Goal: Use online tool/utility: Utilize a website feature to perform a specific function

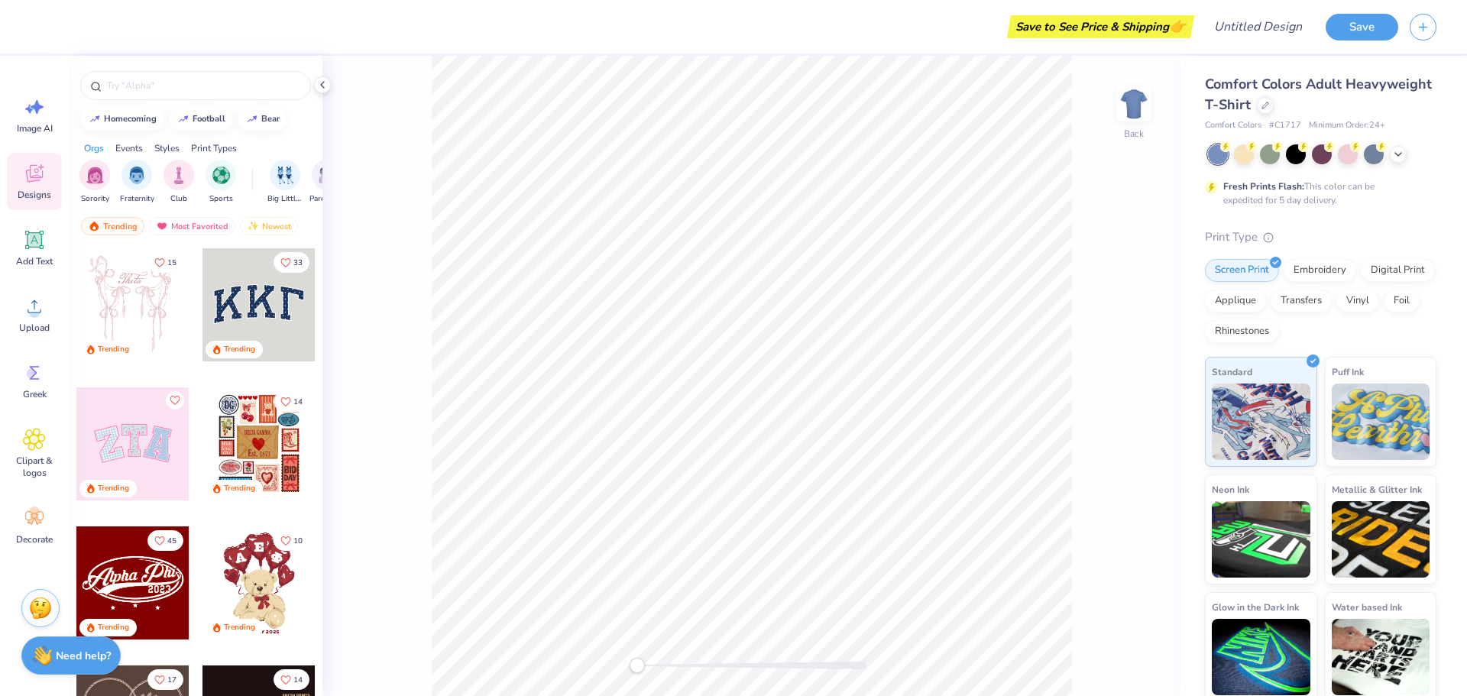
click at [173, 151] on div "Styles" at bounding box center [166, 148] width 25 height 14
click at [217, 186] on div "filter for Varsity" at bounding box center [221, 173] width 31 height 31
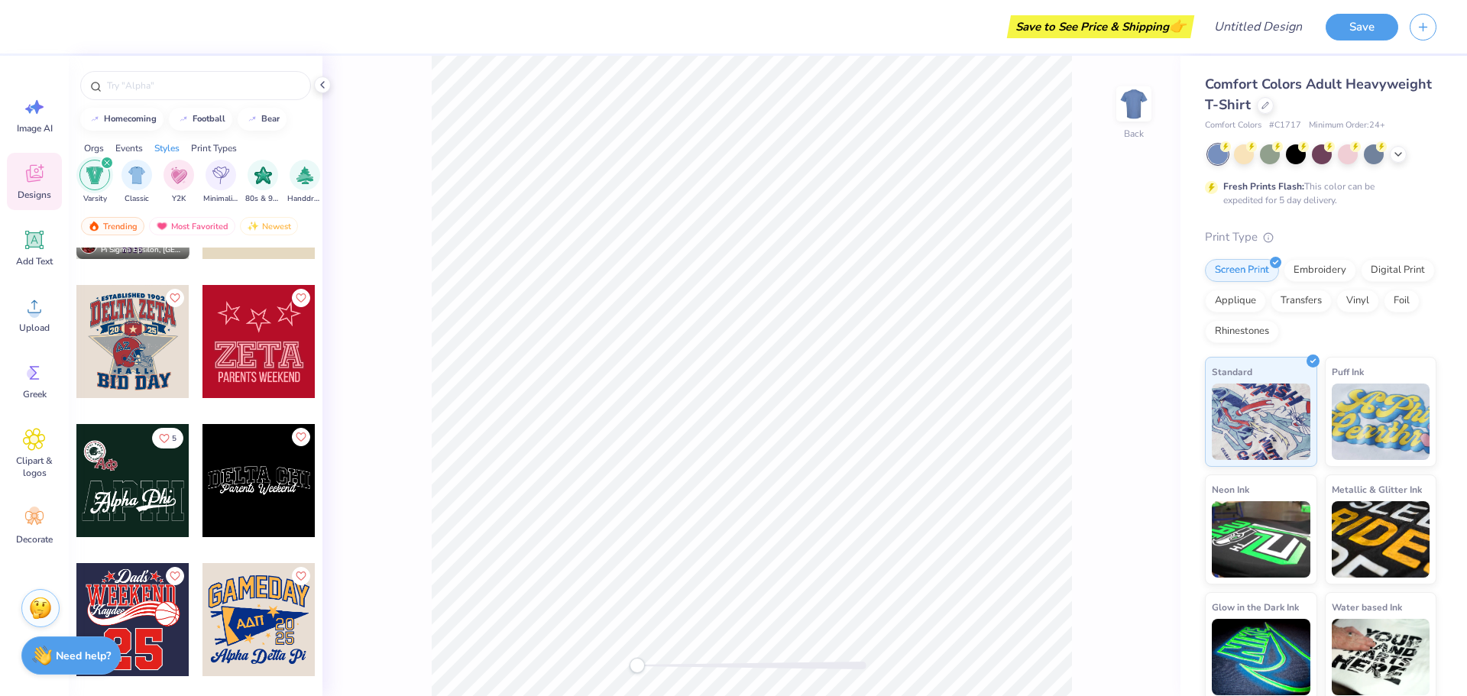
scroll to position [1987, 0]
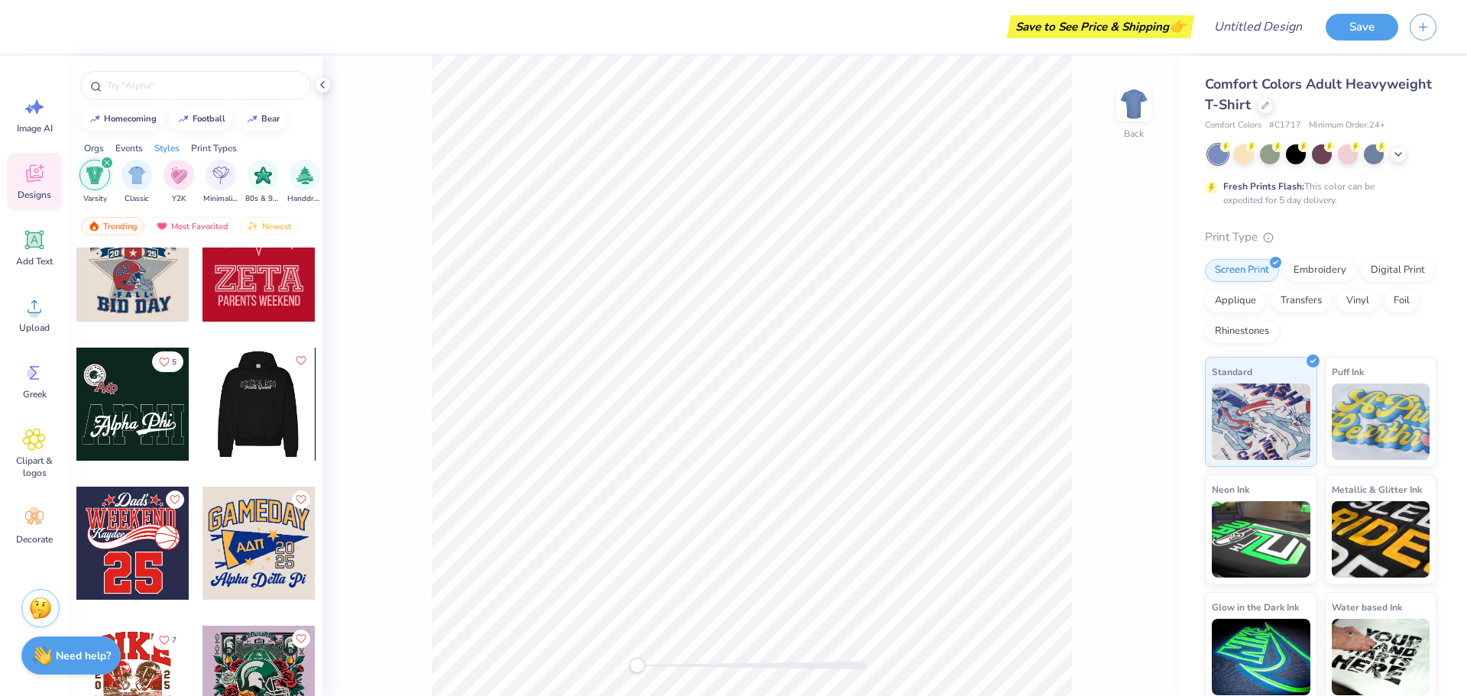
click at [240, 413] on div at bounding box center [258, 404] width 113 height 113
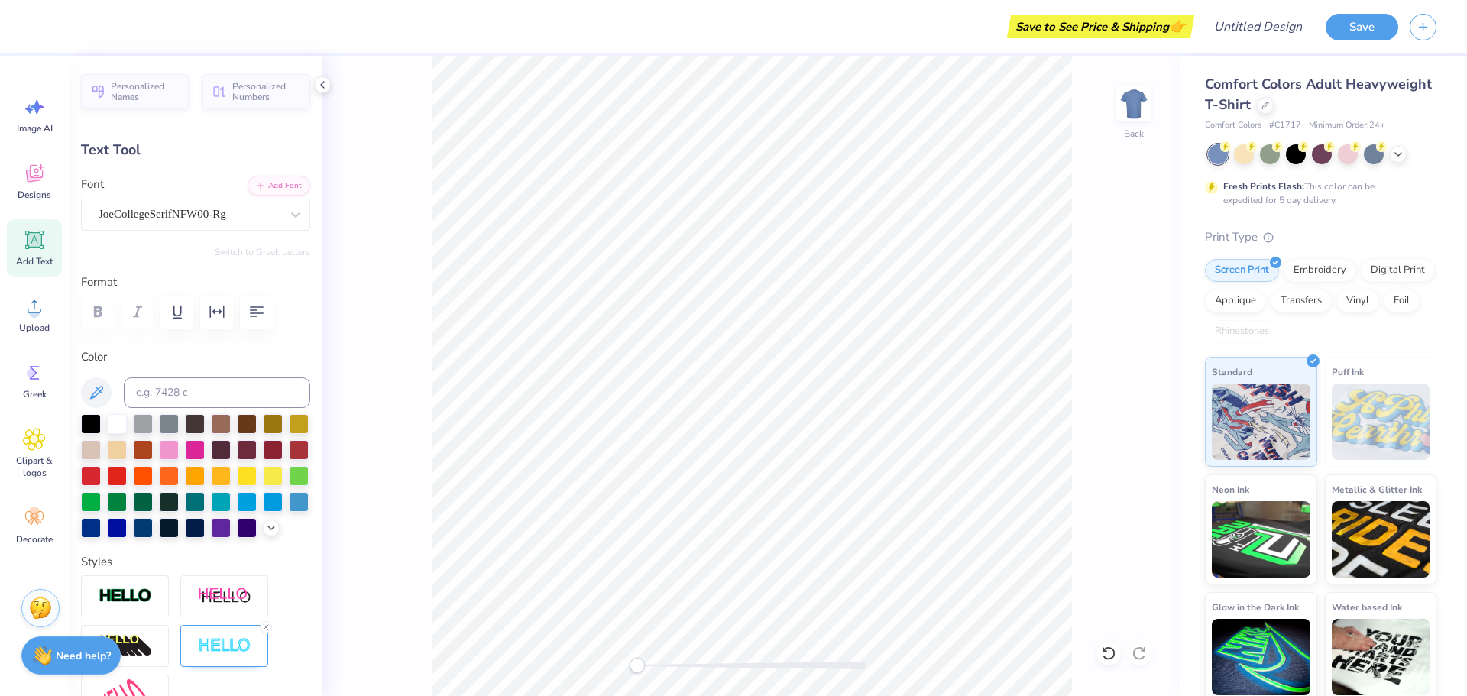
scroll to position [12, 2]
type textarea "D"
type textarea "[PERSON_NAME]"
type input "7.21"
type input "1.18"
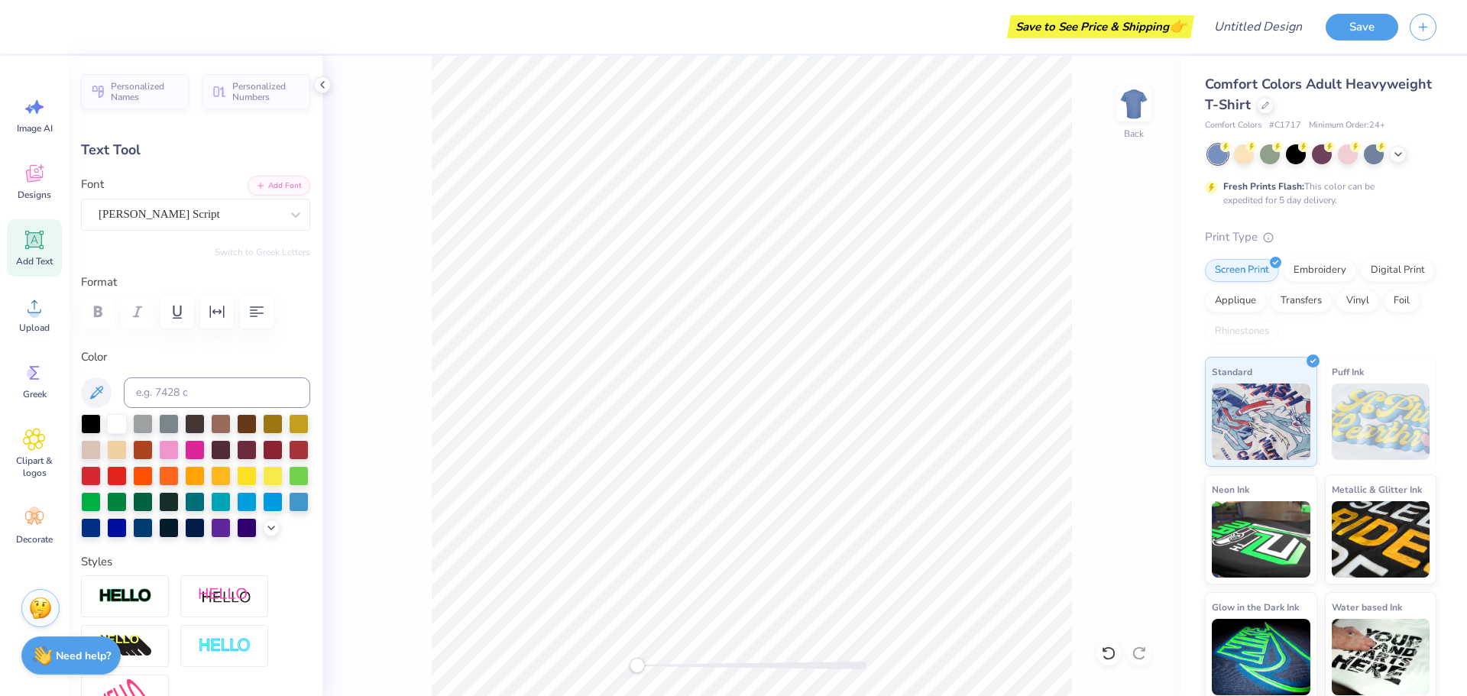
type input "4.51"
type textarea "Girls Basketball"
type input "6.23"
type input "1.93"
type input "3.10"
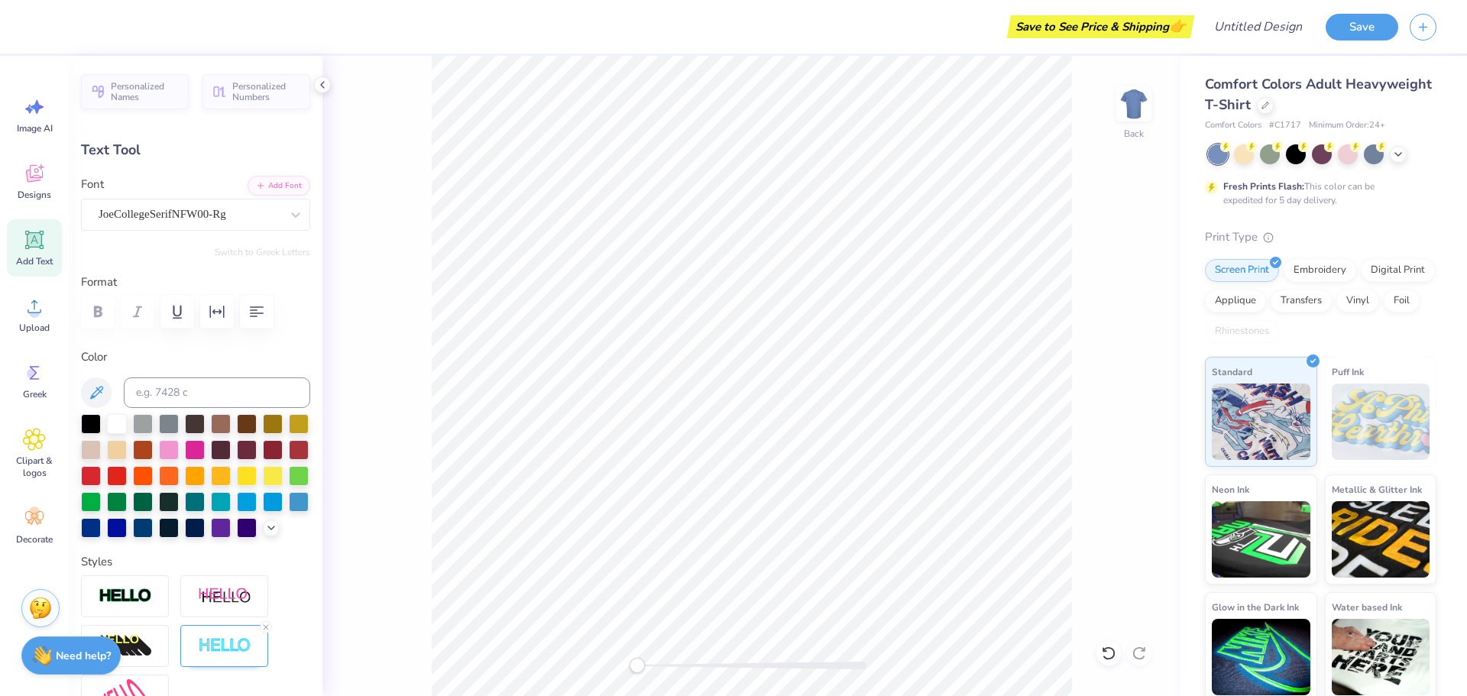
scroll to position [12, 4]
type textarea "[PERSON_NAME]"
click at [1070, 398] on div "Back" at bounding box center [751, 376] width 858 height 640
type input "14.17"
type input "2.38"
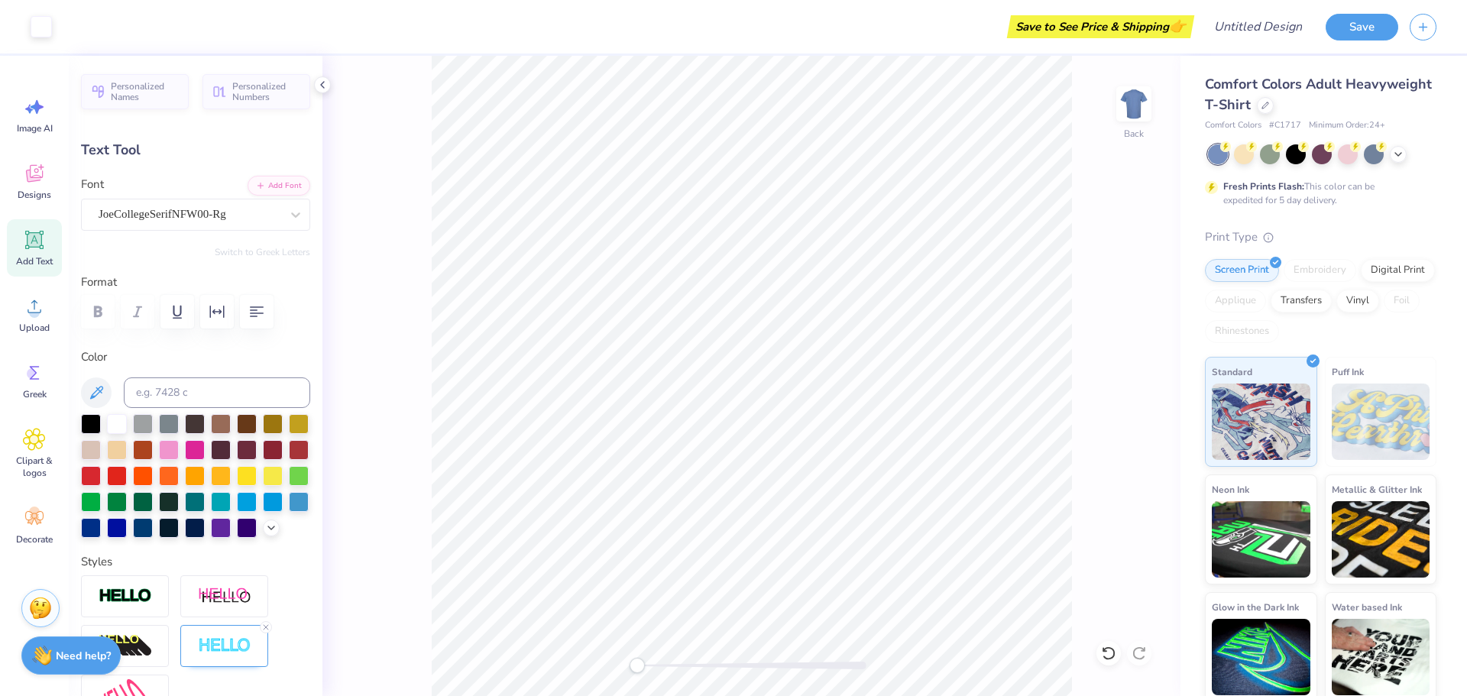
type input "2.87"
type textarea "[PERSON_NAME]"
type input "6.16"
type input "1.90"
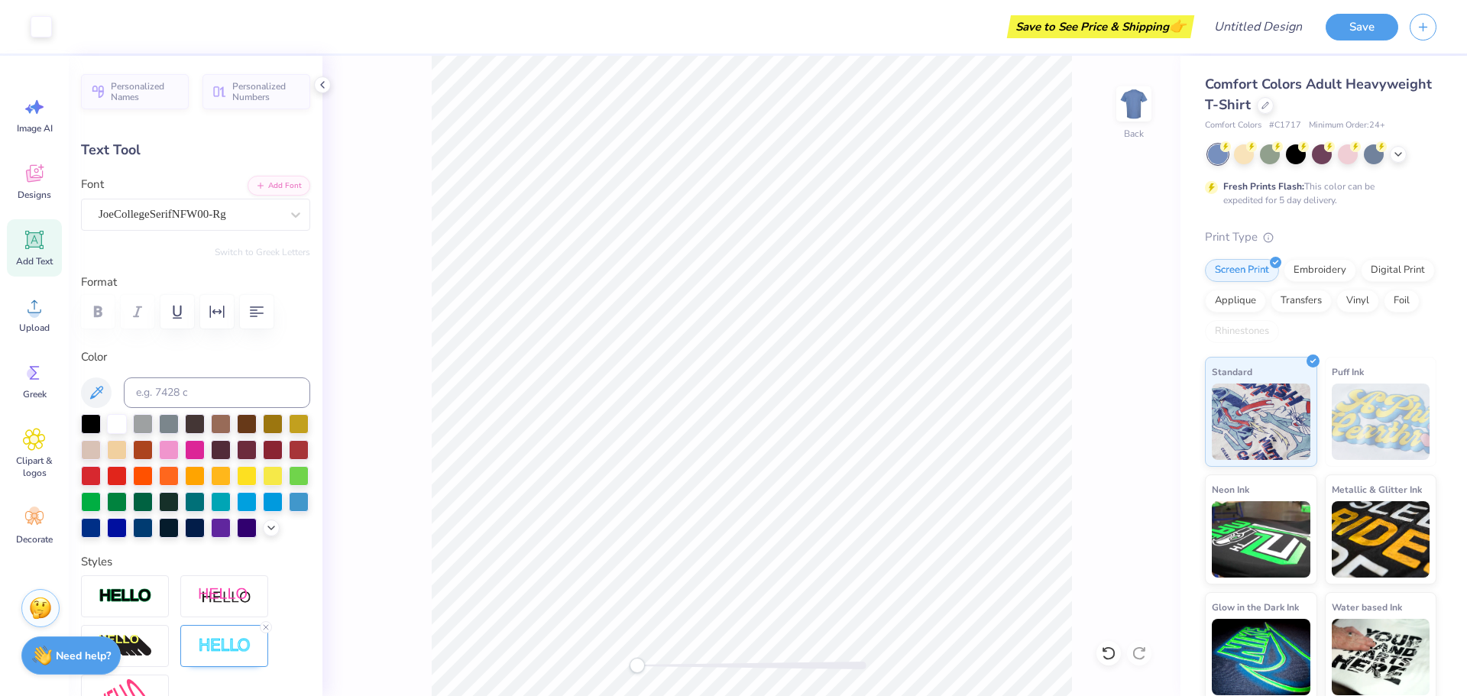
type input "3.11"
type textarea "[PERSON_NAME]"
click at [1120, 445] on div "Back" at bounding box center [751, 376] width 858 height 640
type input "6.38"
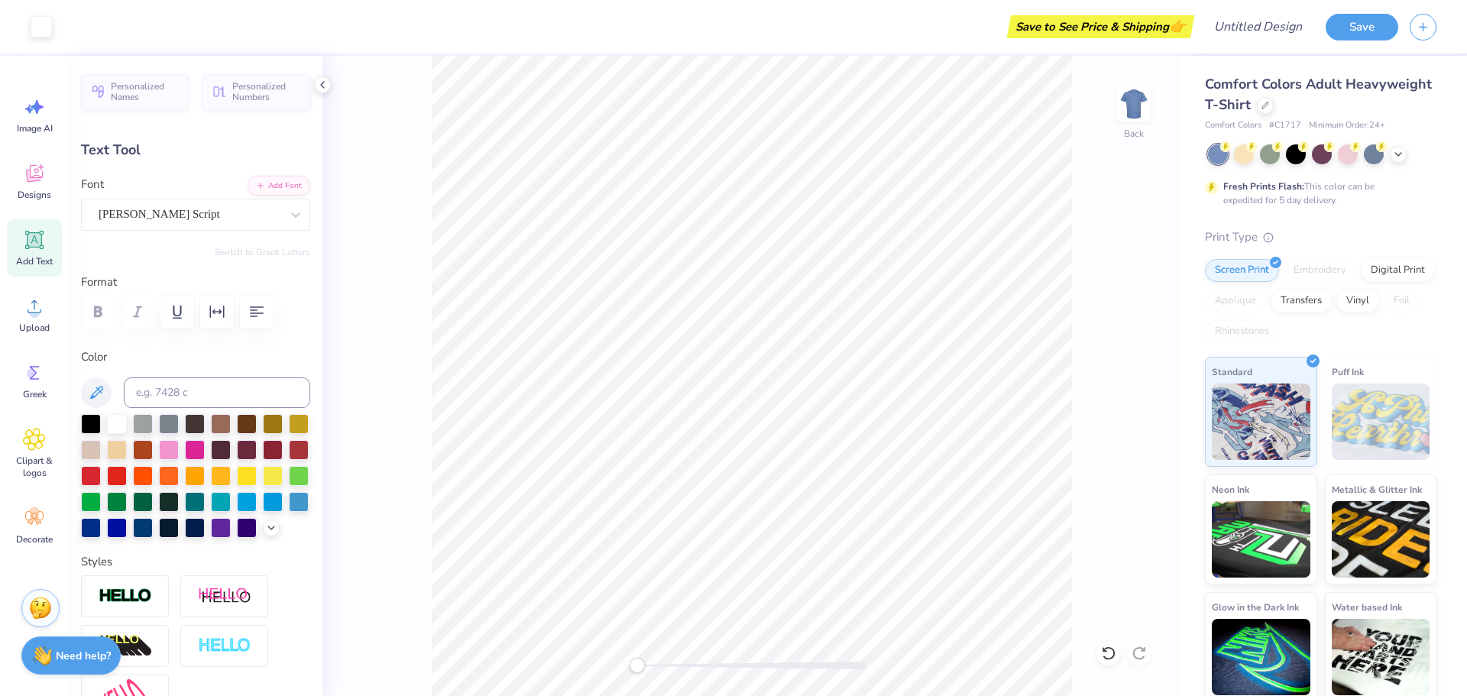
type input "1.25"
click at [1073, 263] on div "Back" at bounding box center [751, 376] width 858 height 640
type input "4.44"
click at [212, 219] on div "[PERSON_NAME] Script" at bounding box center [189, 214] width 185 height 24
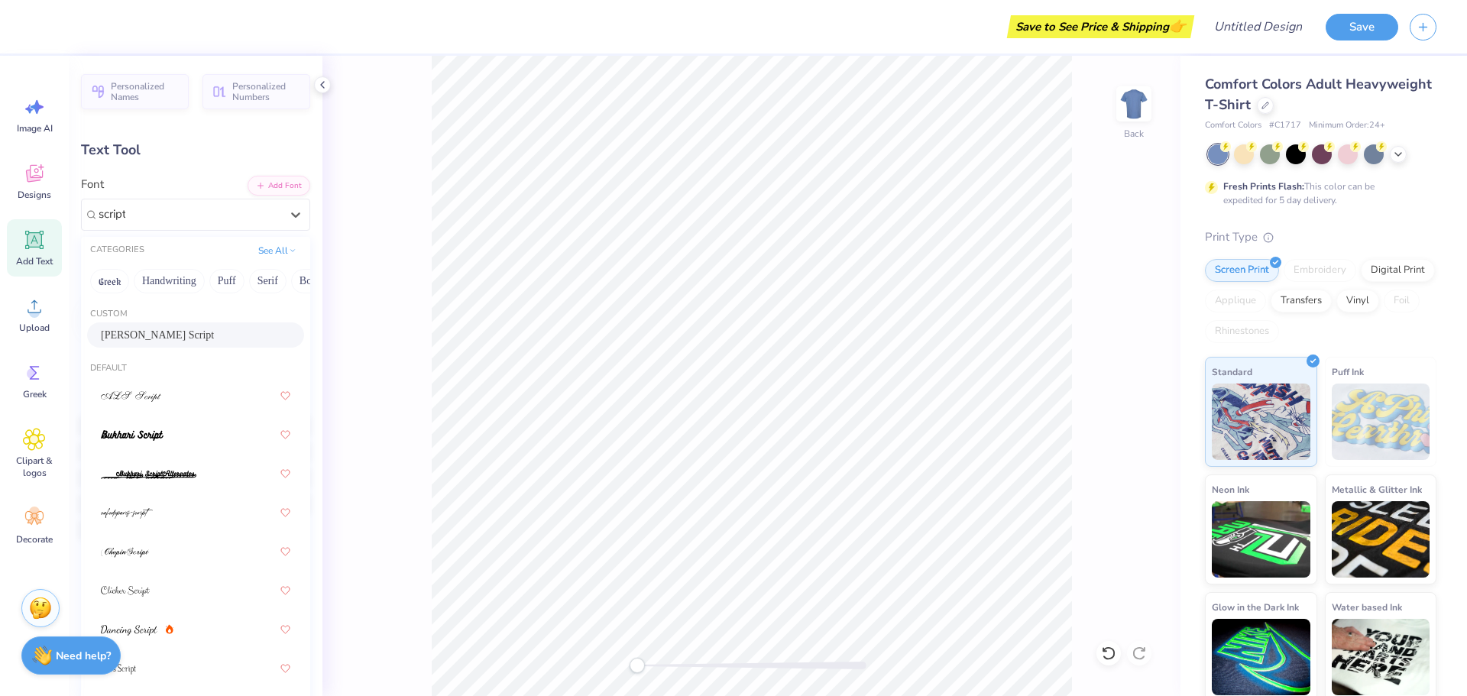
type input "script"
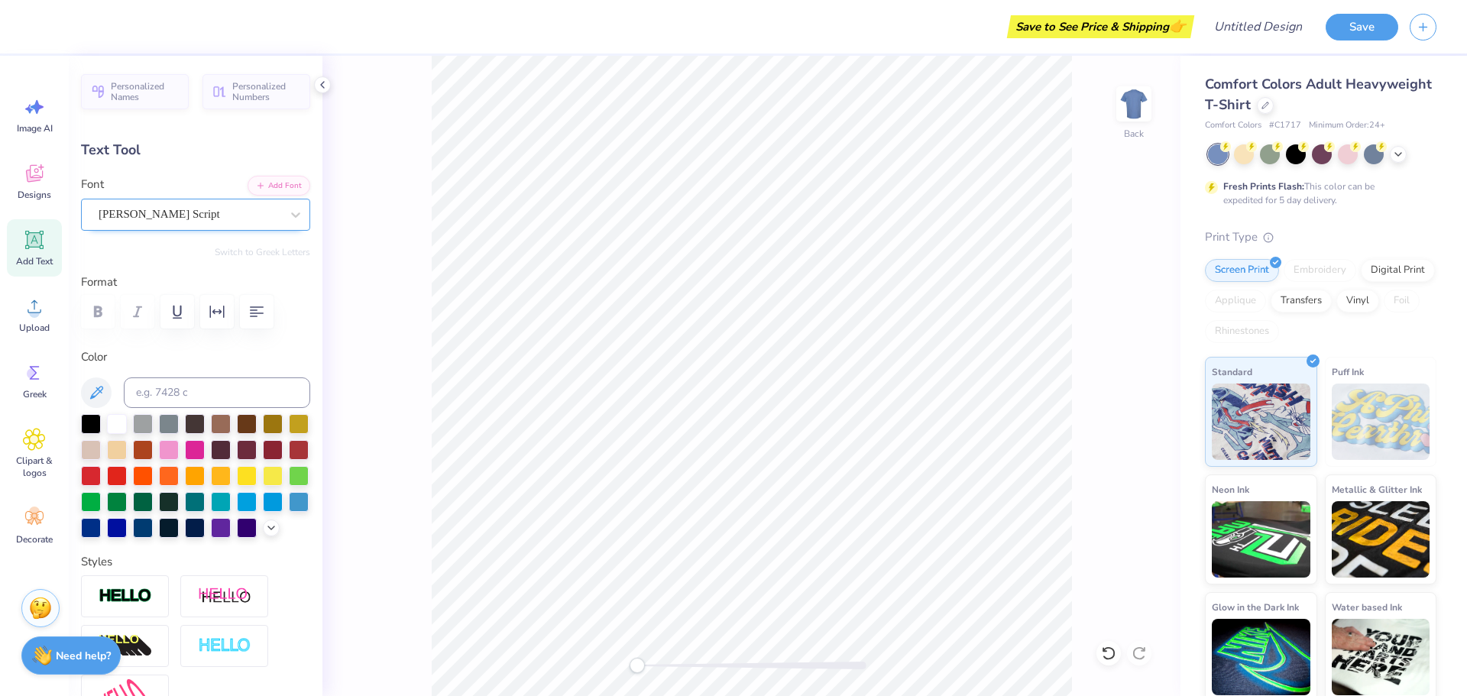
click at [209, 215] on div "[PERSON_NAME] Script" at bounding box center [189, 214] width 185 height 24
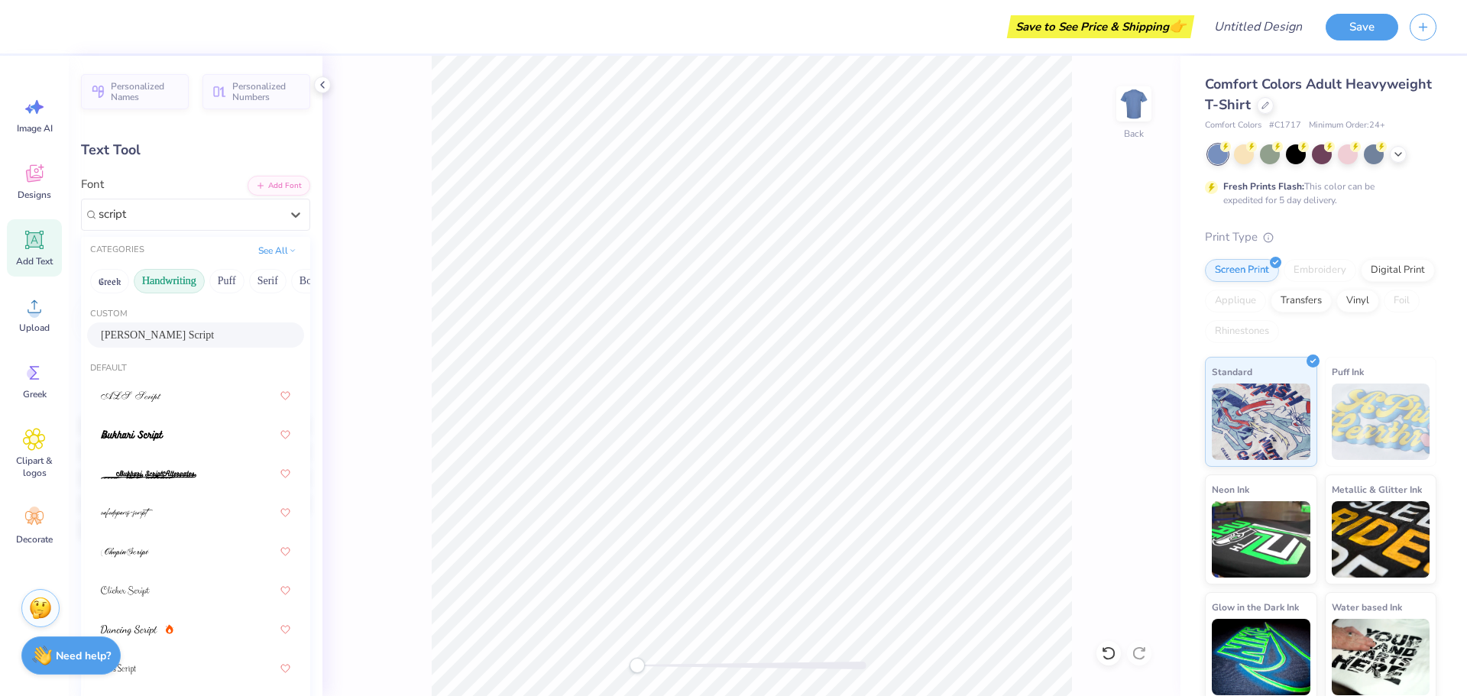
type input "script"
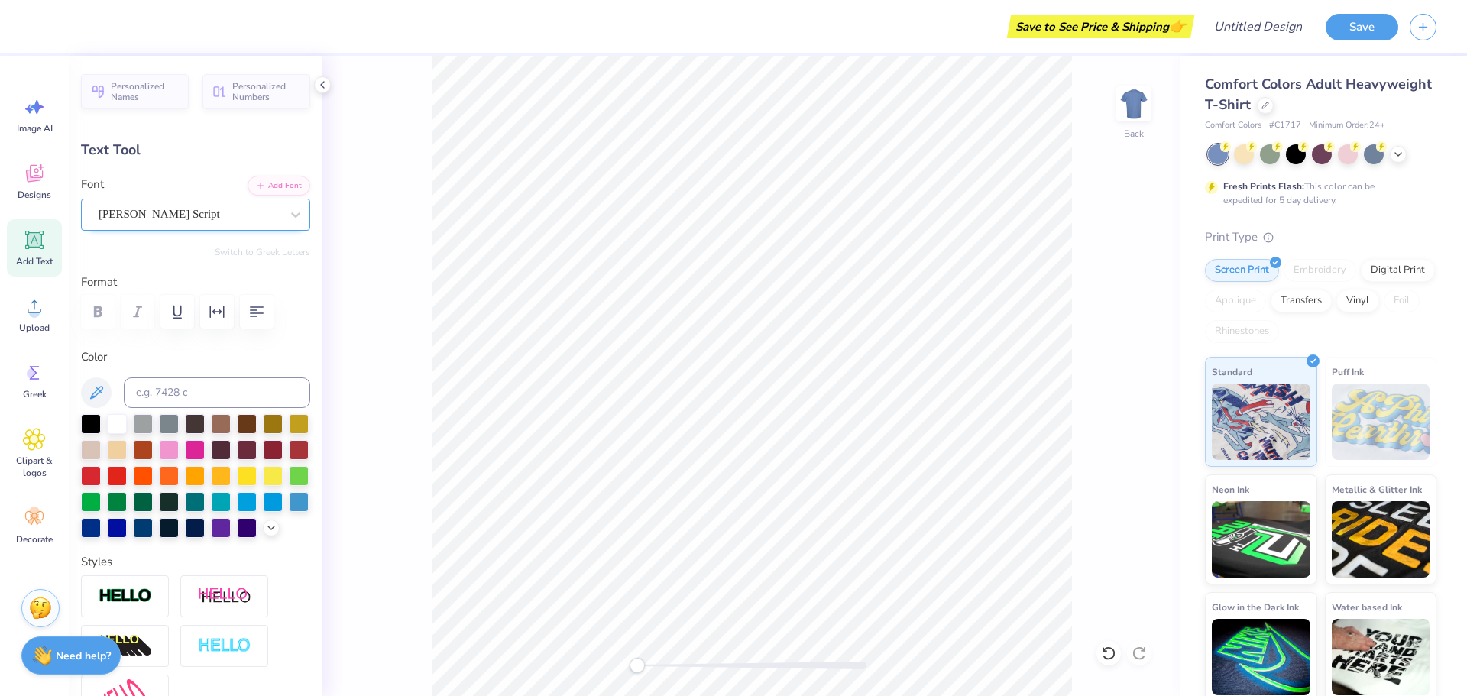
click at [150, 211] on div "[PERSON_NAME] Script" at bounding box center [189, 214] width 185 height 24
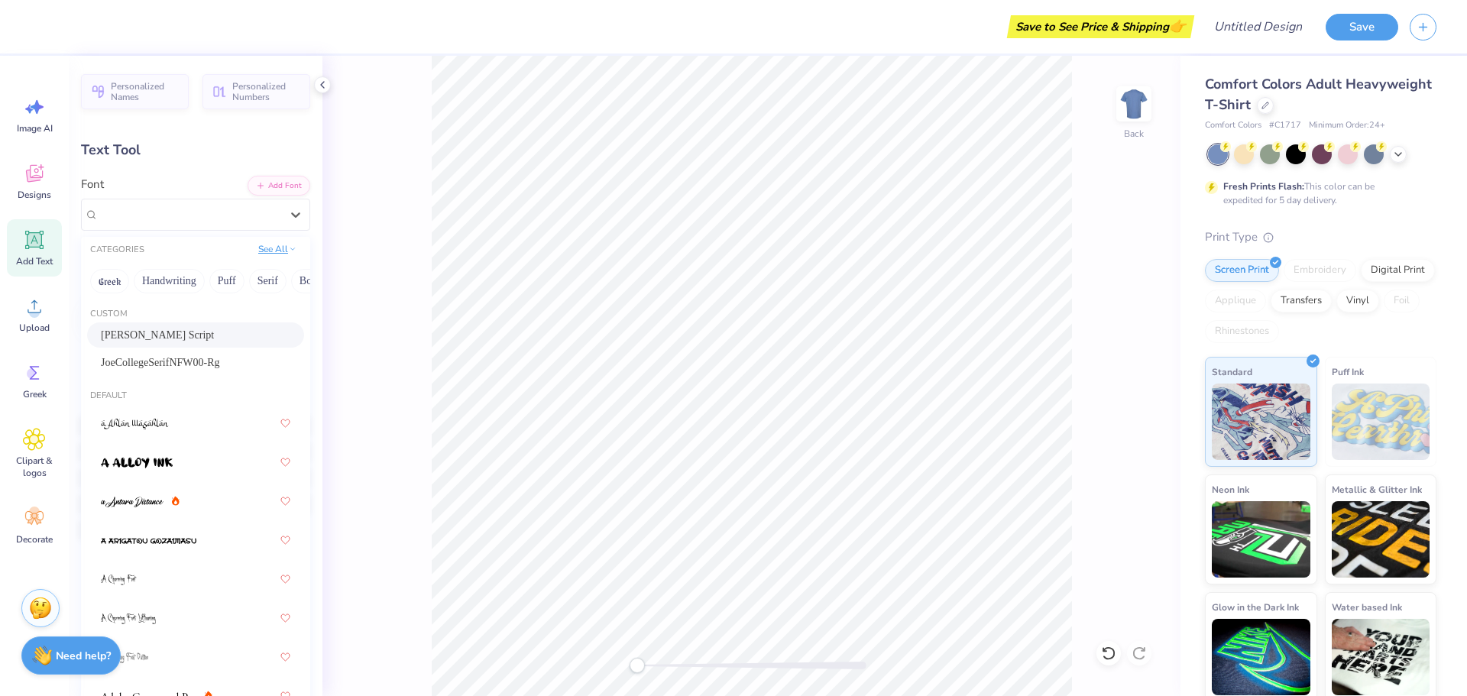
click at [254, 254] on button "See All" at bounding box center [277, 248] width 47 height 15
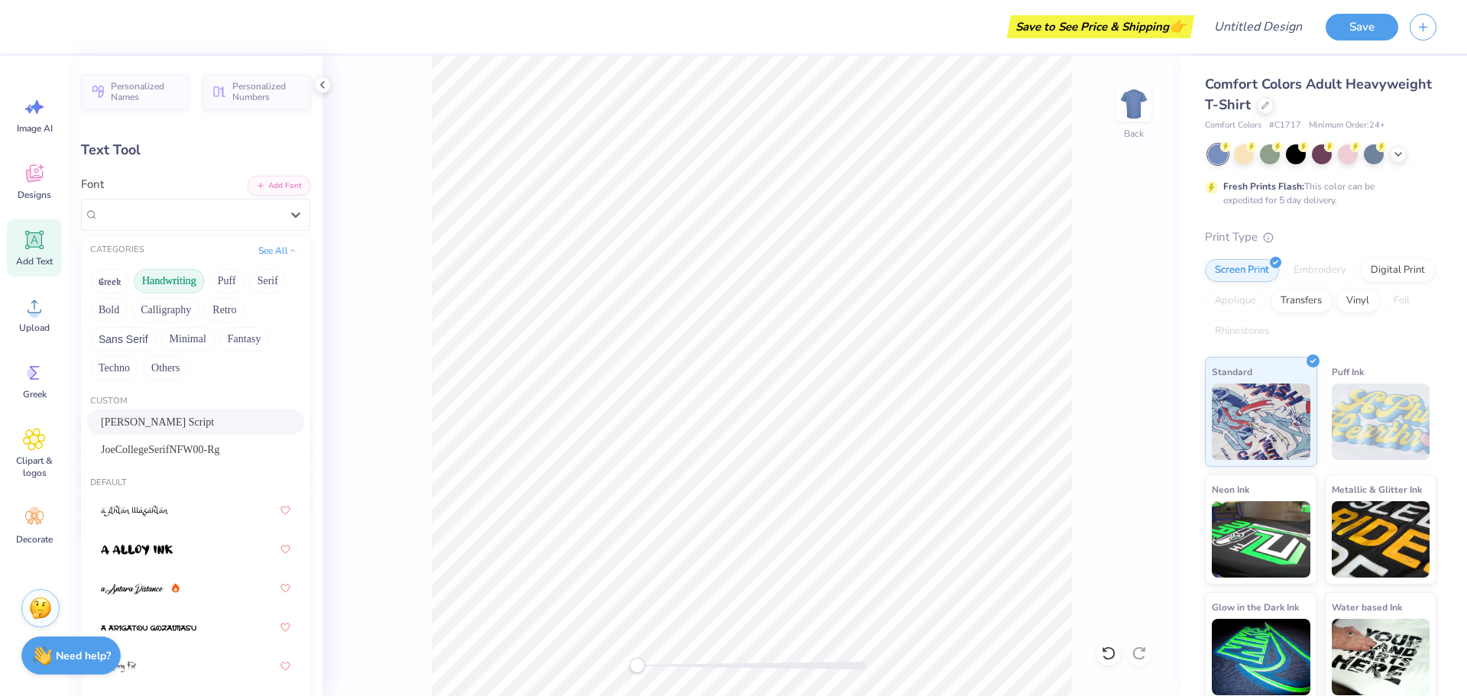
click at [171, 278] on button "Handwriting" at bounding box center [169, 281] width 71 height 24
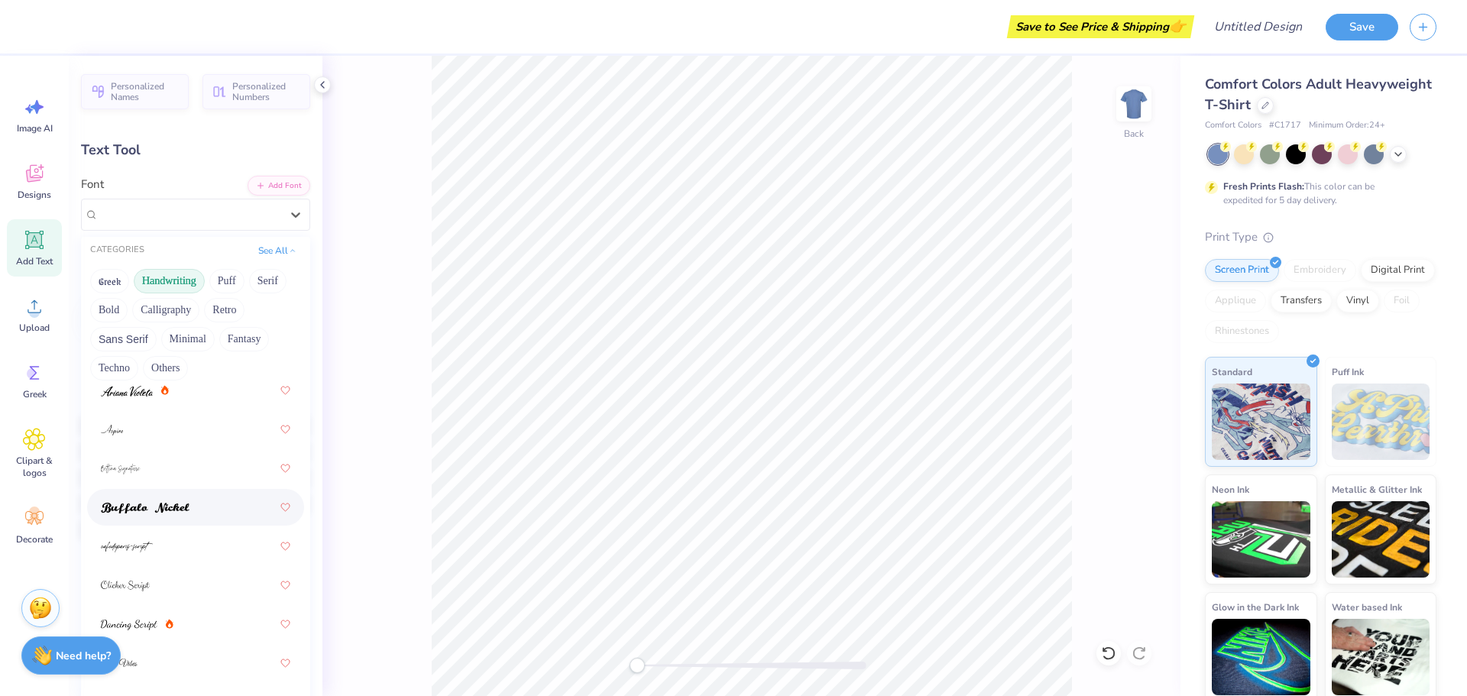
click at [203, 504] on div at bounding box center [195, 508] width 189 height 28
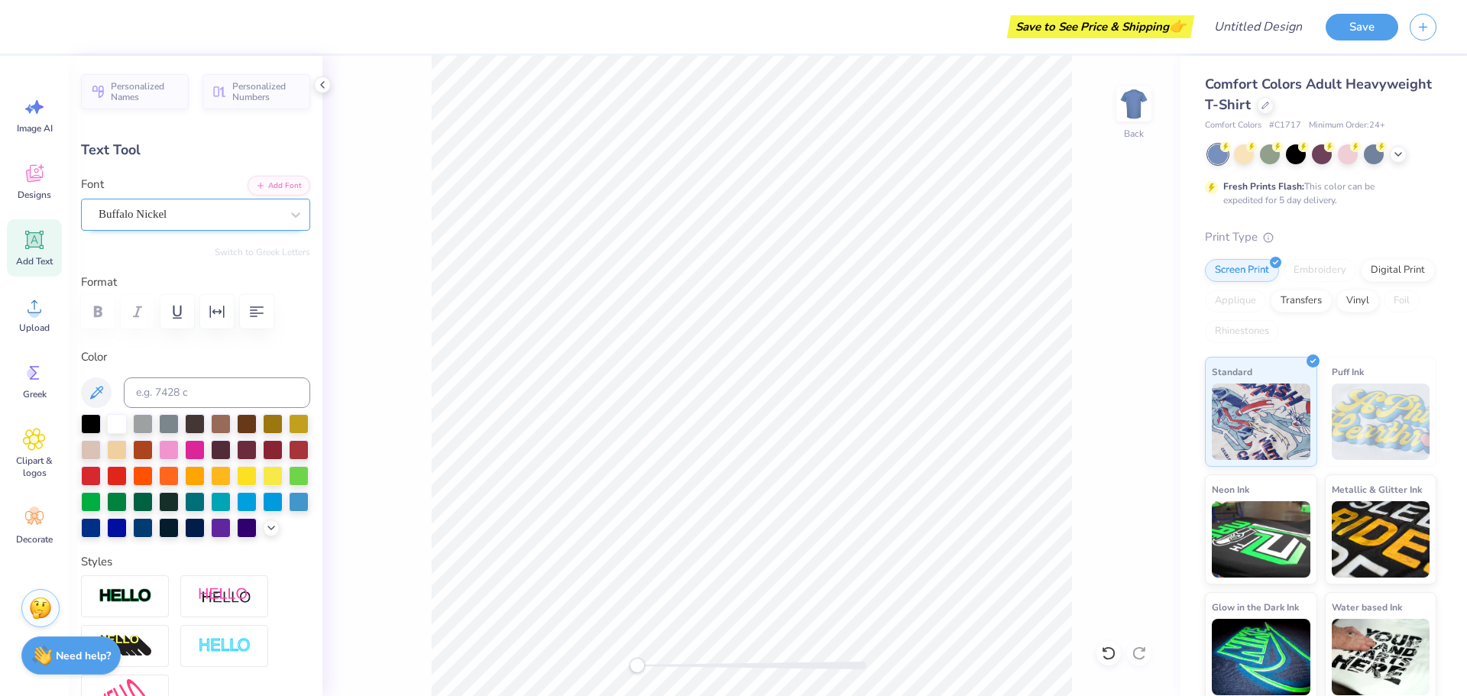
click at [199, 211] on div "Buffalo Nickel" at bounding box center [189, 214] width 185 height 24
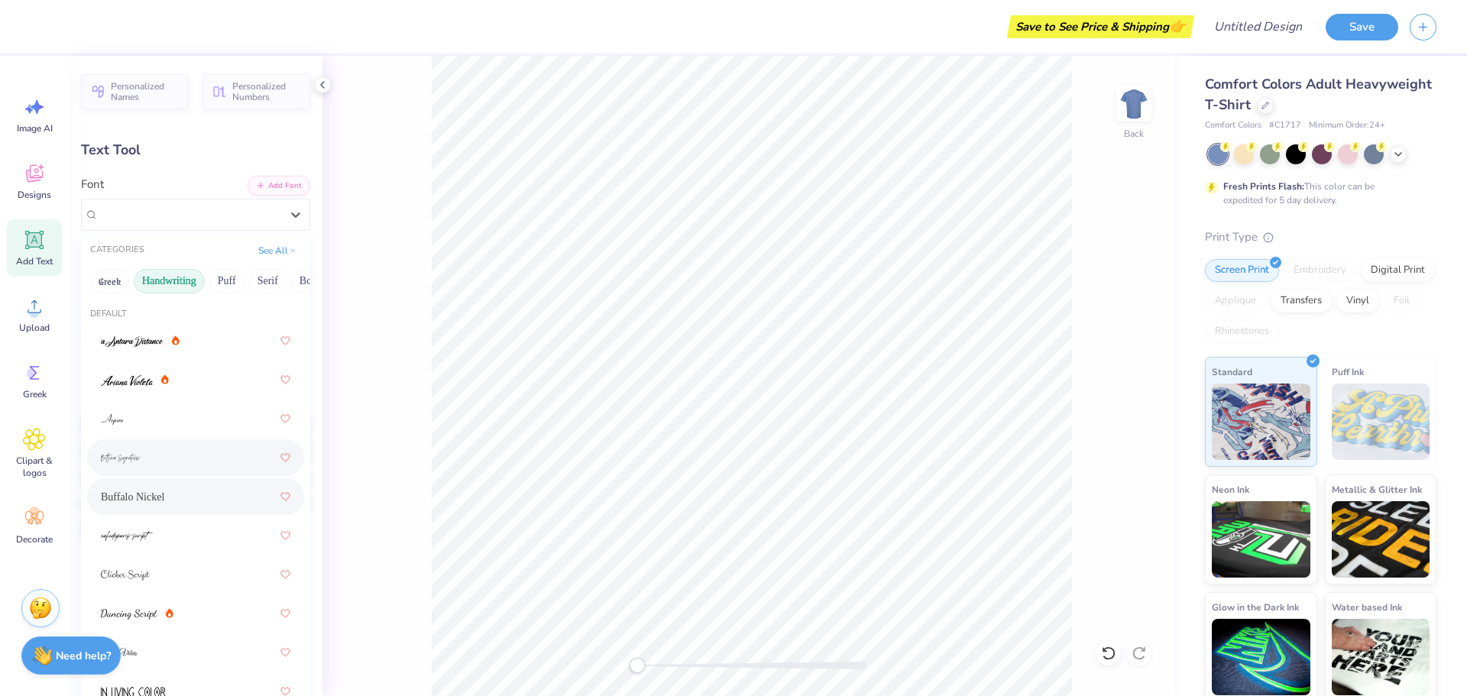
click at [186, 449] on div at bounding box center [195, 458] width 189 height 28
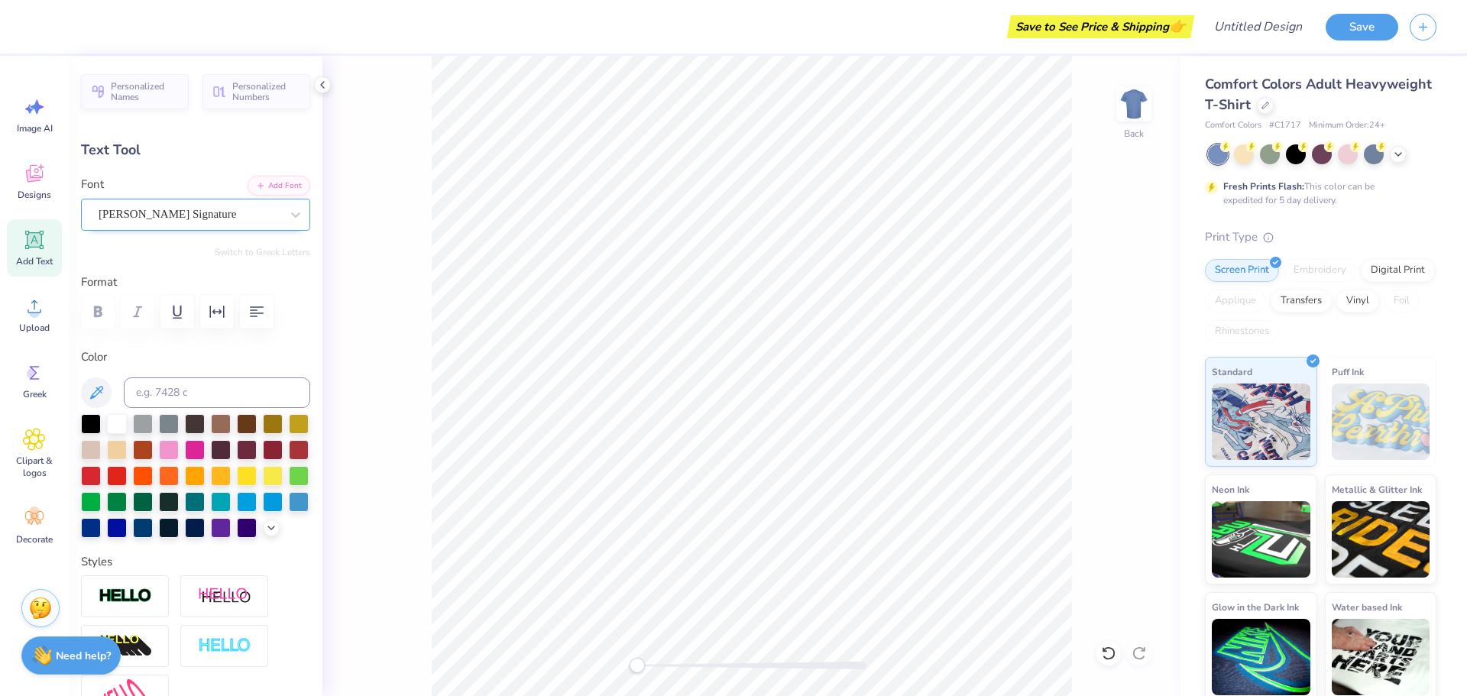
click at [136, 212] on div "[PERSON_NAME] Signature" at bounding box center [189, 214] width 185 height 24
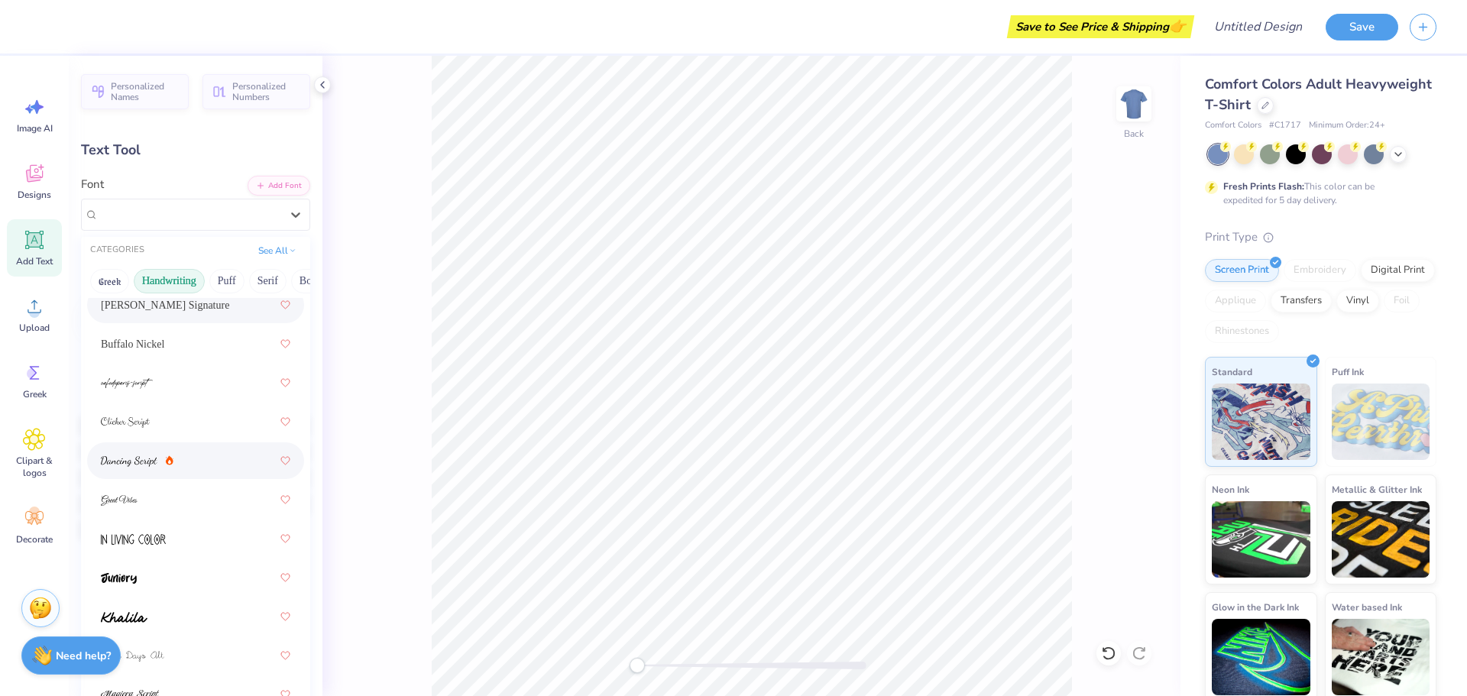
scroll to position [229, 0]
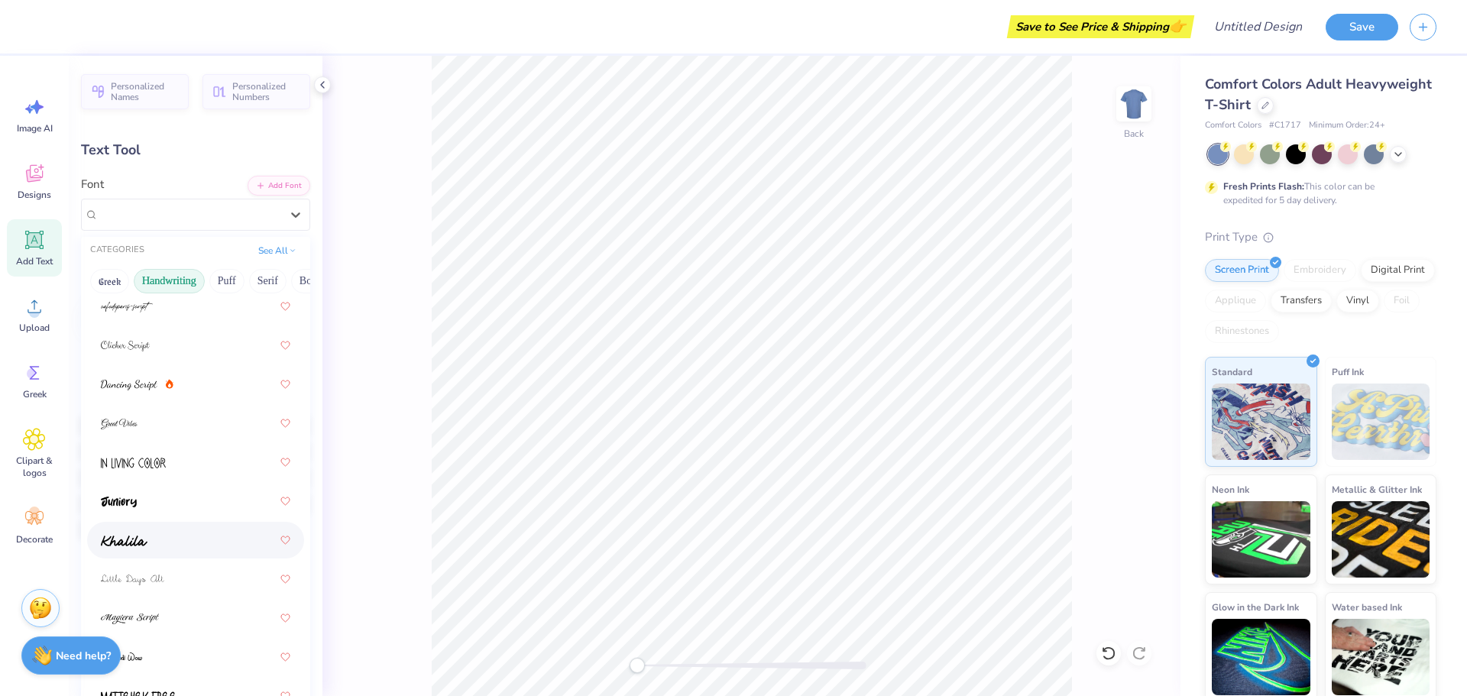
click at [182, 539] on div at bounding box center [195, 540] width 189 height 28
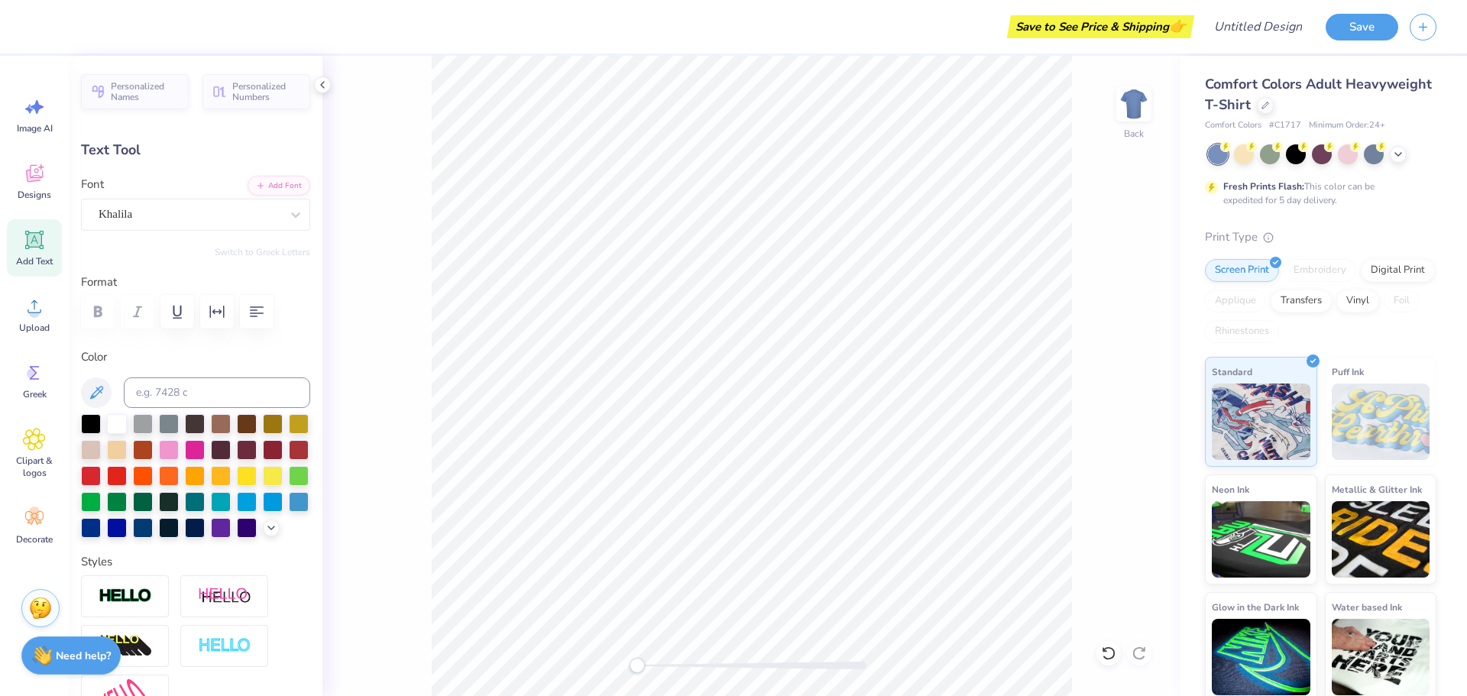
click at [419, 301] on div "Back" at bounding box center [751, 376] width 858 height 640
type input "8.17"
type input "1.05"
type input "4.54"
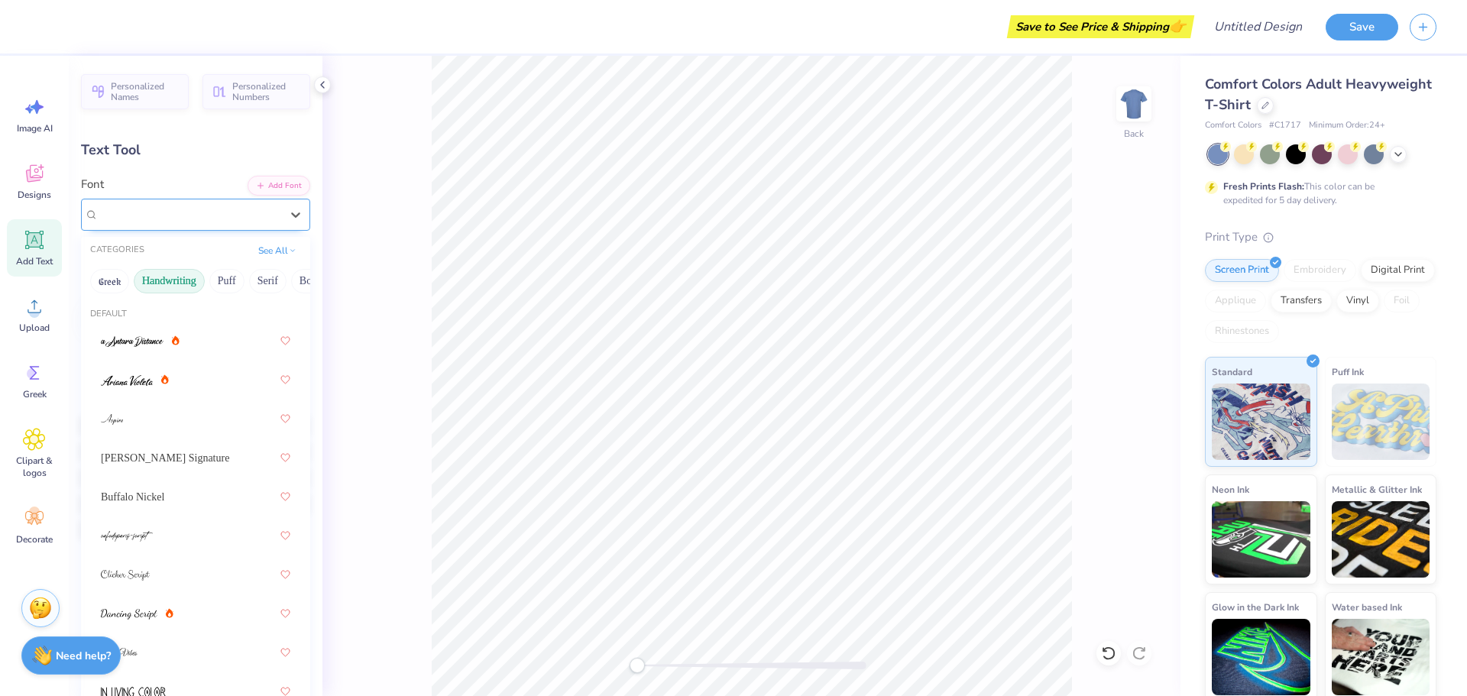
click at [232, 207] on div "Khalila" at bounding box center [189, 214] width 185 height 24
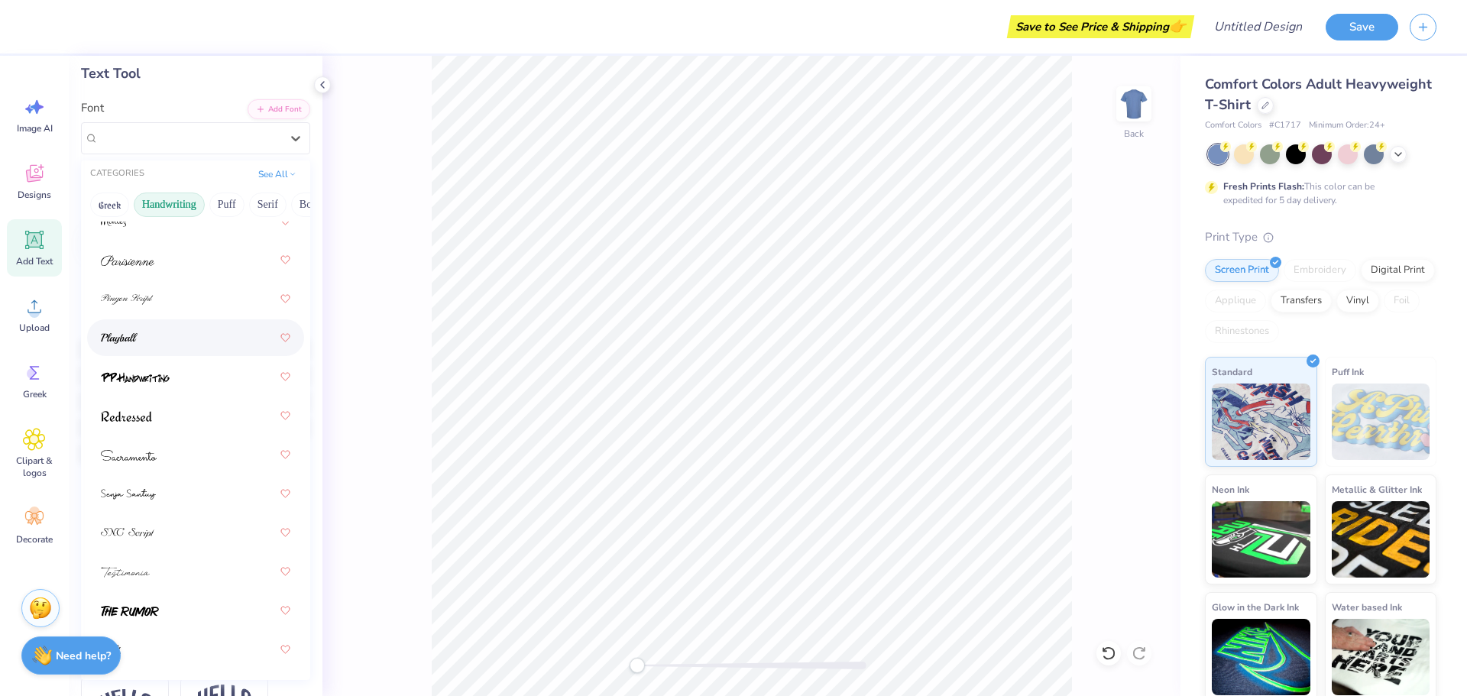
scroll to position [153, 0]
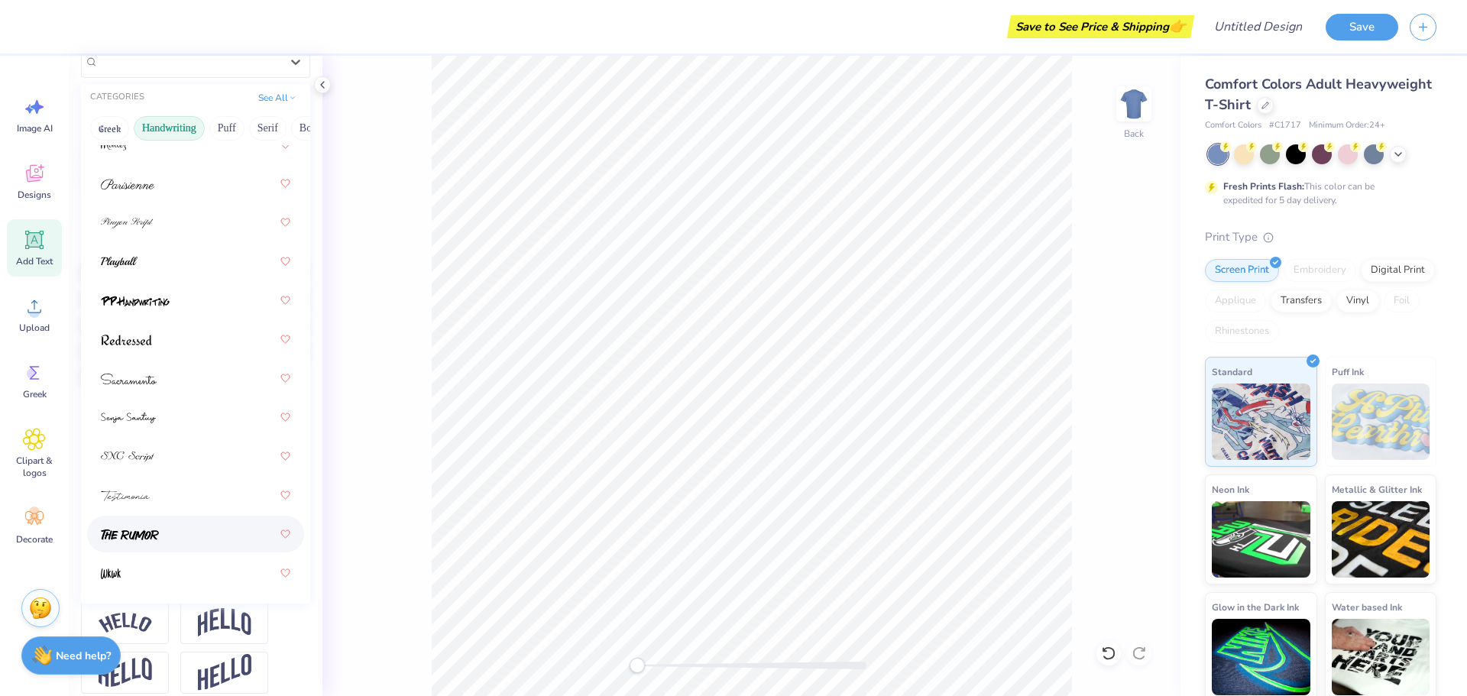
click at [186, 528] on div at bounding box center [195, 534] width 189 height 28
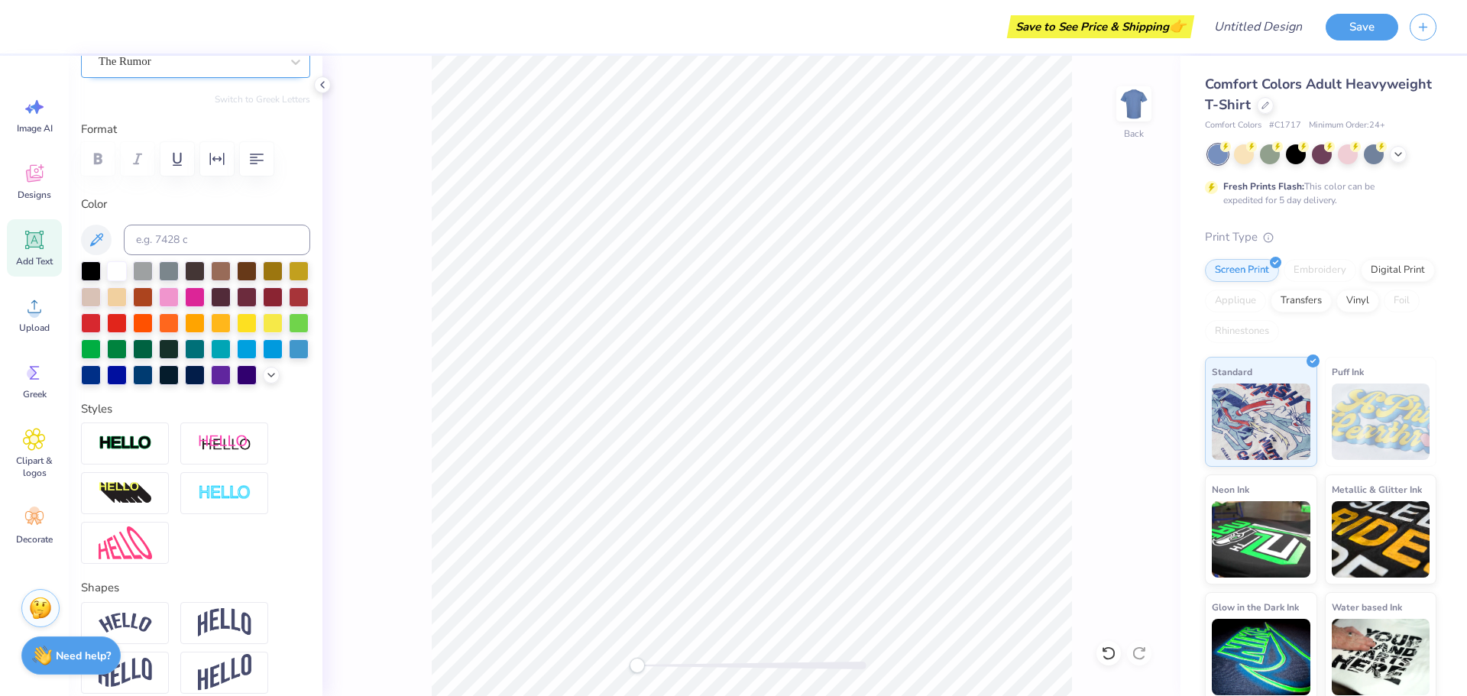
click at [189, 60] on div "The Rumor" at bounding box center [189, 62] width 185 height 24
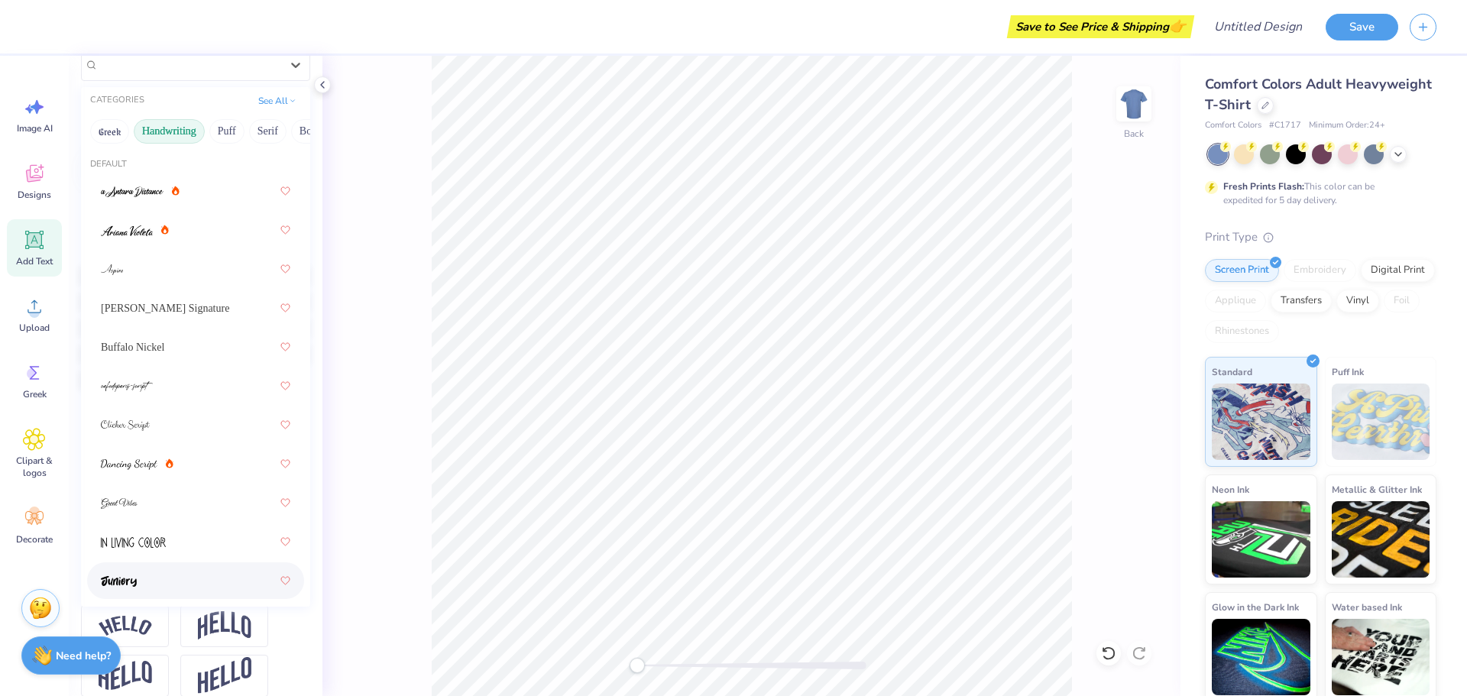
click at [195, 581] on div at bounding box center [195, 581] width 189 height 28
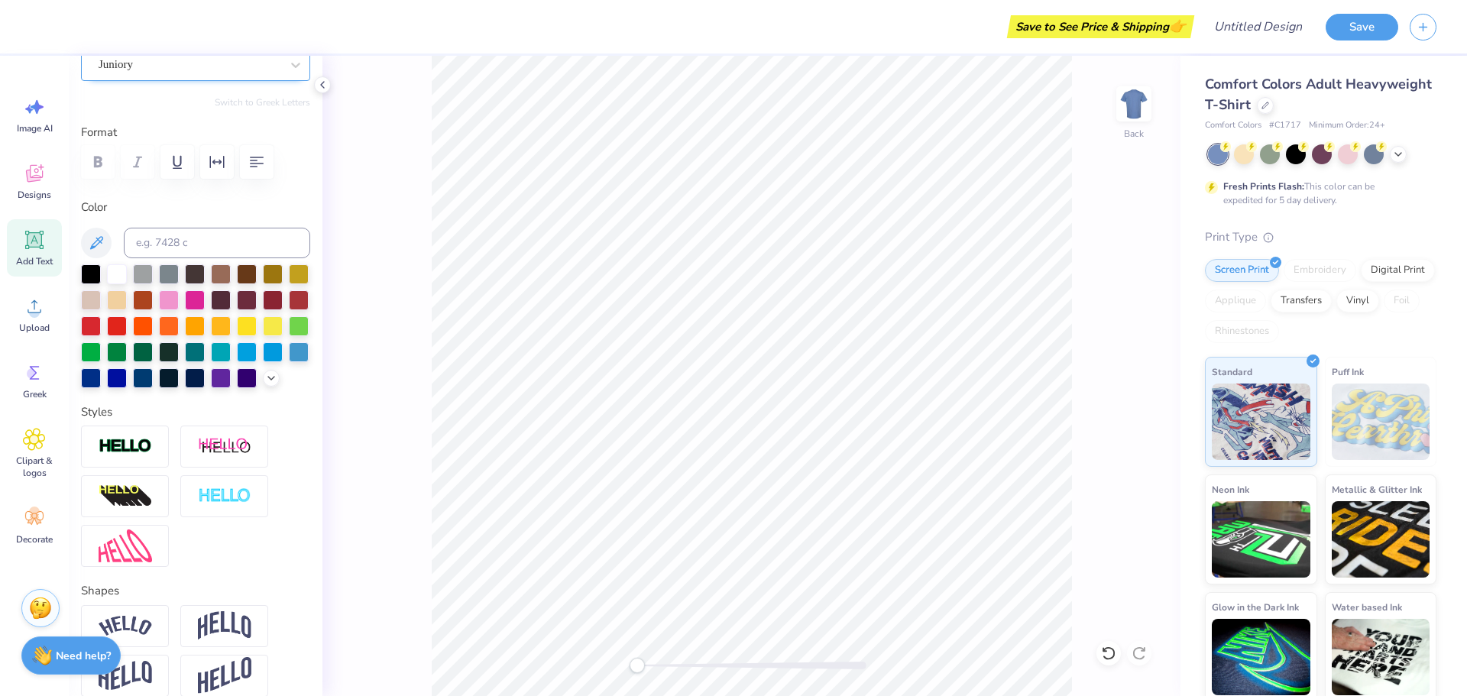
click at [198, 77] on div "Juniory" at bounding box center [195, 65] width 229 height 32
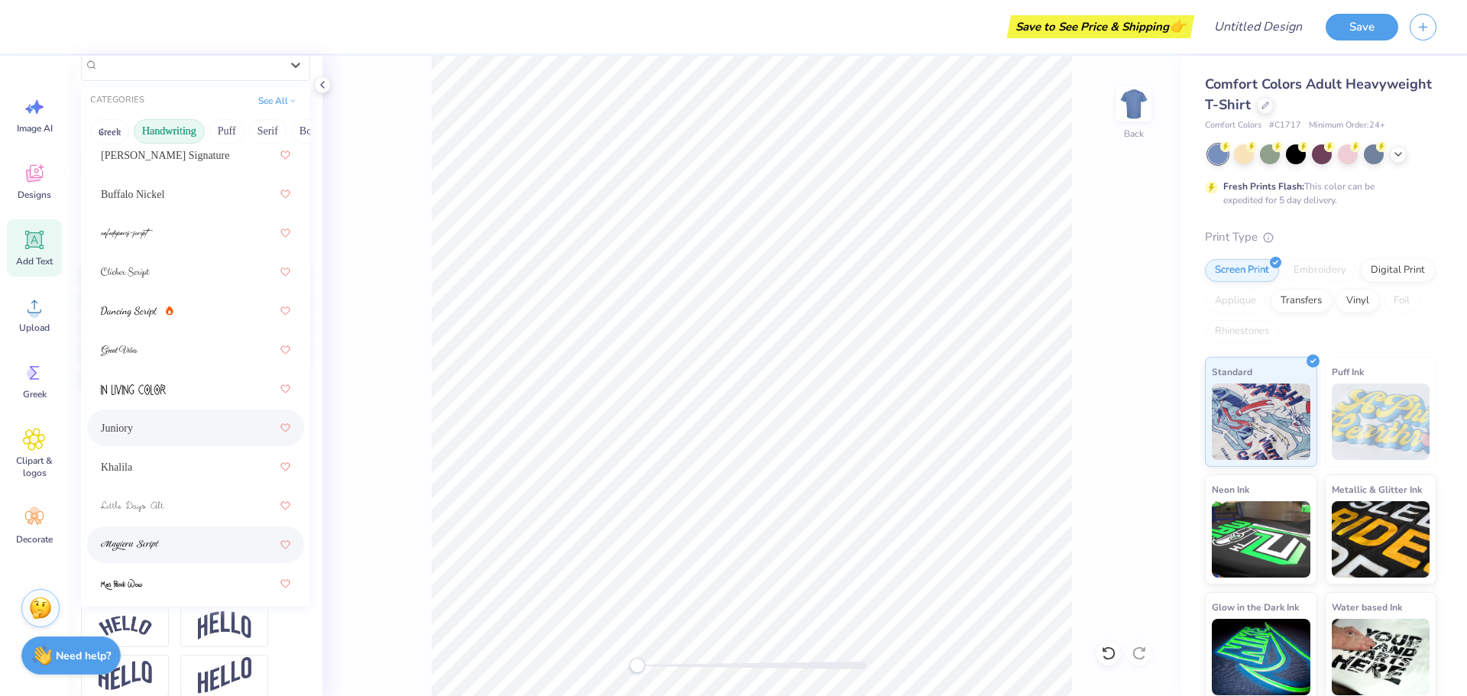
scroll to position [306, 0]
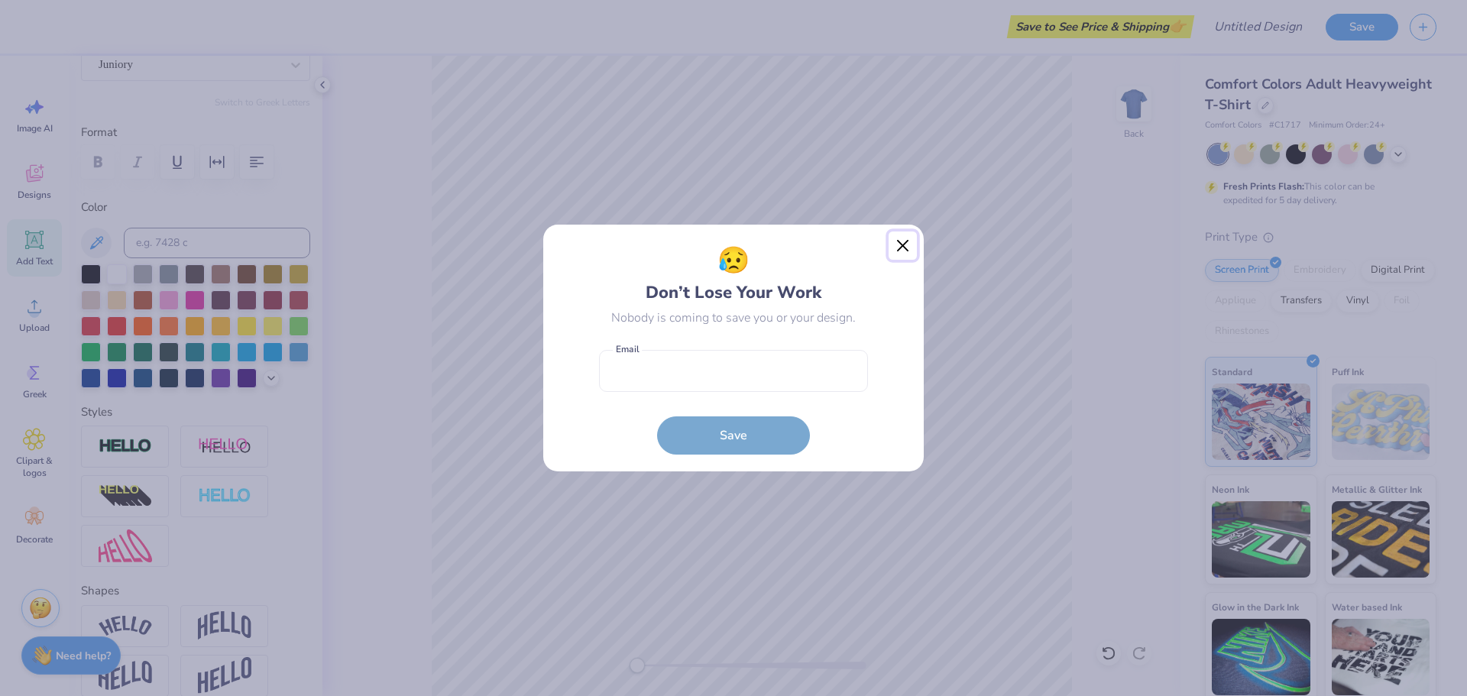
click at [905, 251] on button "Close" at bounding box center [903, 246] width 29 height 29
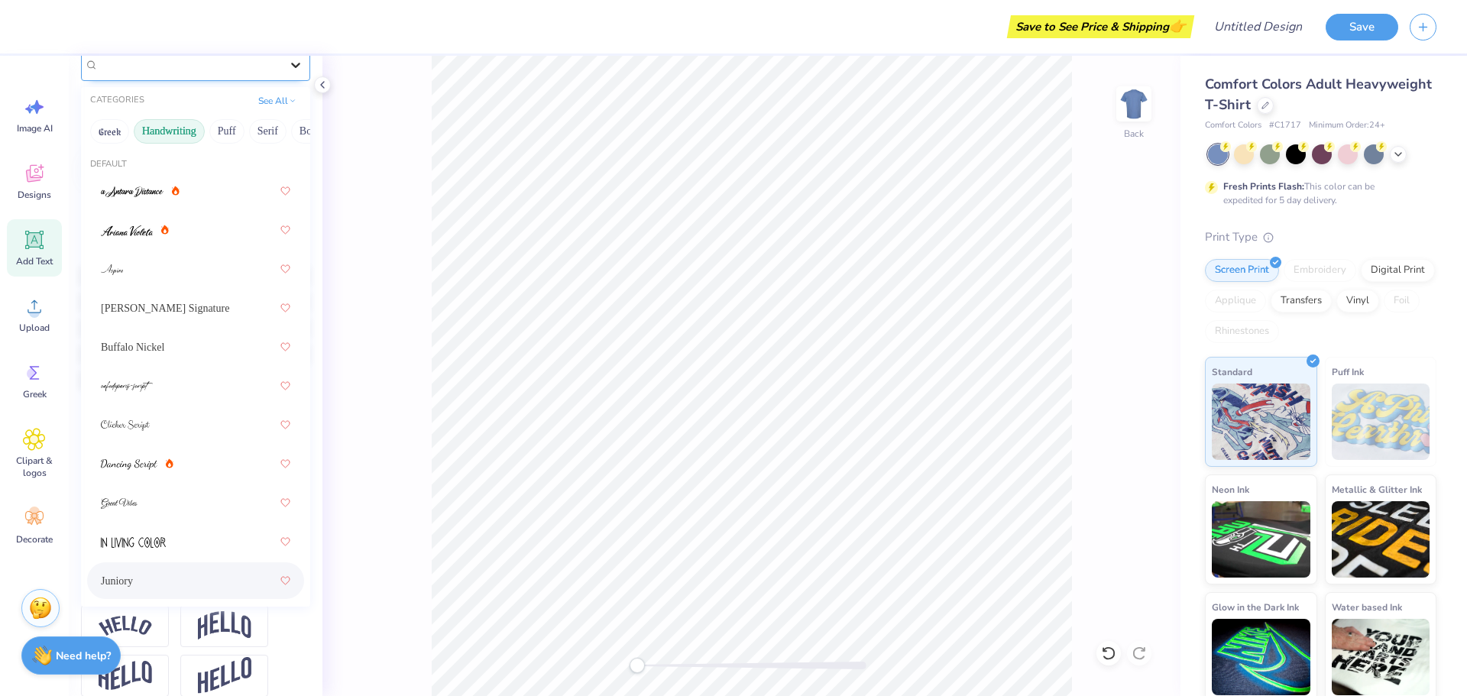
click at [291, 63] on icon at bounding box center [295, 65] width 9 height 5
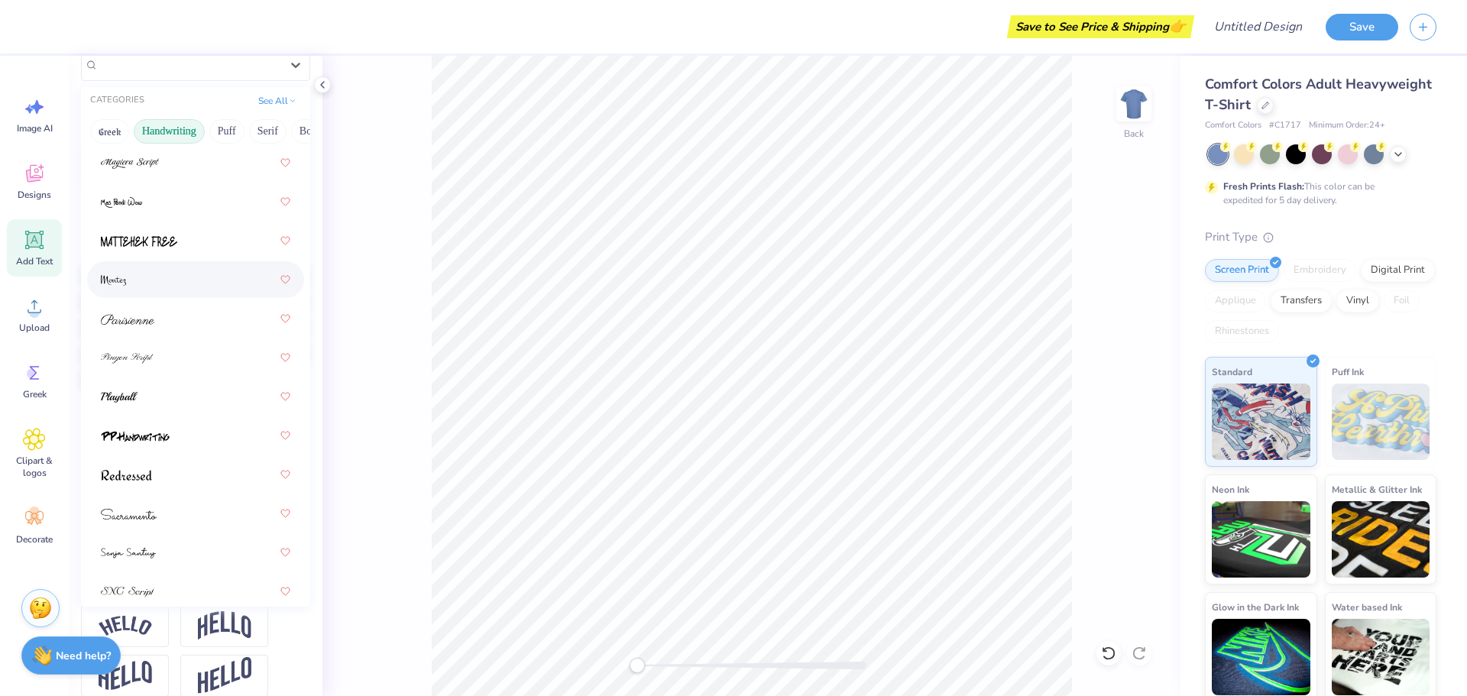
scroll to position [667, 0]
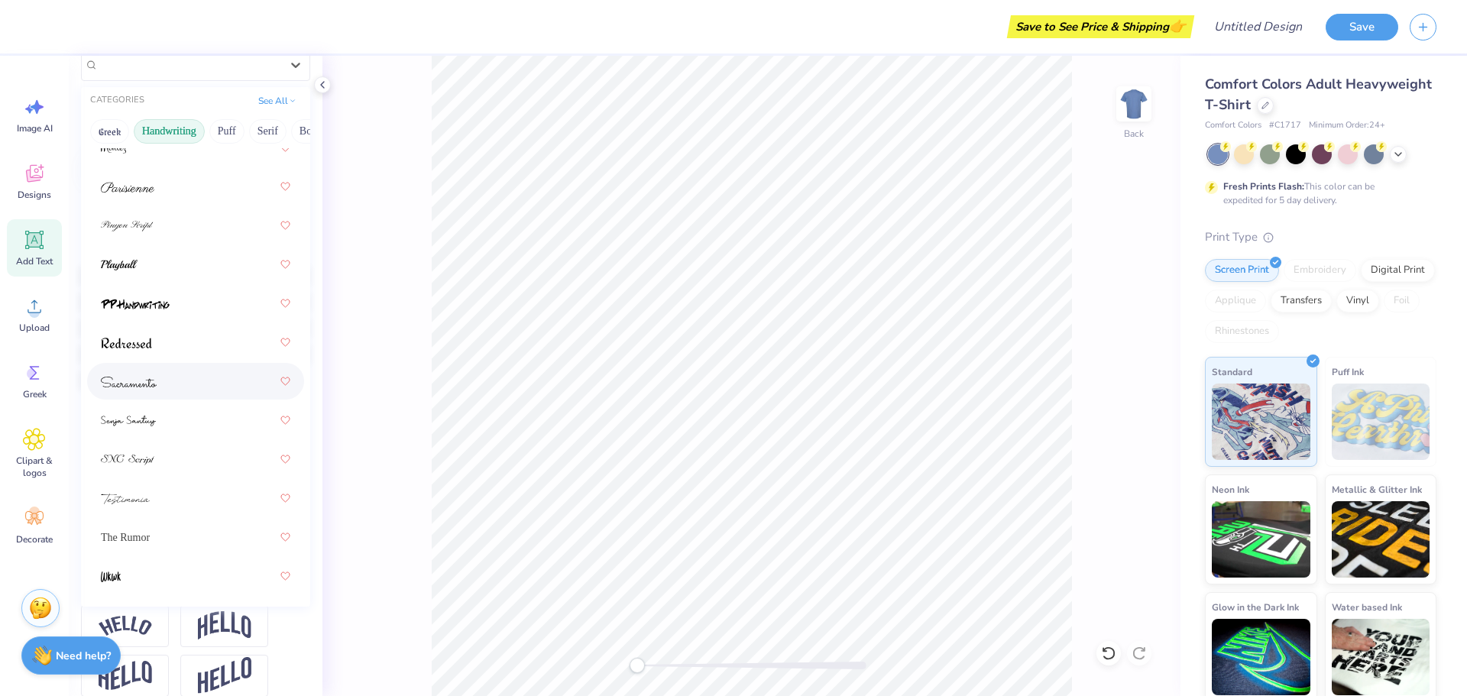
click at [169, 381] on div at bounding box center [195, 382] width 189 height 28
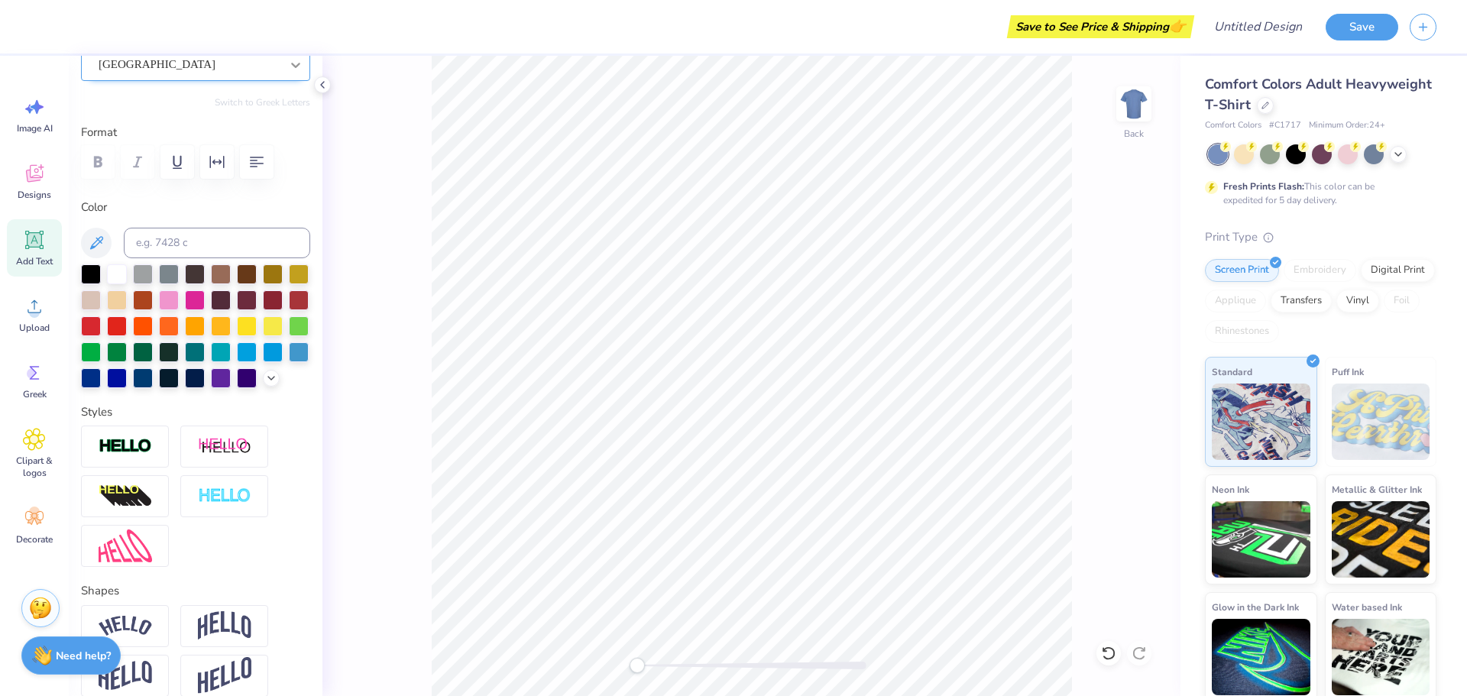
click at [291, 66] on icon at bounding box center [295, 65] width 9 height 5
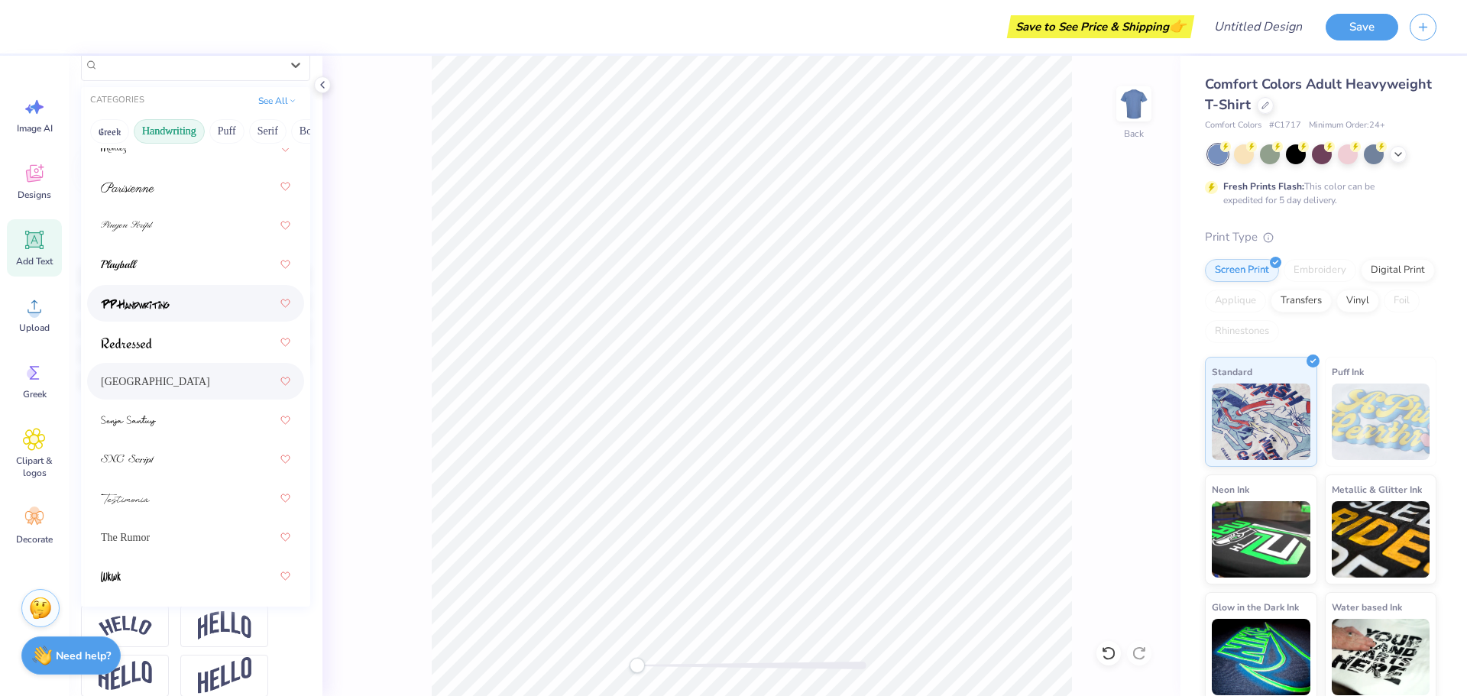
click at [193, 295] on div at bounding box center [195, 304] width 189 height 28
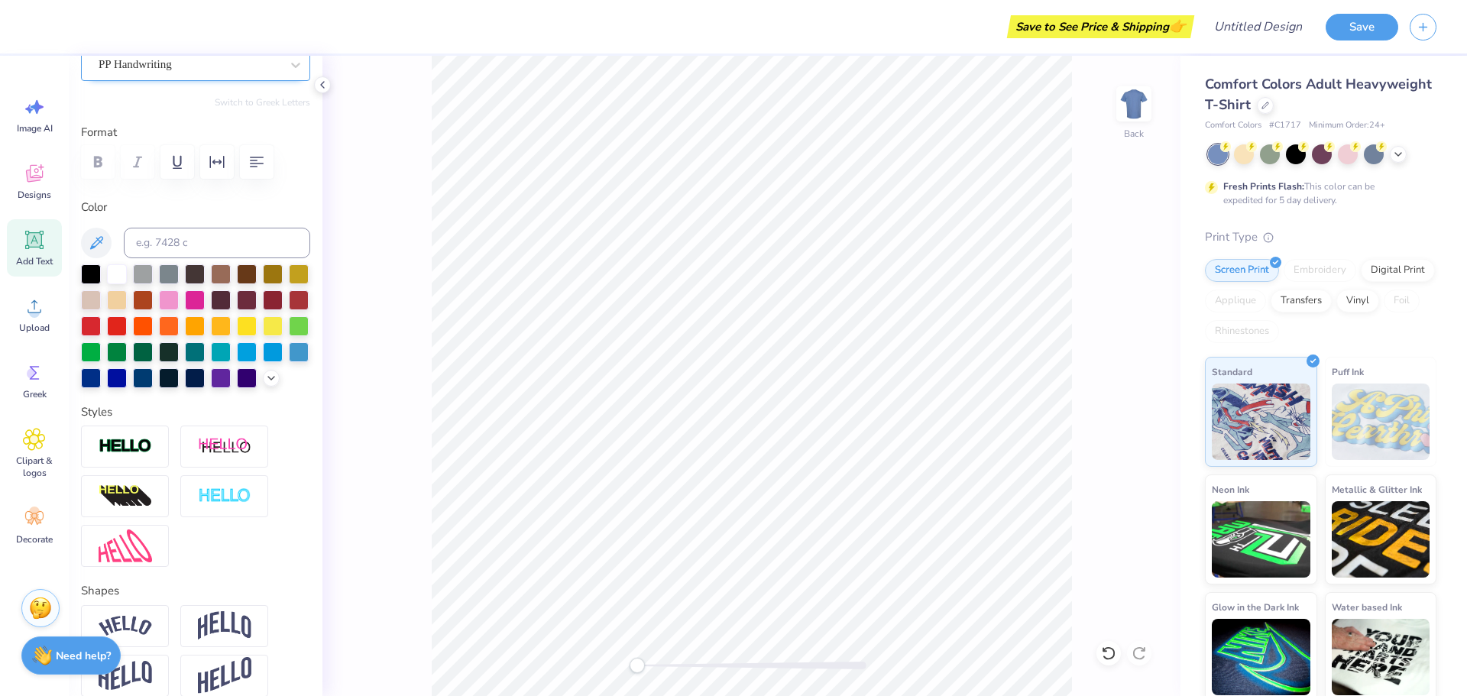
click at [238, 68] on div "PP Handwriting" at bounding box center [189, 65] width 185 height 24
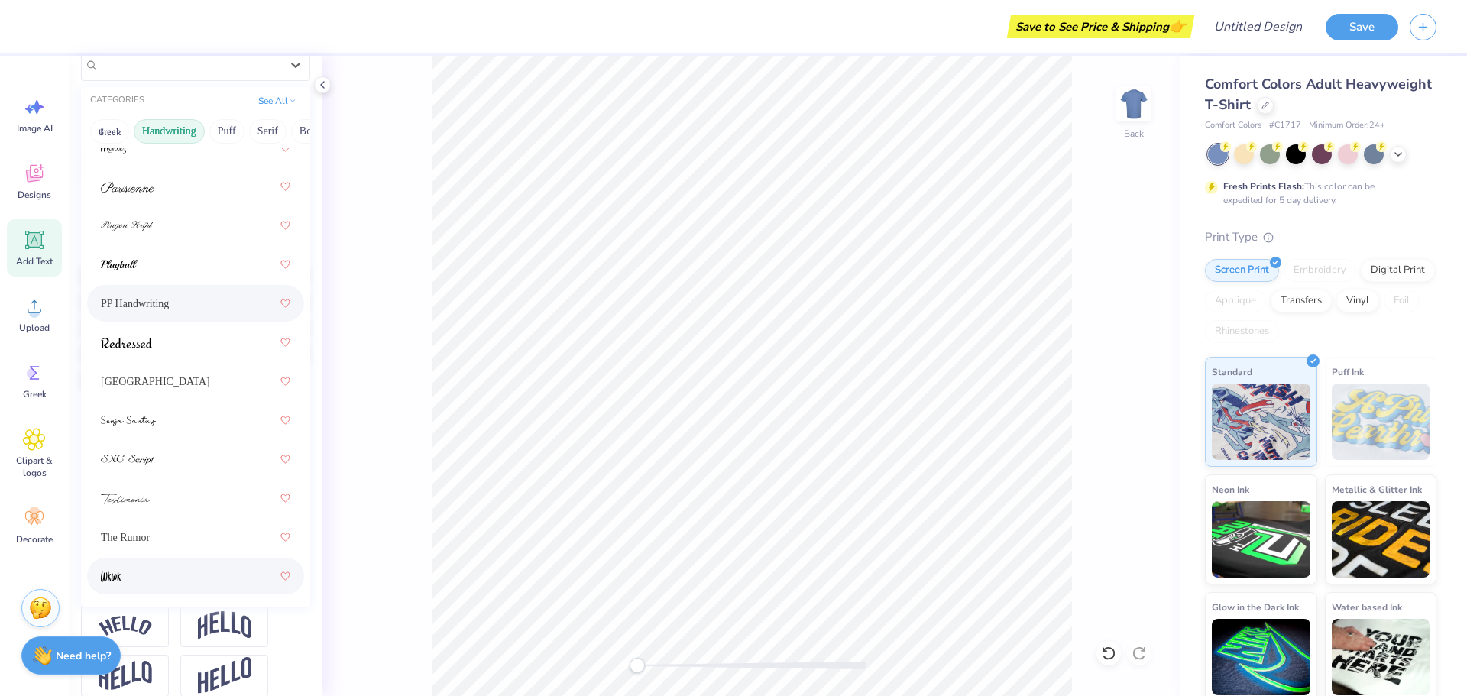
click at [179, 589] on div at bounding box center [195, 576] width 189 height 28
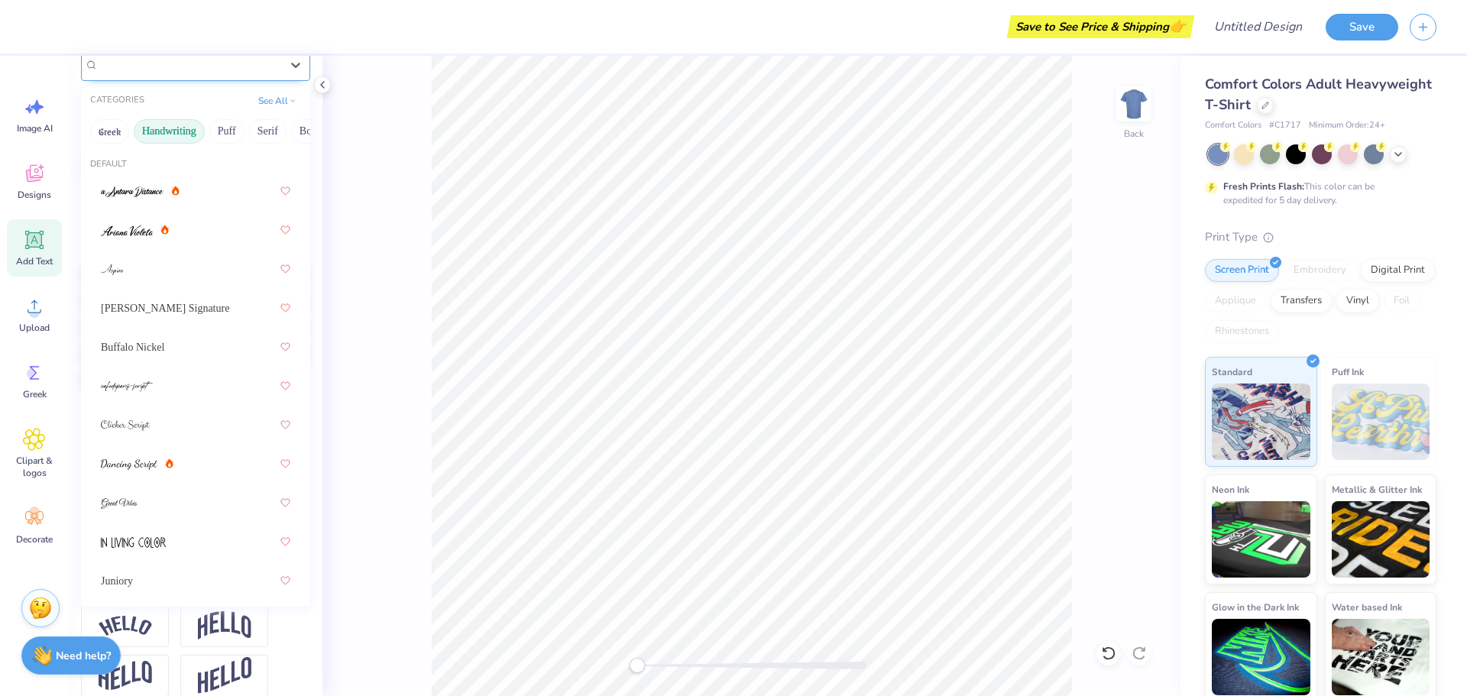
click at [219, 70] on div "Wkwk" at bounding box center [189, 65] width 185 height 24
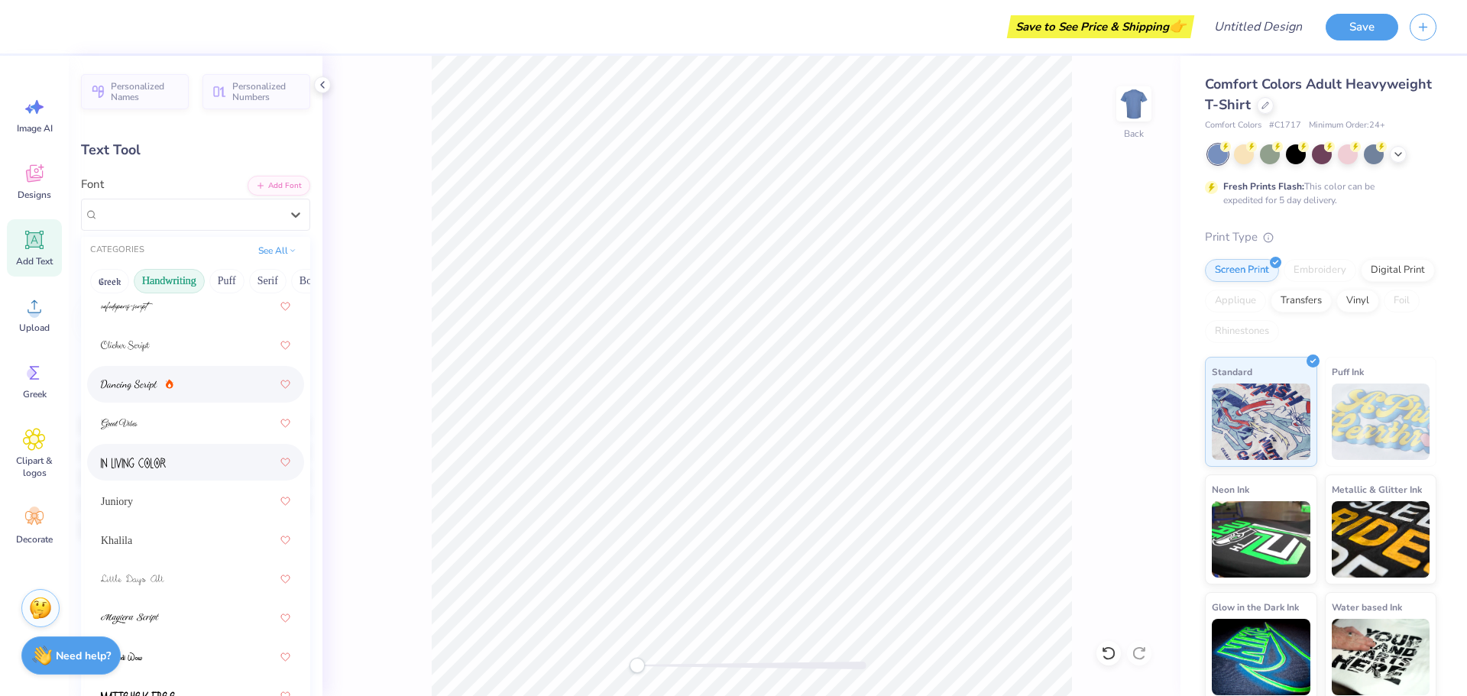
scroll to position [306, 0]
click at [206, 458] on div "Khalila" at bounding box center [195, 464] width 189 height 28
click at [208, 209] on div "Khalila" at bounding box center [189, 214] width 185 height 24
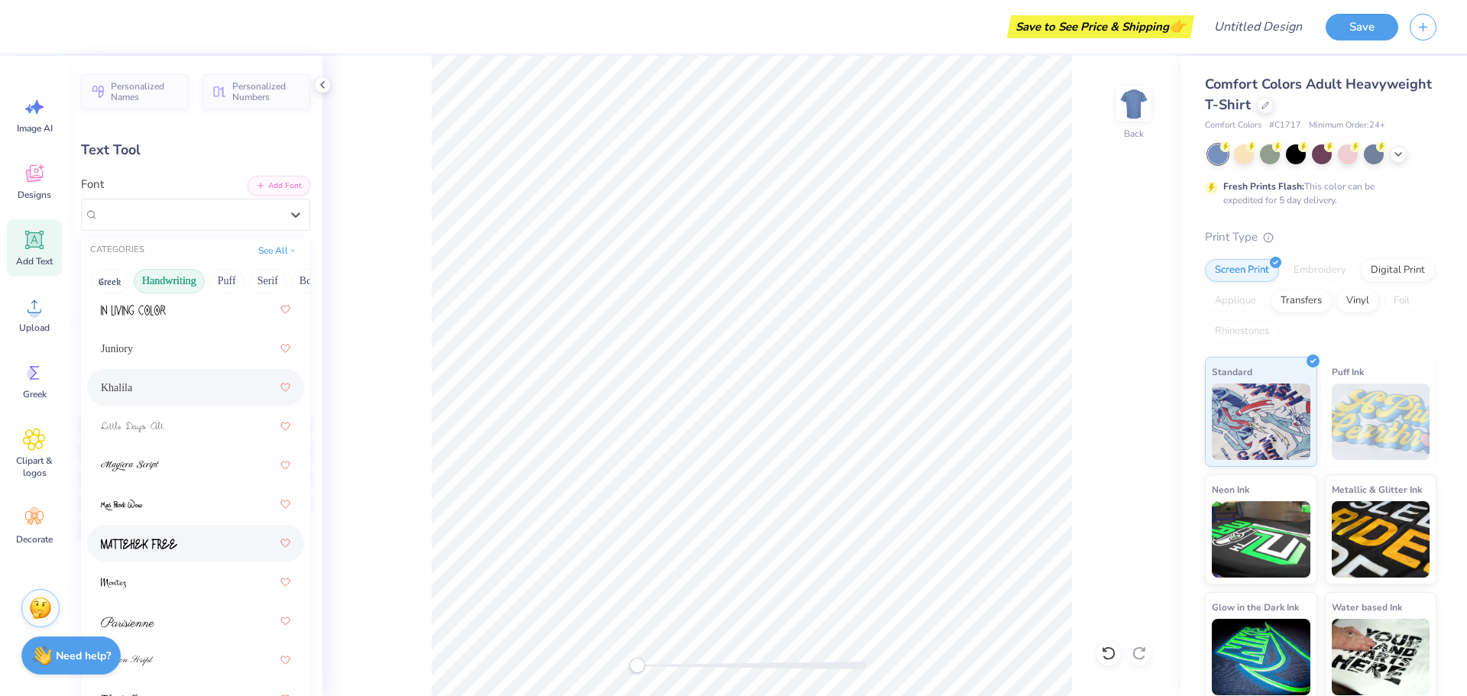
scroll to position [458, 0]
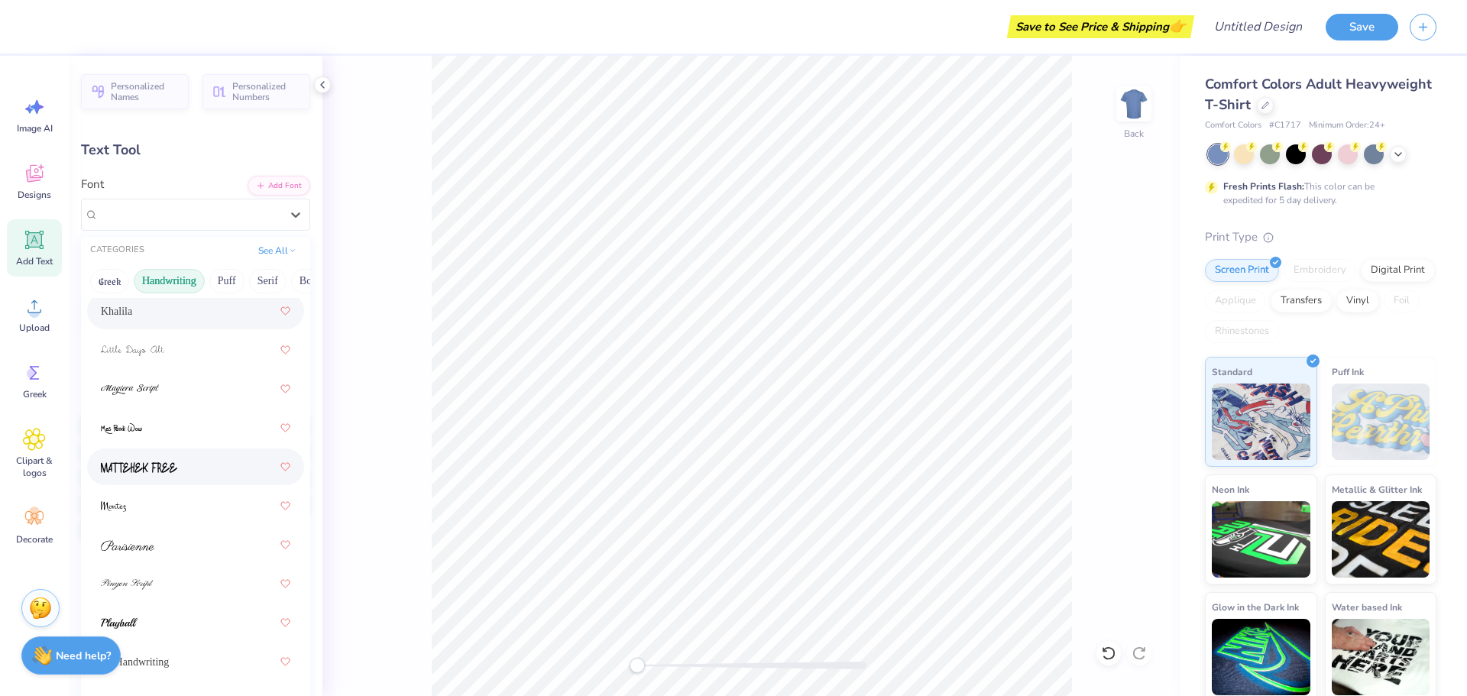
click at [187, 458] on div at bounding box center [195, 467] width 189 height 28
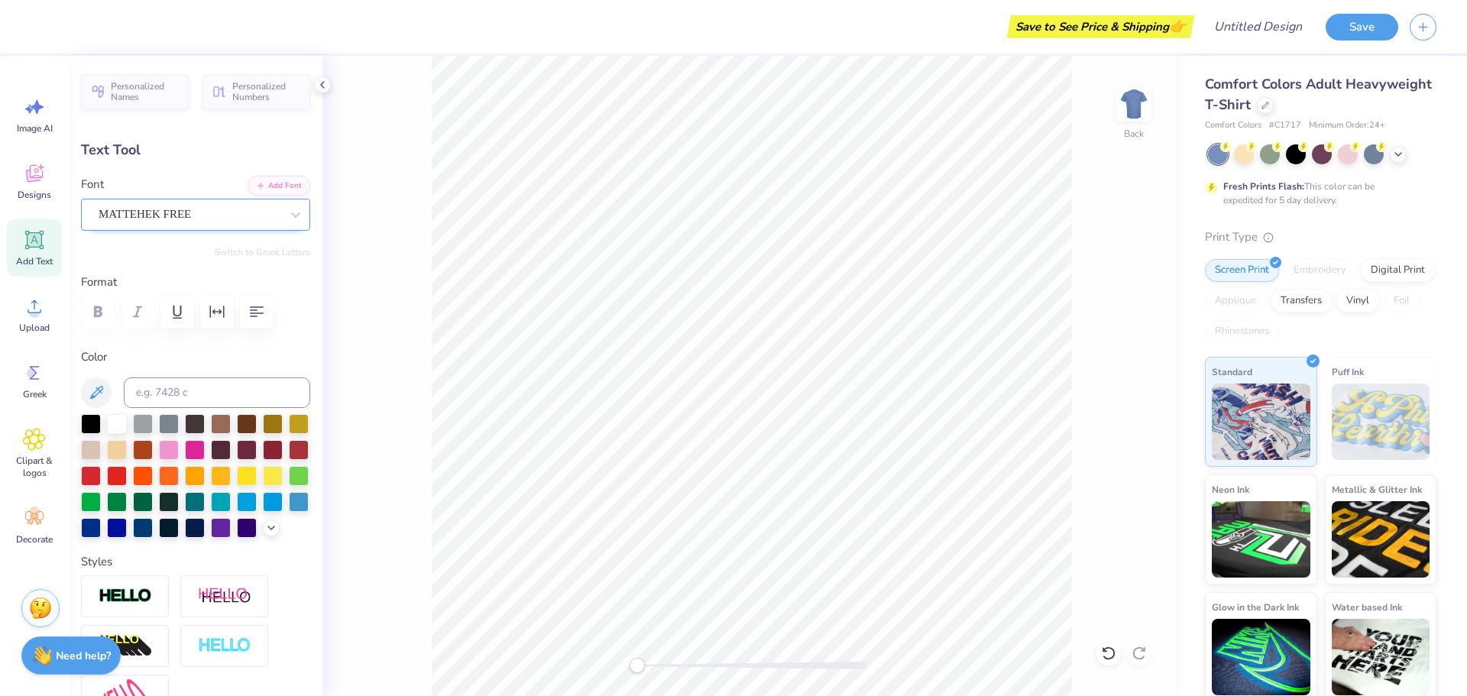
click at [186, 215] on div "MATTEHEK FREE" at bounding box center [189, 214] width 185 height 24
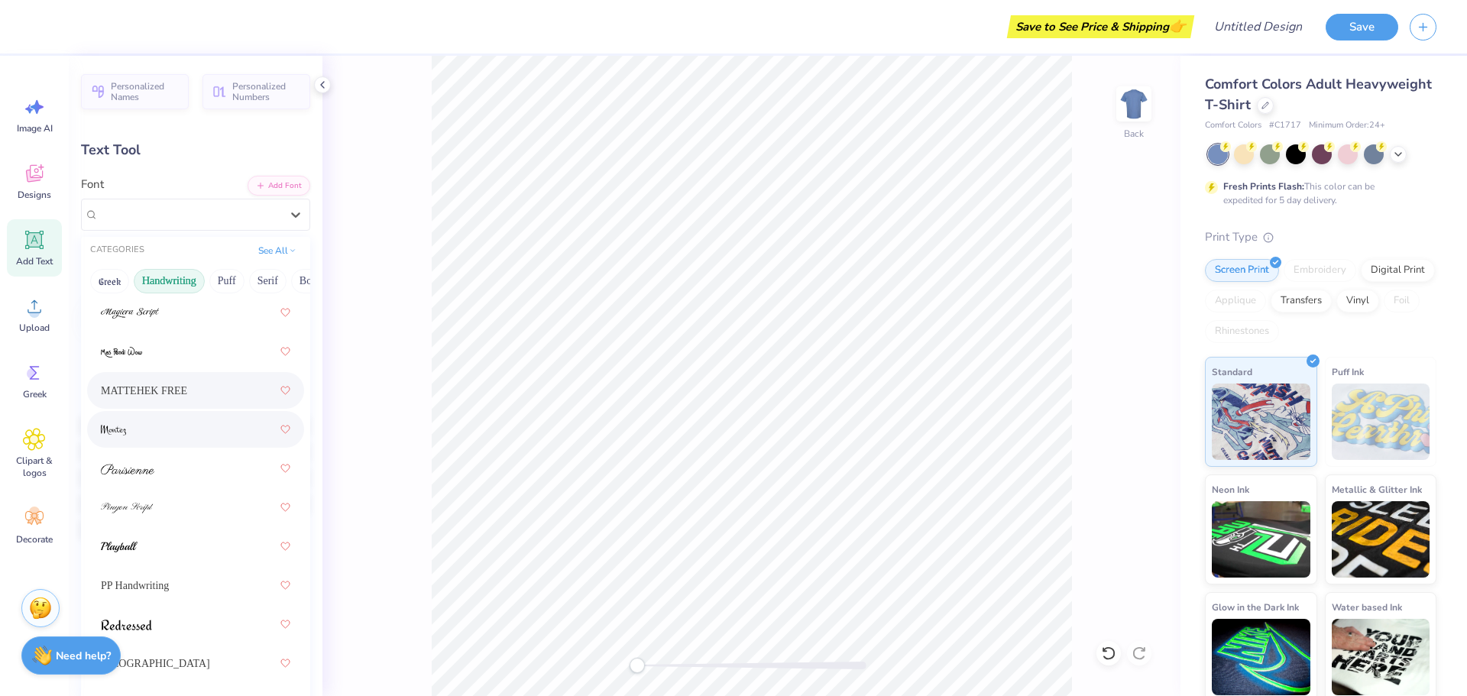
scroll to position [611, 0]
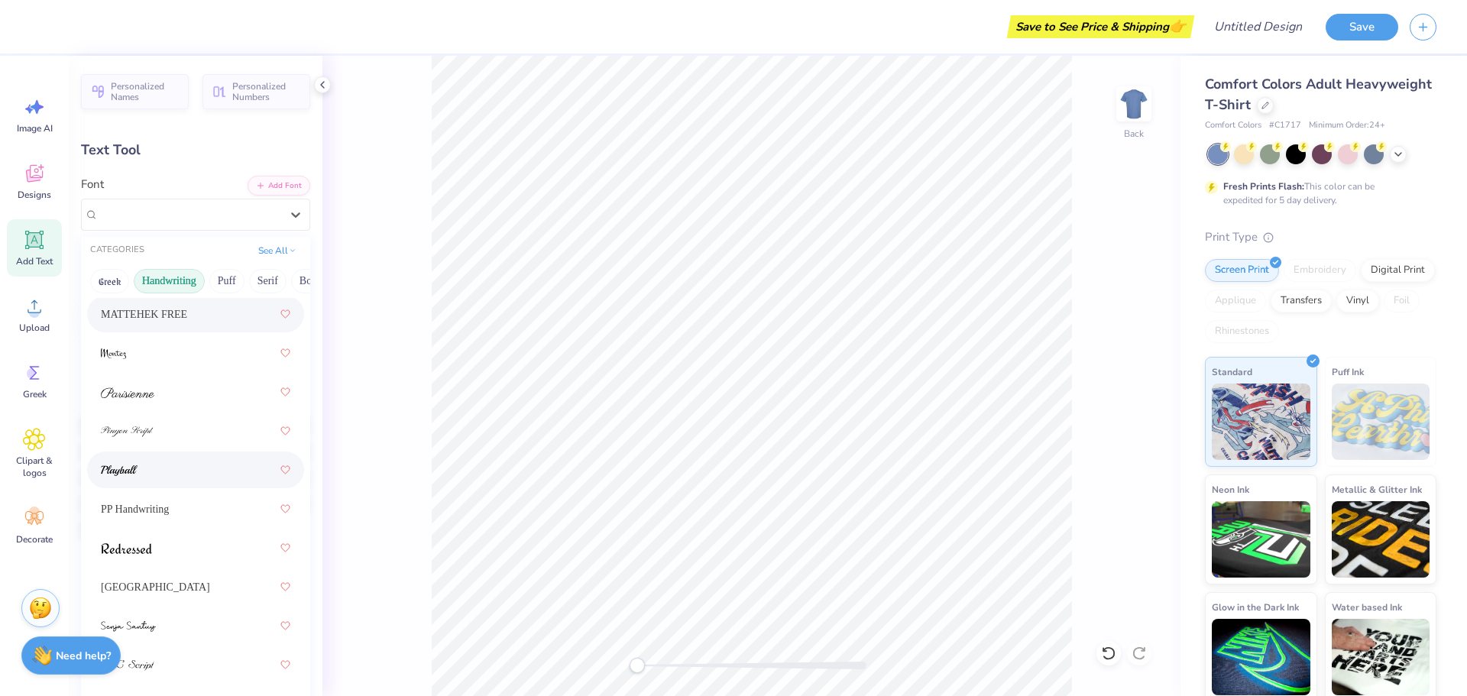
click at [196, 471] on div at bounding box center [195, 470] width 189 height 28
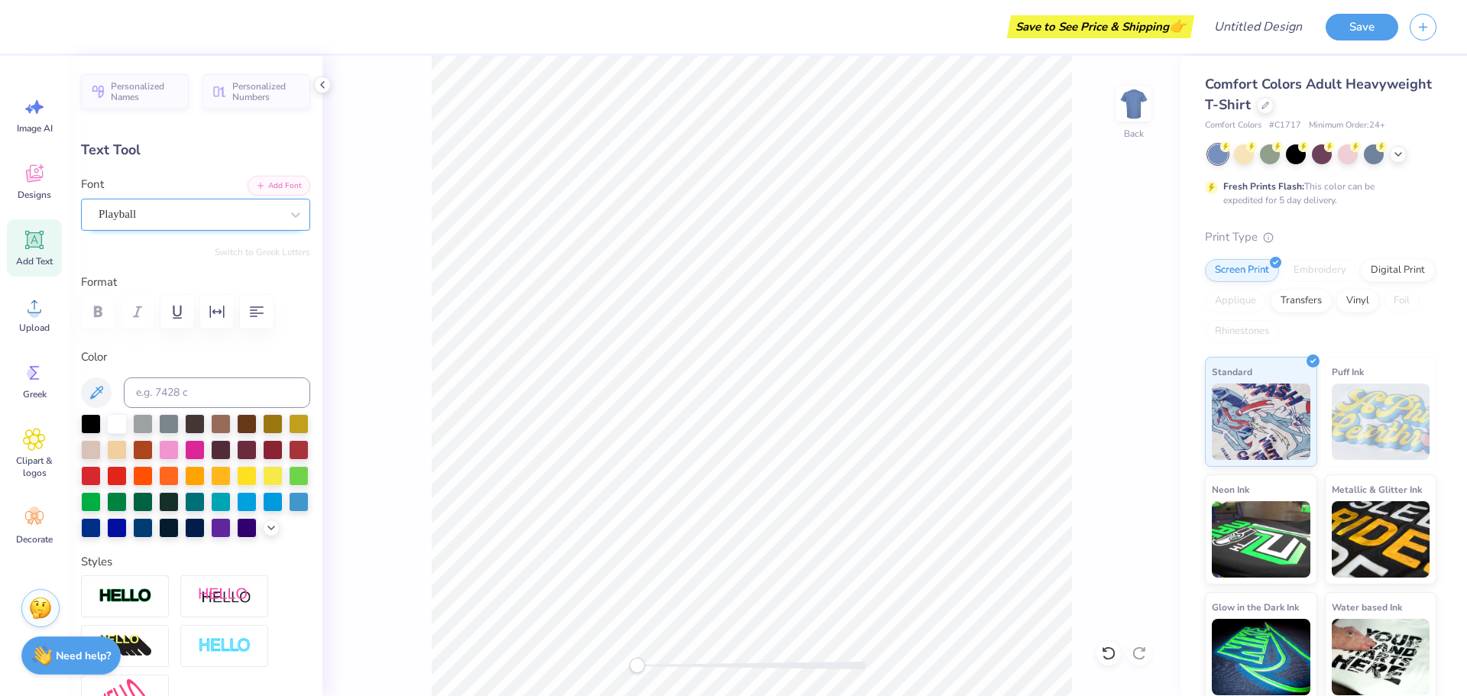
click at [182, 217] on div "Playball" at bounding box center [189, 214] width 185 height 24
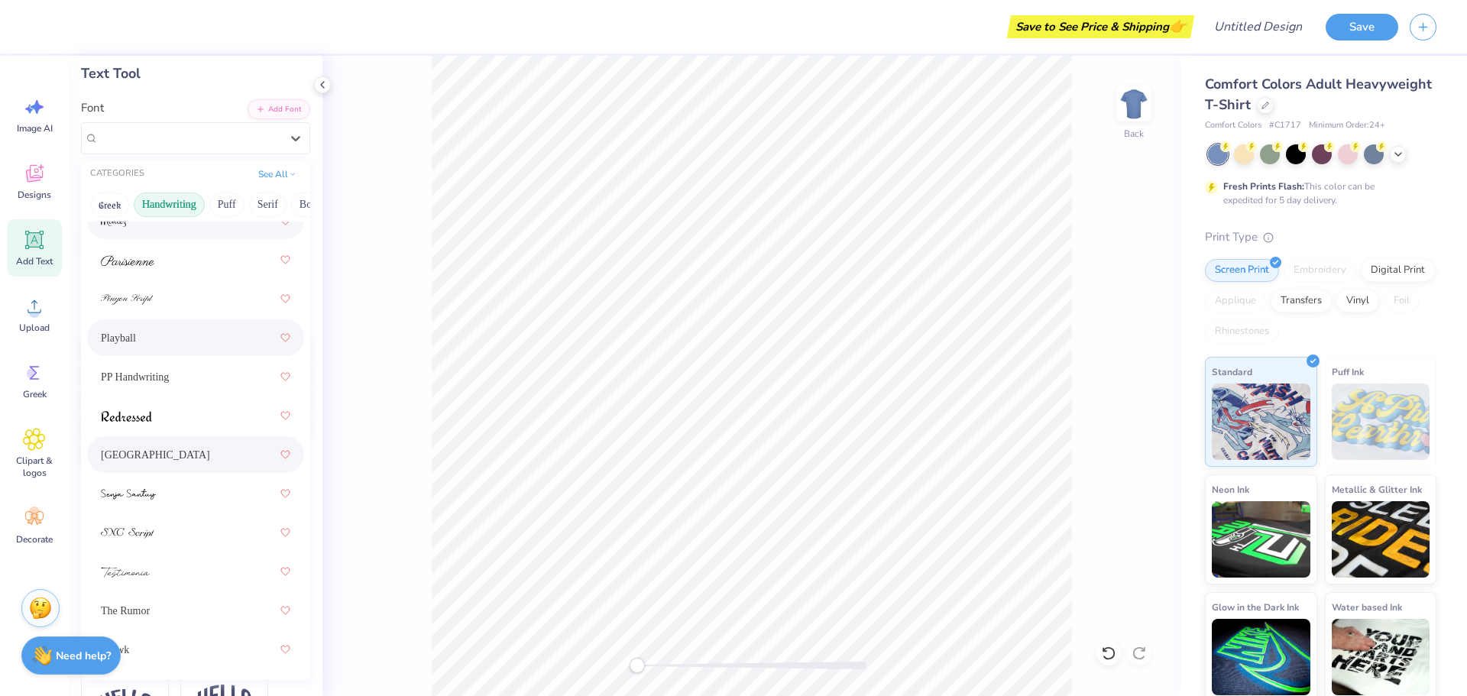
scroll to position [153, 0]
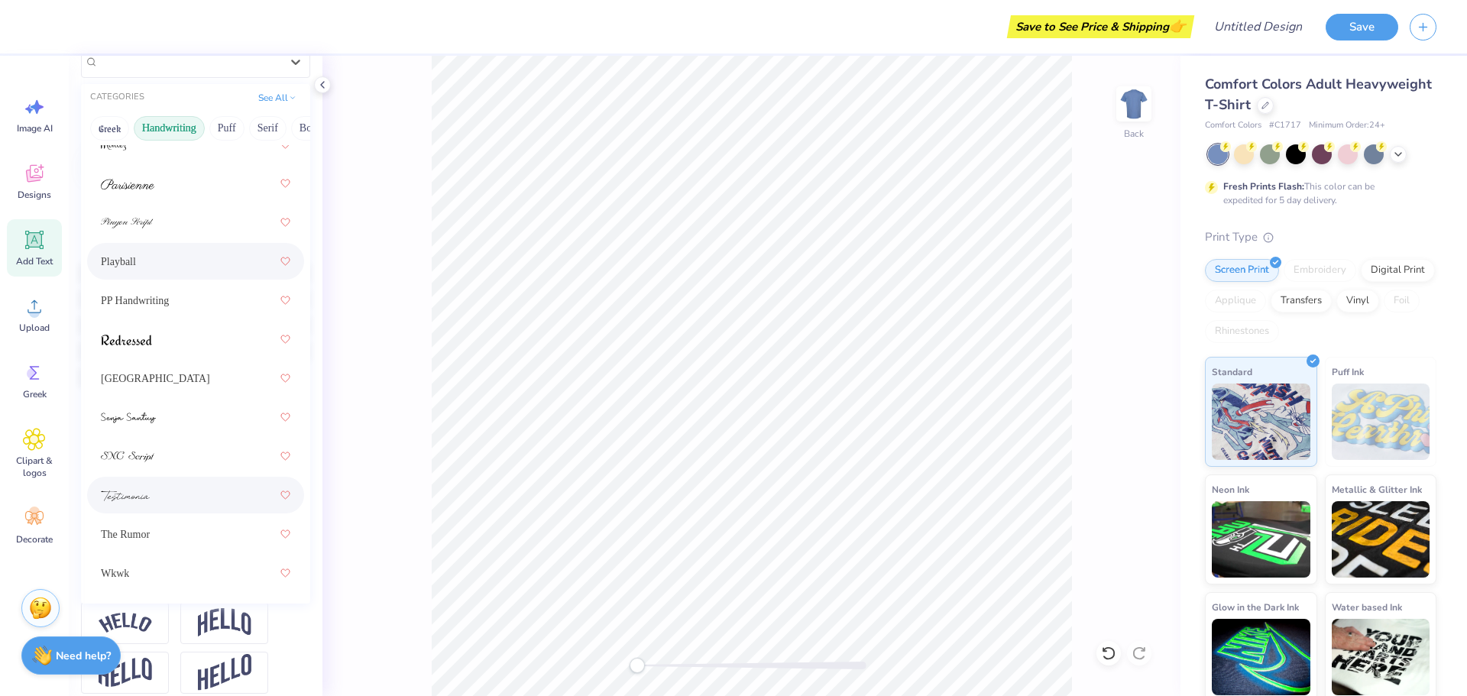
click at [189, 497] on div at bounding box center [195, 495] width 189 height 28
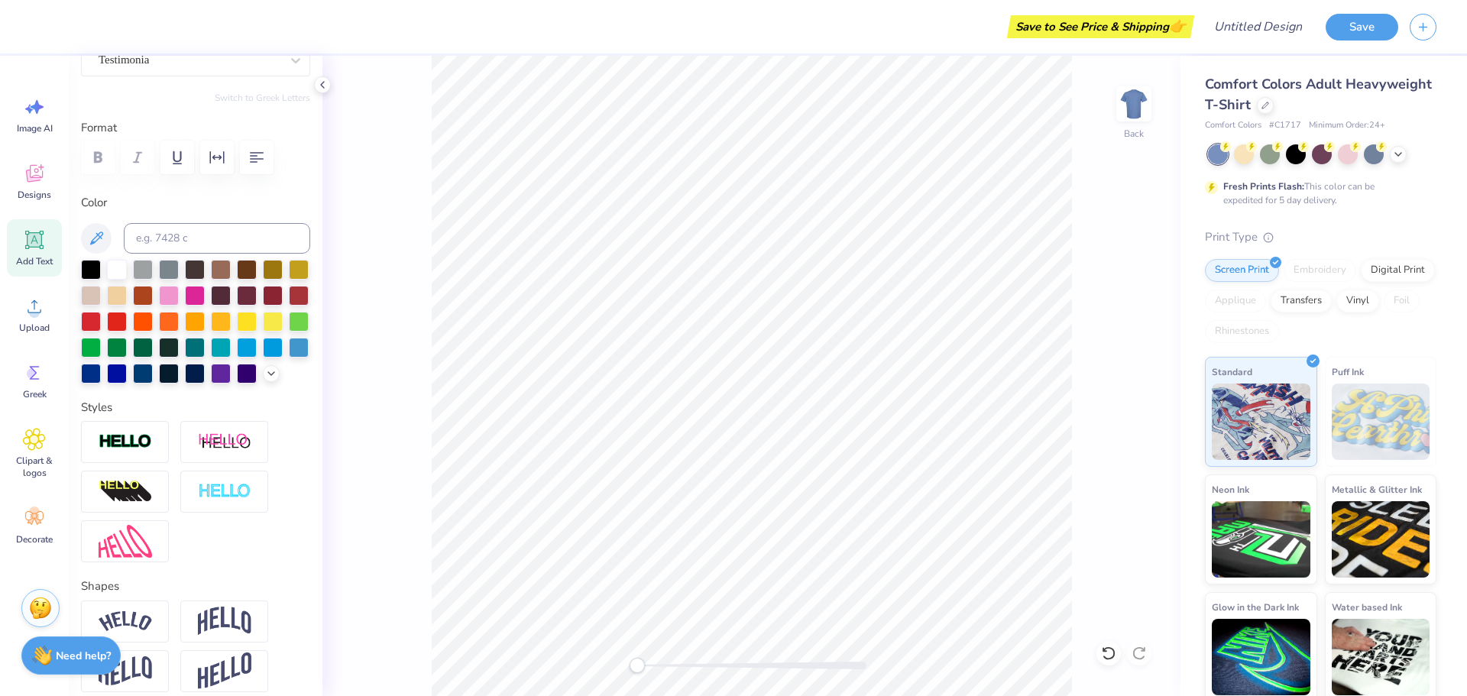
scroll to position [2, 0]
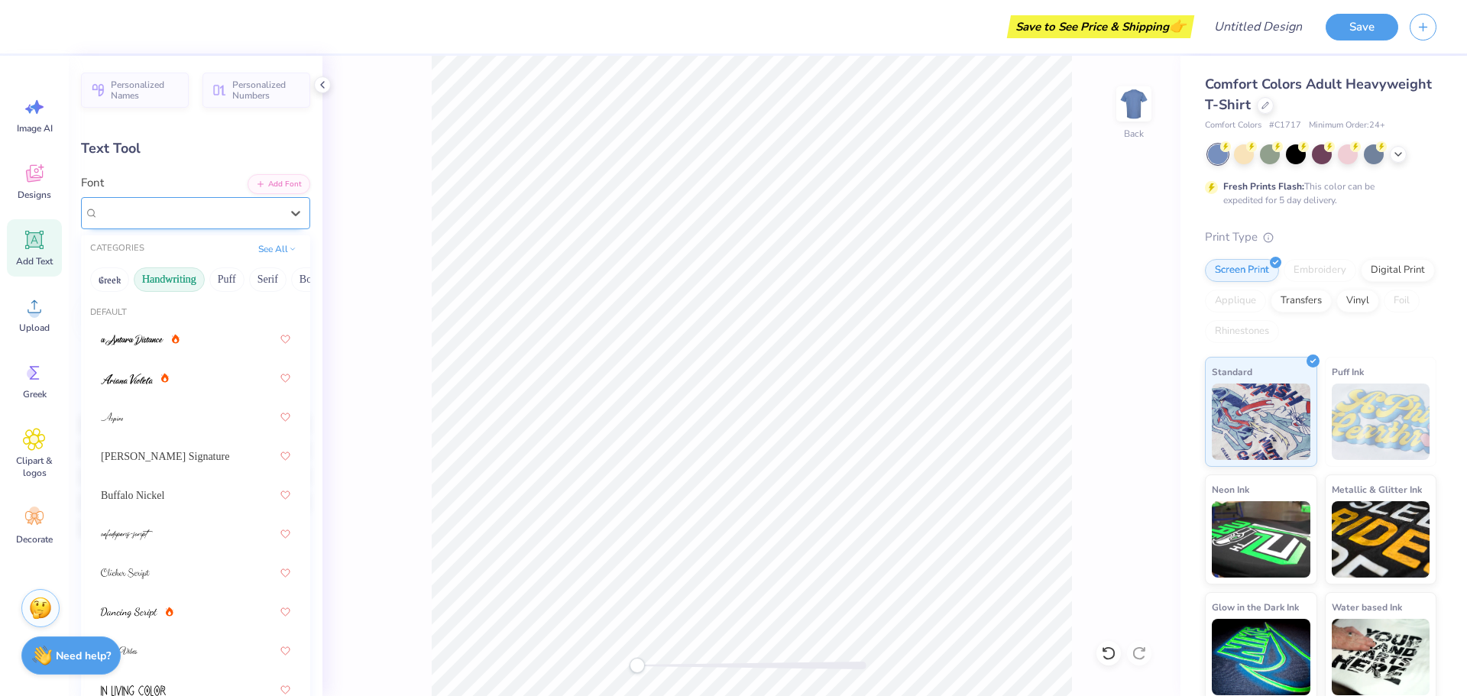
click at [177, 209] on div "Testimonia" at bounding box center [189, 213] width 185 height 24
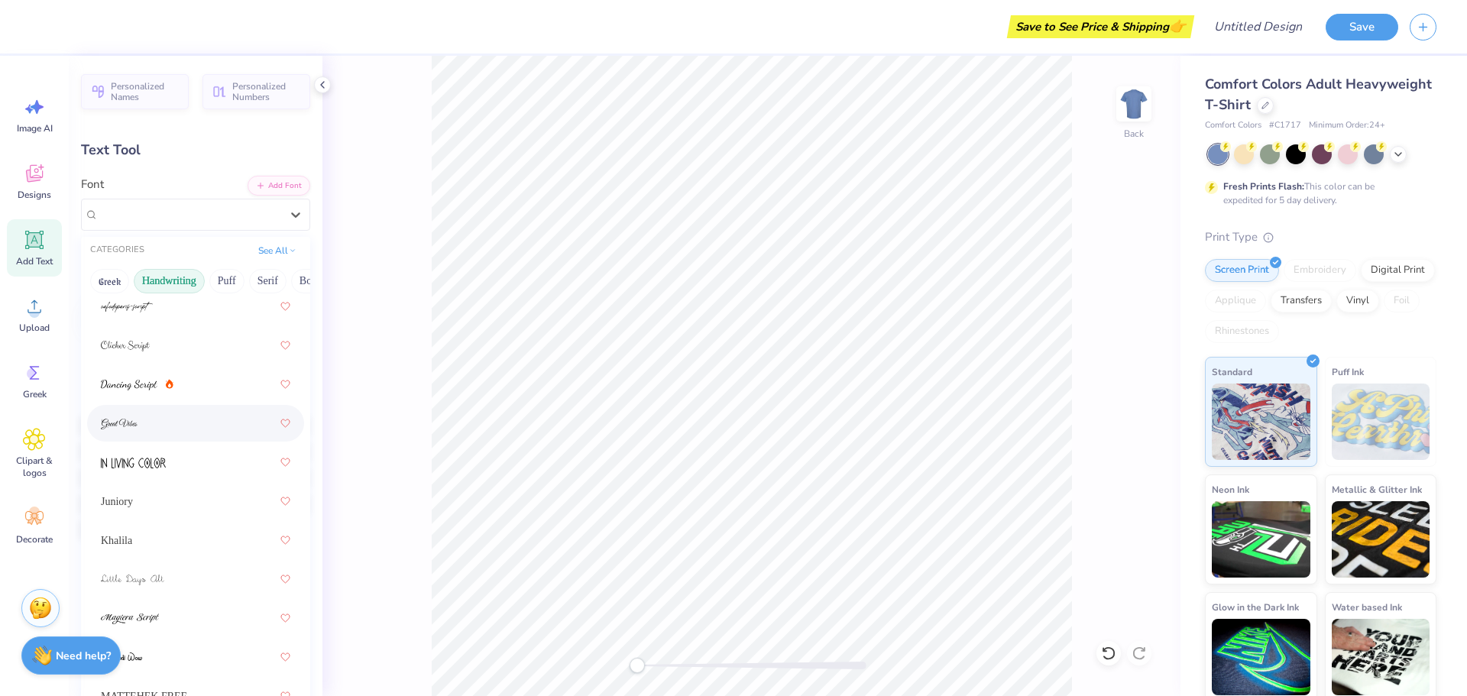
scroll to position [306, 0]
click at [173, 383] on div at bounding box center [195, 386] width 189 height 28
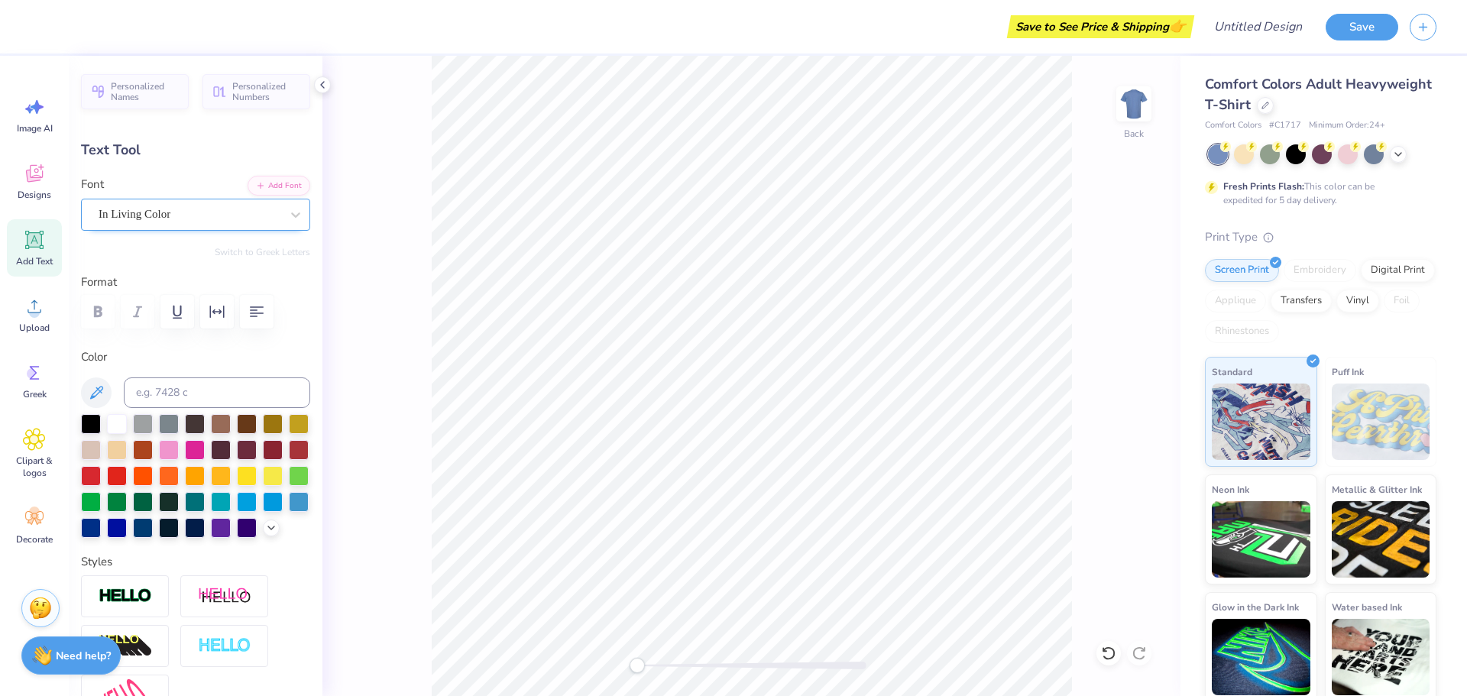
click at [169, 205] on div at bounding box center [190, 214] width 182 height 21
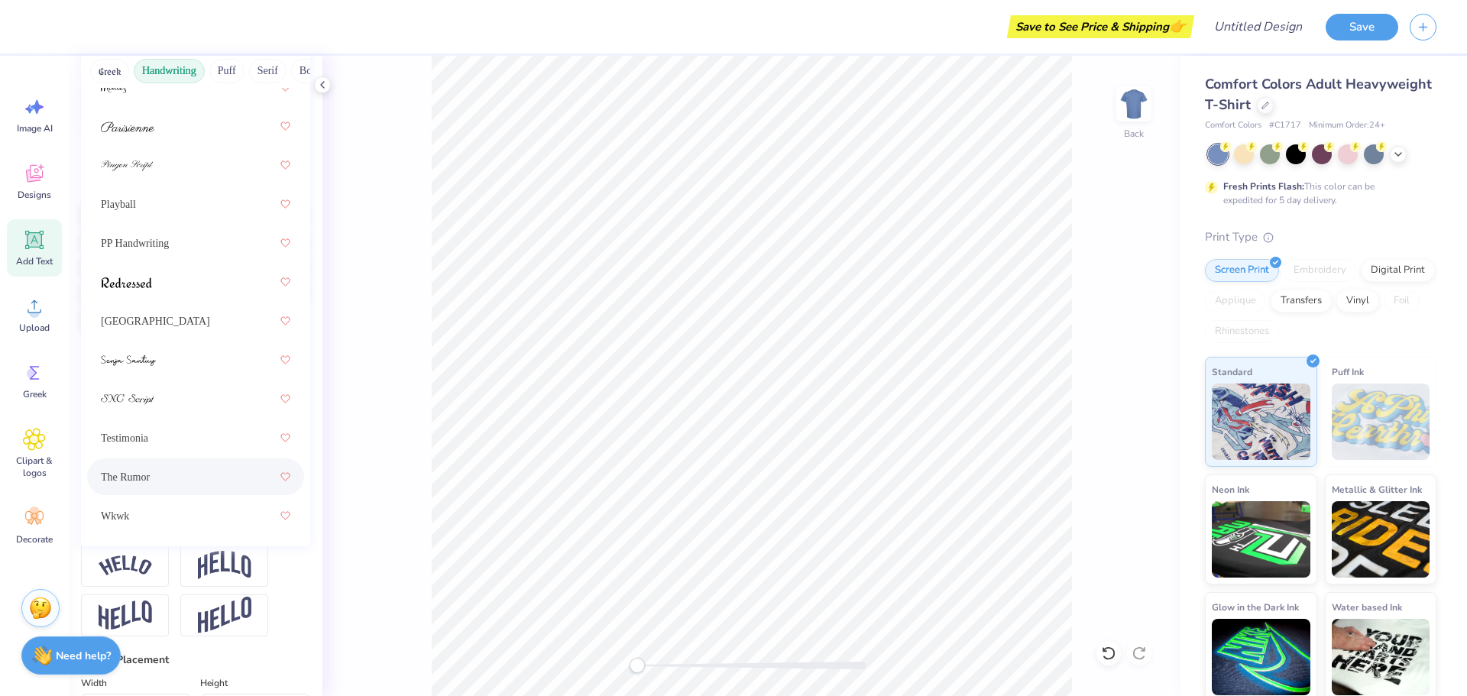
scroll to position [57, 0]
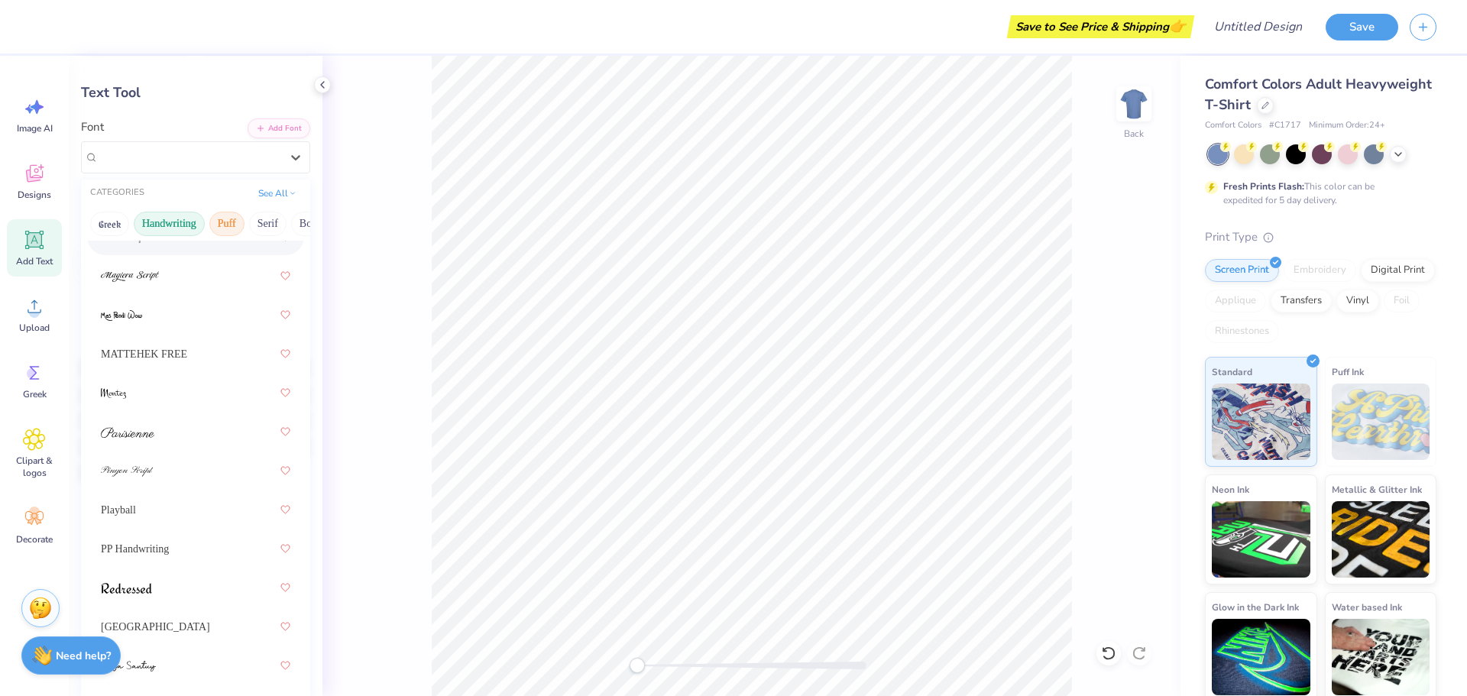
click at [225, 228] on button "Puff" at bounding box center [226, 224] width 35 height 24
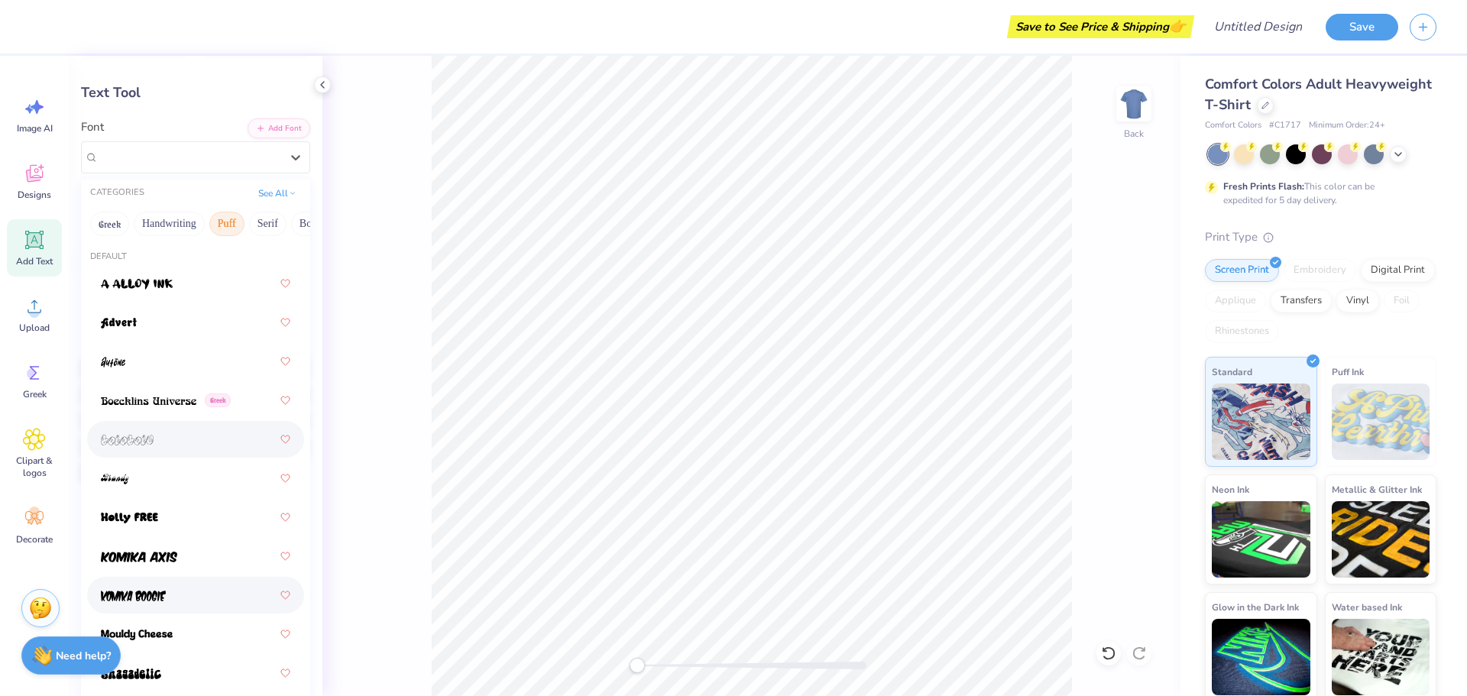
scroll to position [160, 0]
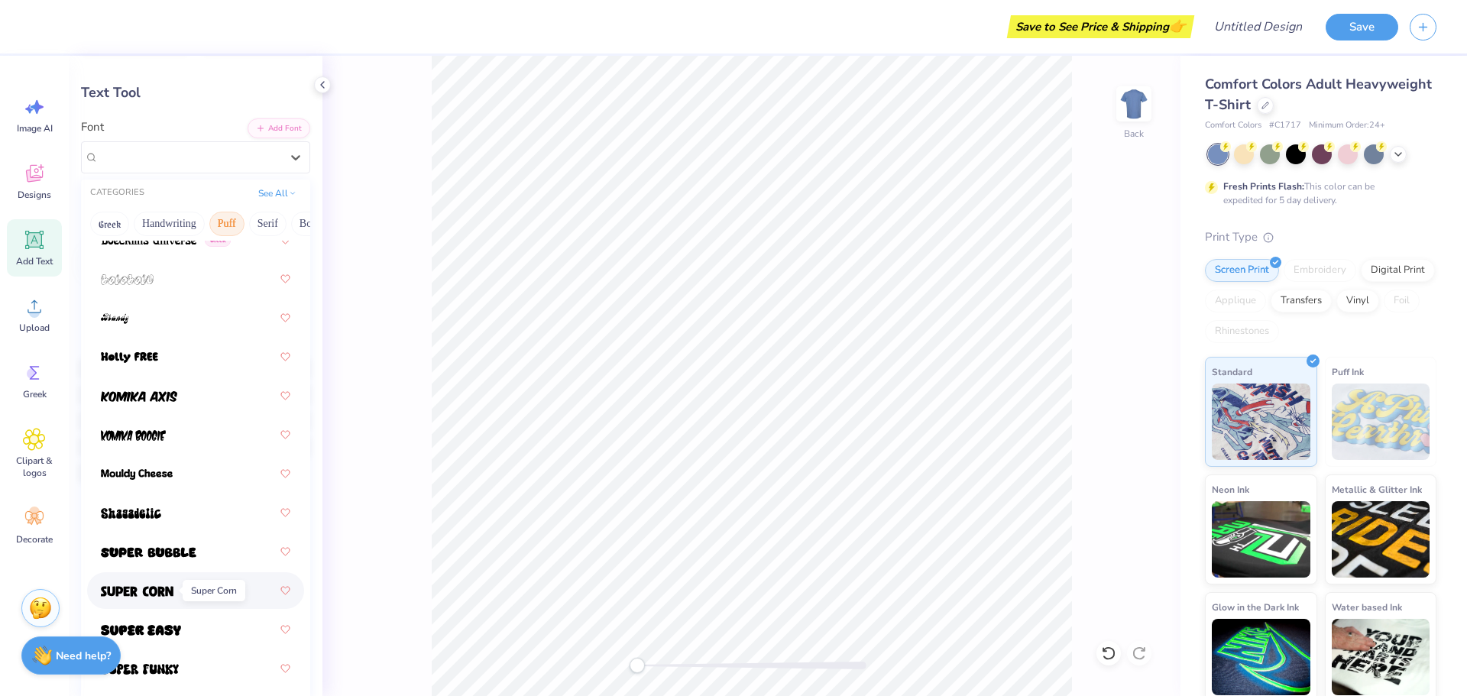
click at [170, 592] on img at bounding box center [137, 591] width 73 height 11
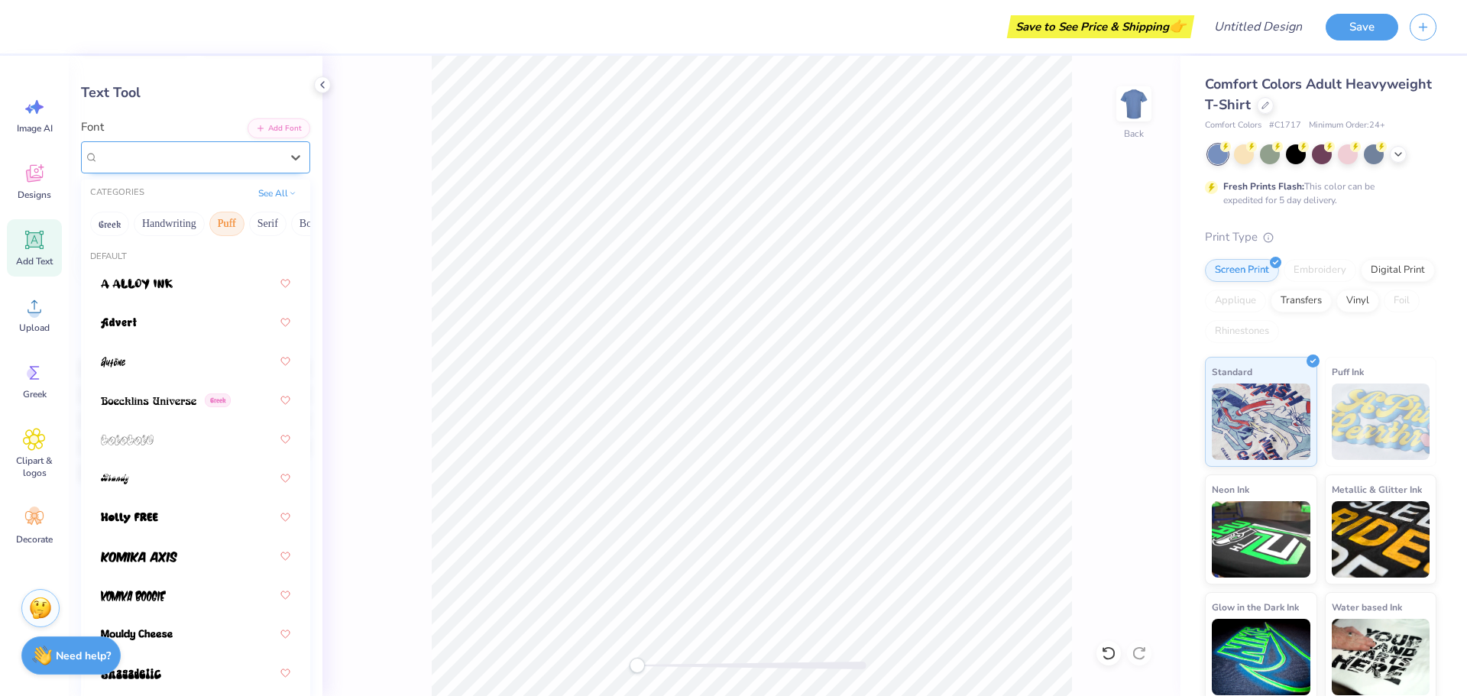
click at [168, 154] on div "Super Corn" at bounding box center [189, 157] width 185 height 24
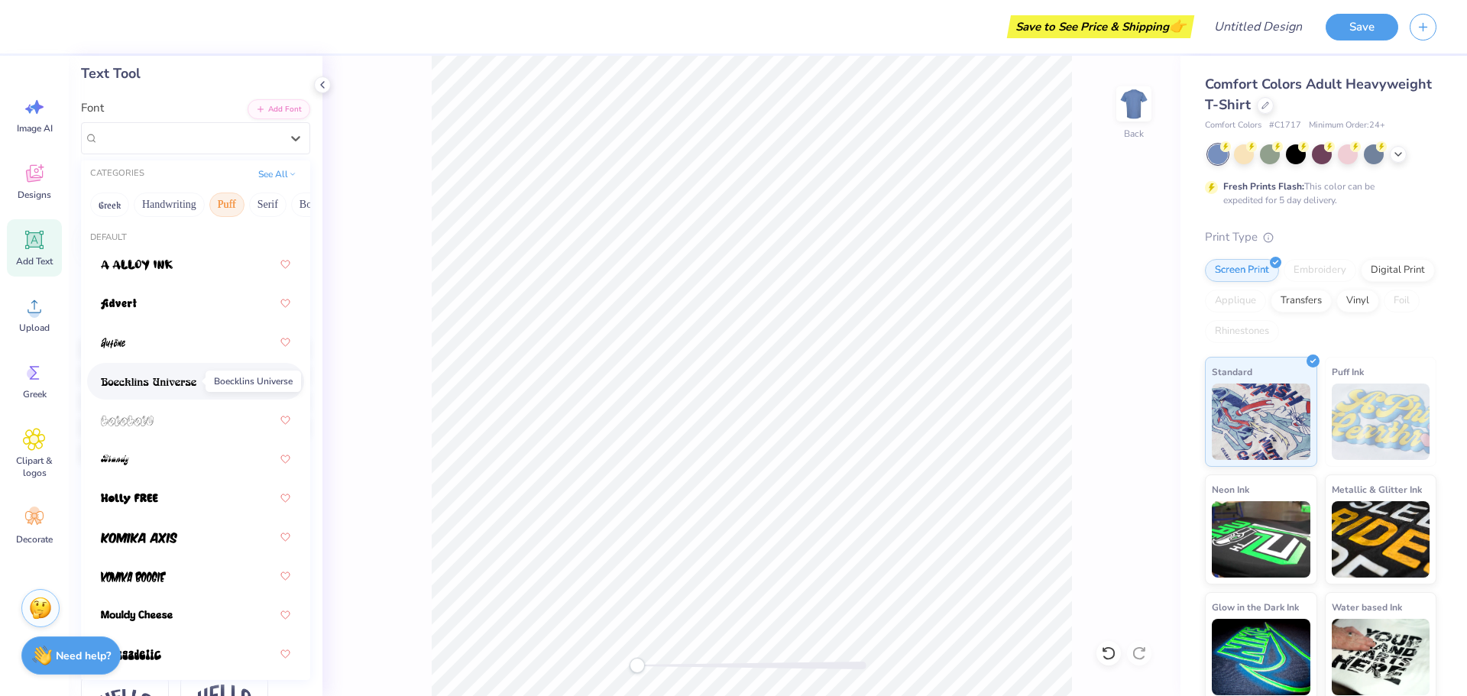
scroll to position [0, 0]
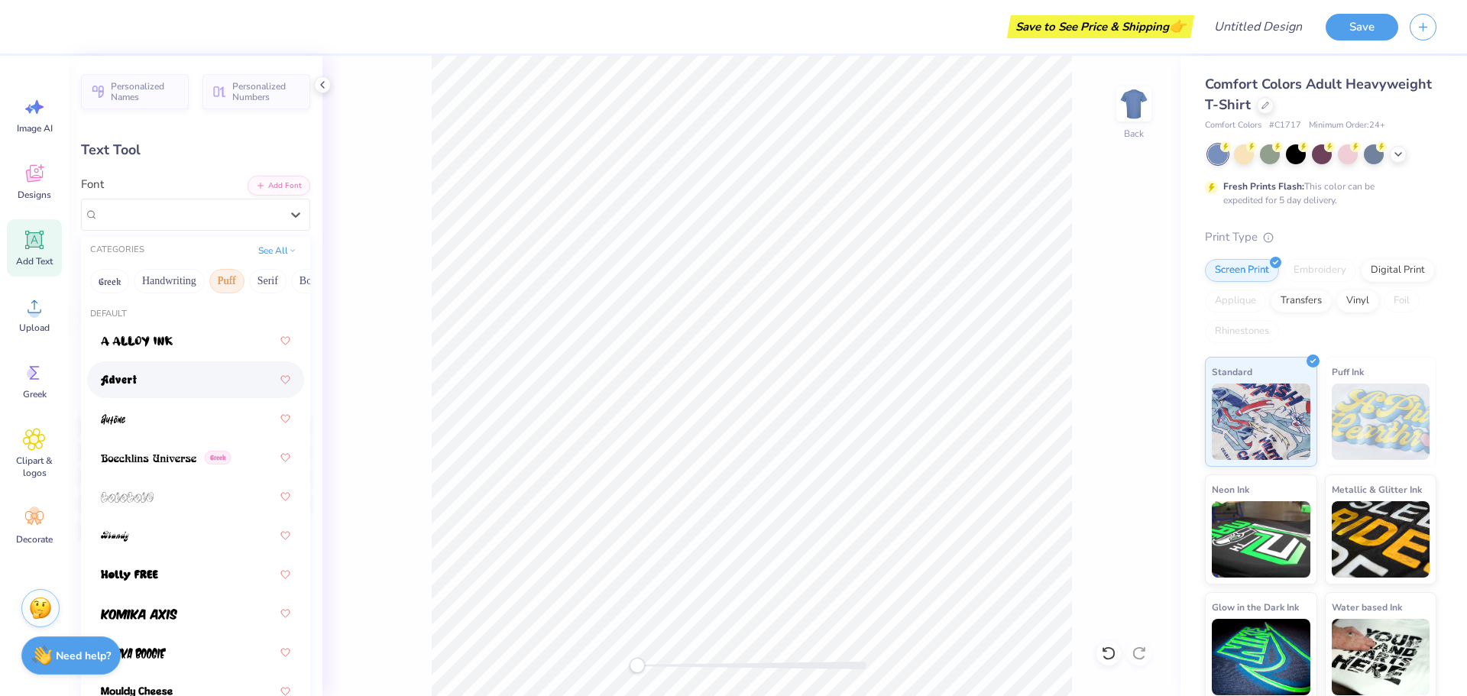
click at [169, 372] on div at bounding box center [195, 380] width 189 height 28
click at [186, 215] on div "Advert" at bounding box center [189, 214] width 185 height 24
click at [274, 285] on button "Serif" at bounding box center [267, 281] width 37 height 24
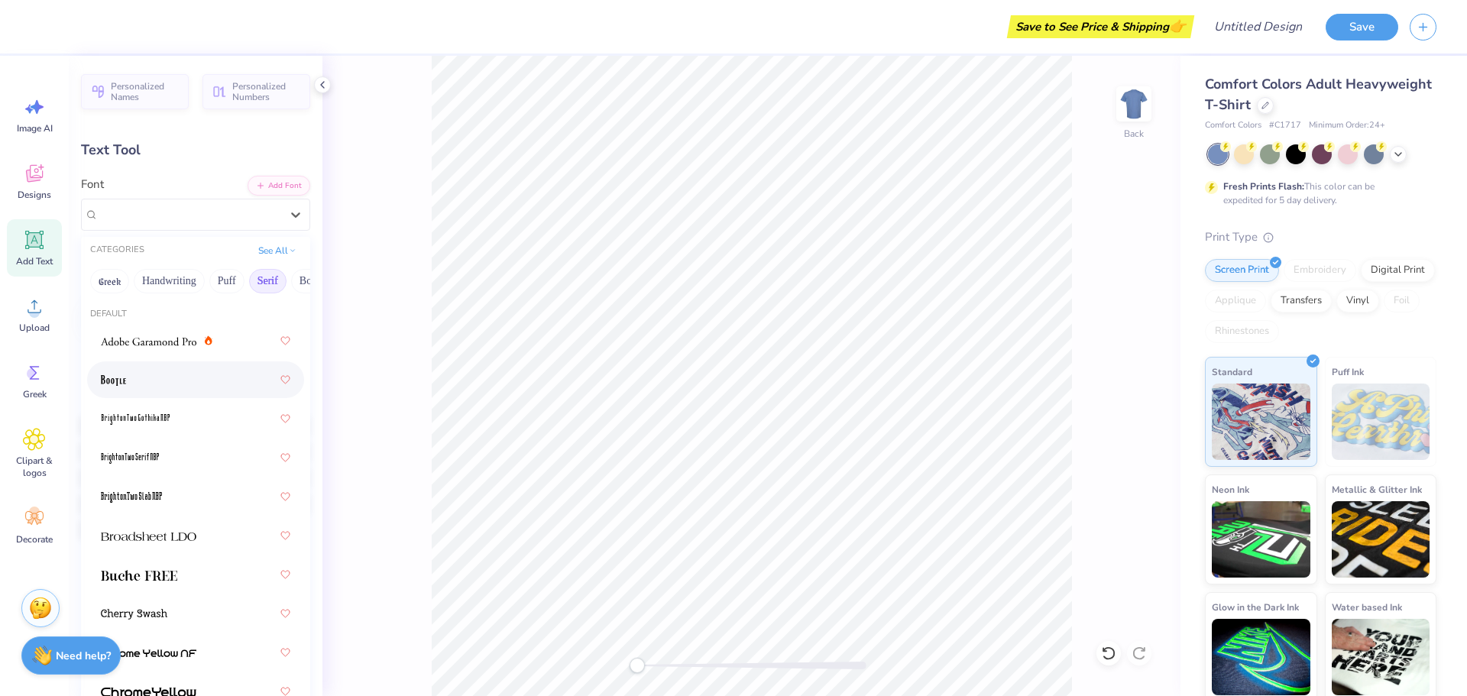
click at [192, 385] on div at bounding box center [195, 380] width 189 height 28
click at [199, 224] on div at bounding box center [190, 214] width 182 height 21
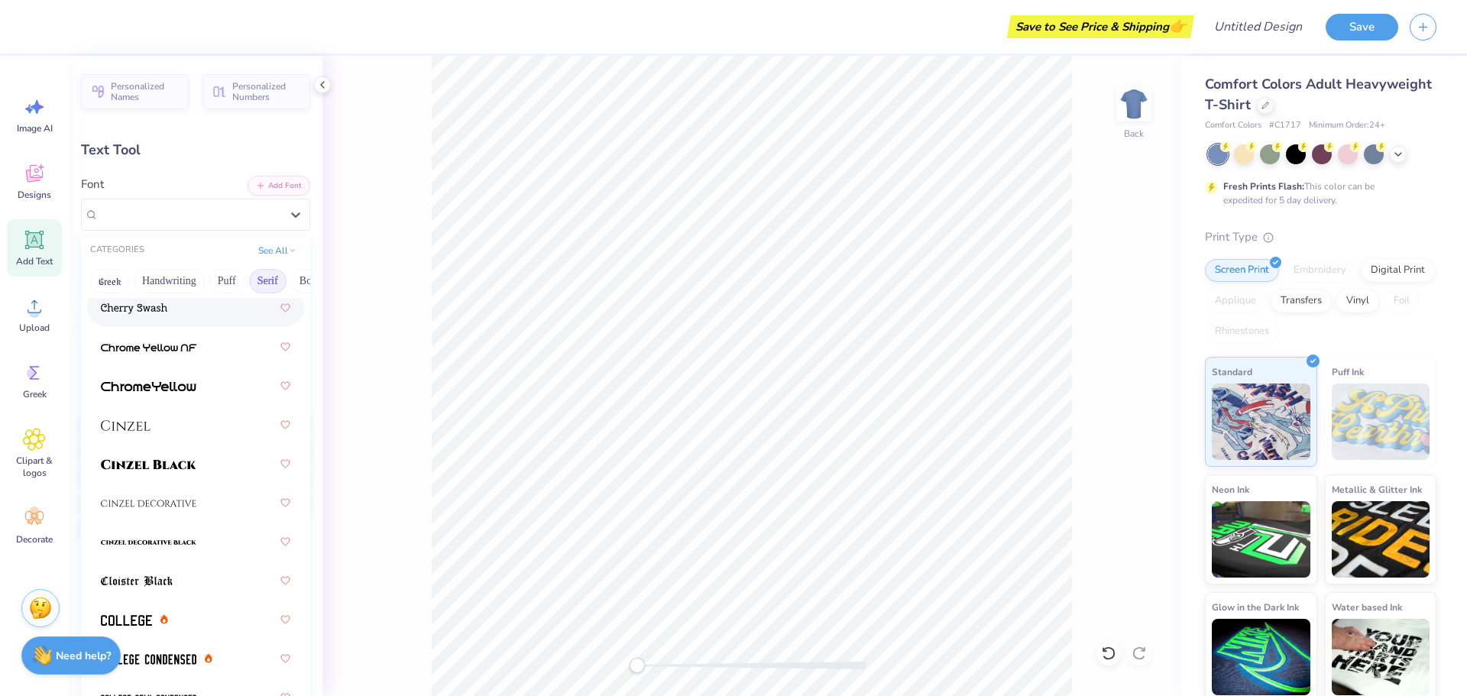
scroll to position [458, 0]
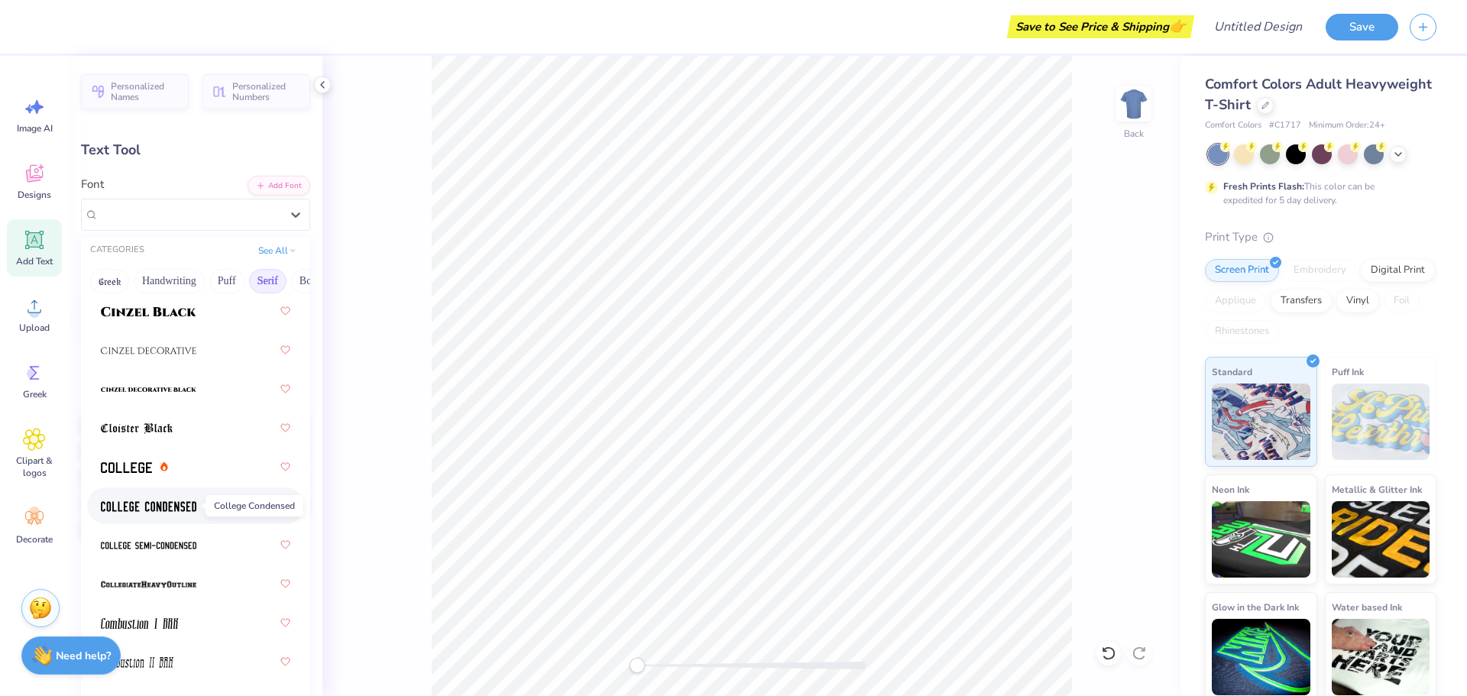
click at [185, 499] on span at bounding box center [149, 506] width 96 height 16
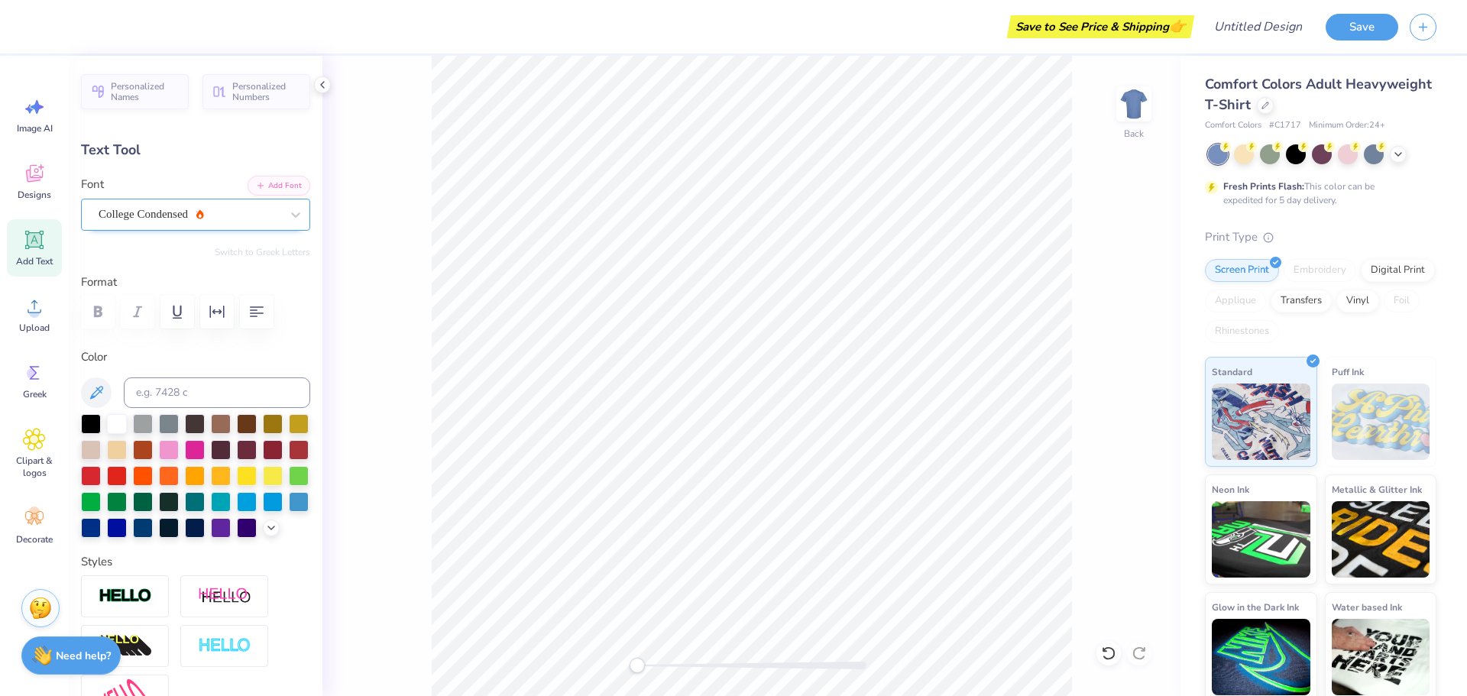
click at [211, 211] on div "College Condensed" at bounding box center [189, 214] width 185 height 24
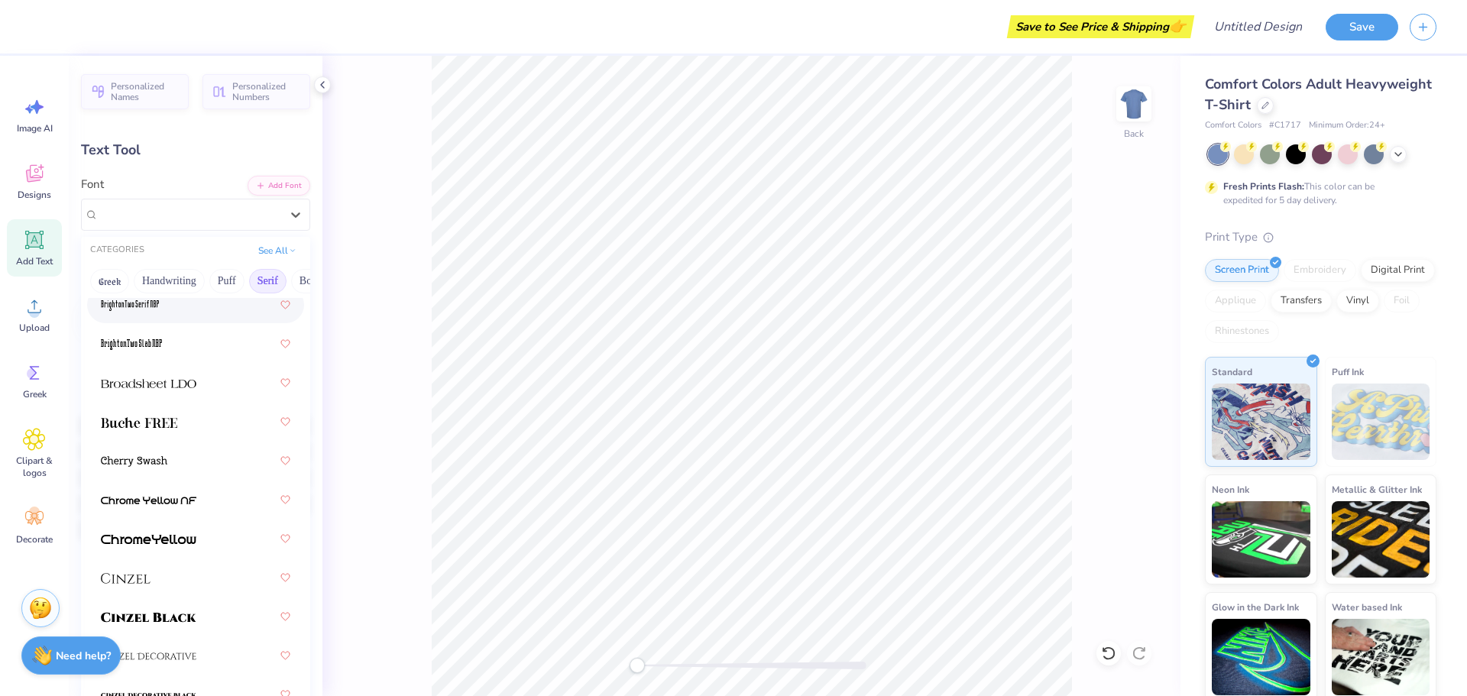
scroll to position [229, 0]
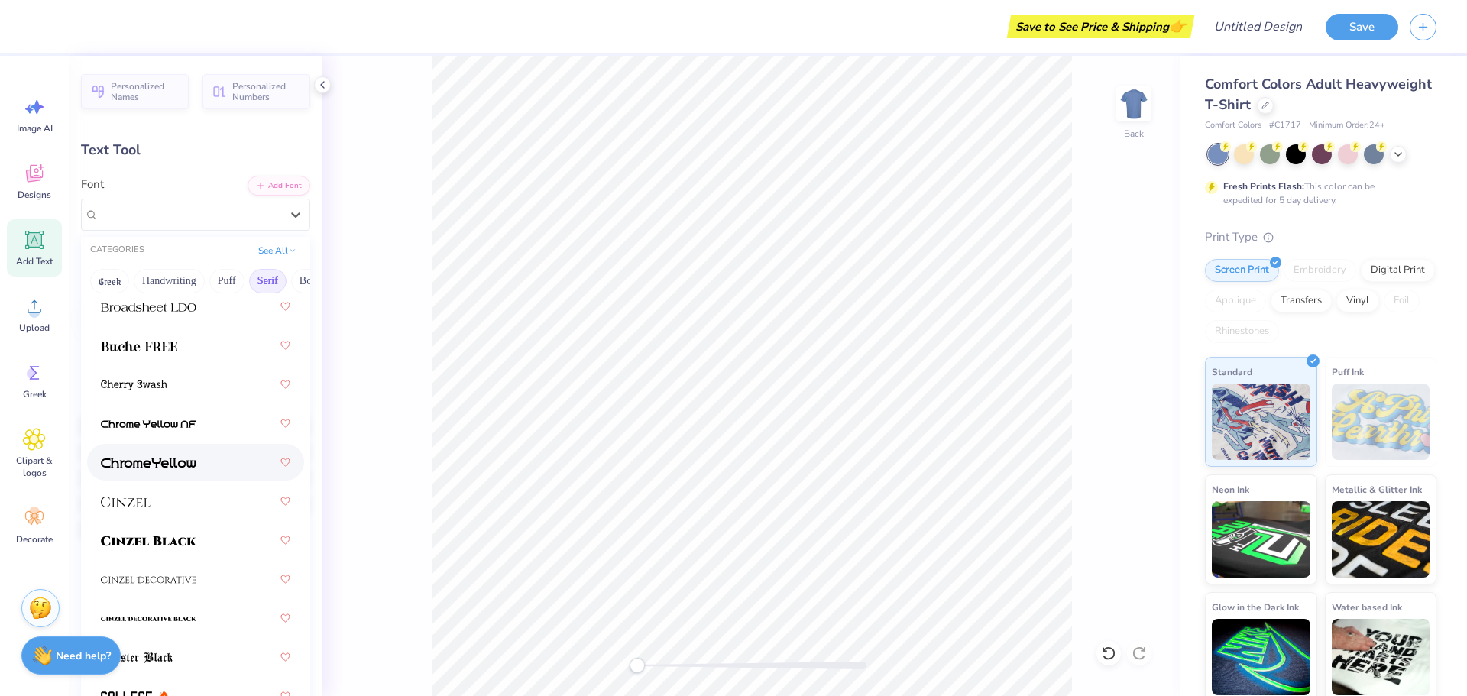
click at [196, 475] on div at bounding box center [195, 463] width 189 height 28
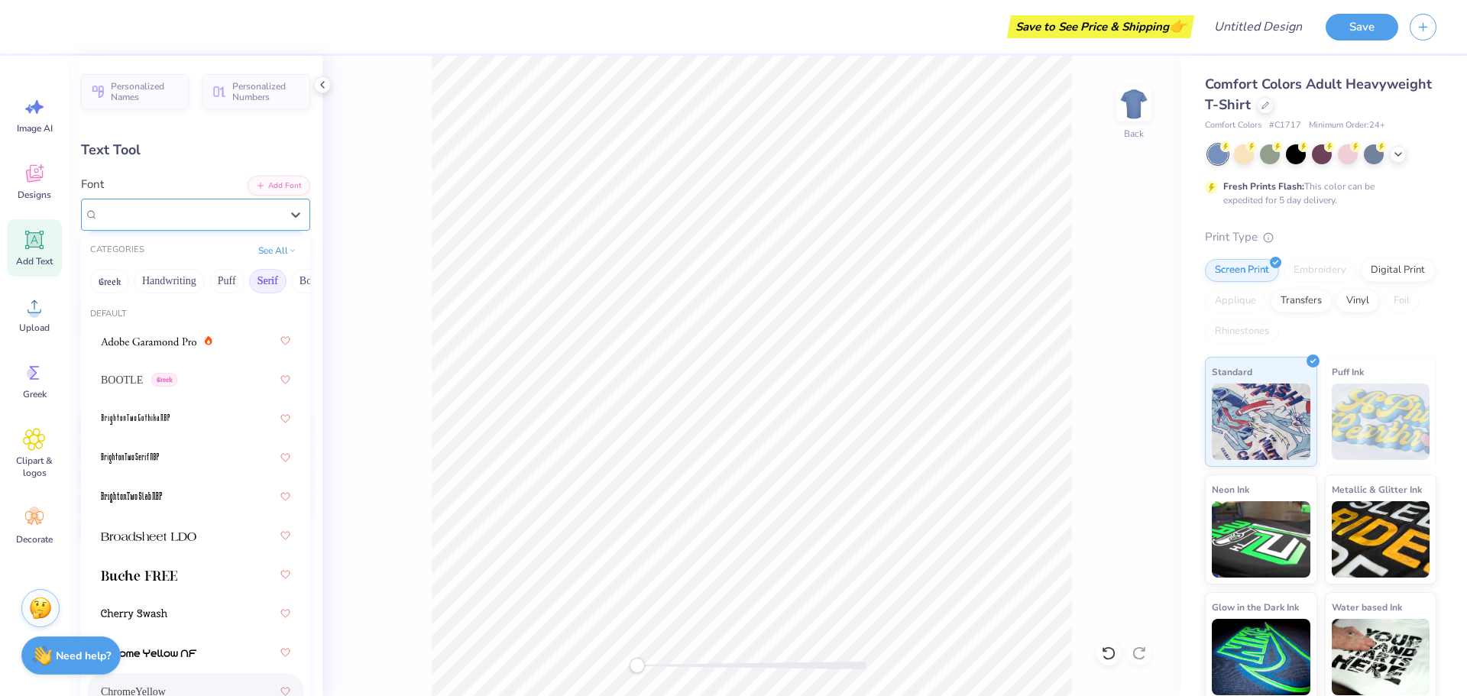
click at [185, 217] on div "ChromeYellow" at bounding box center [189, 214] width 185 height 24
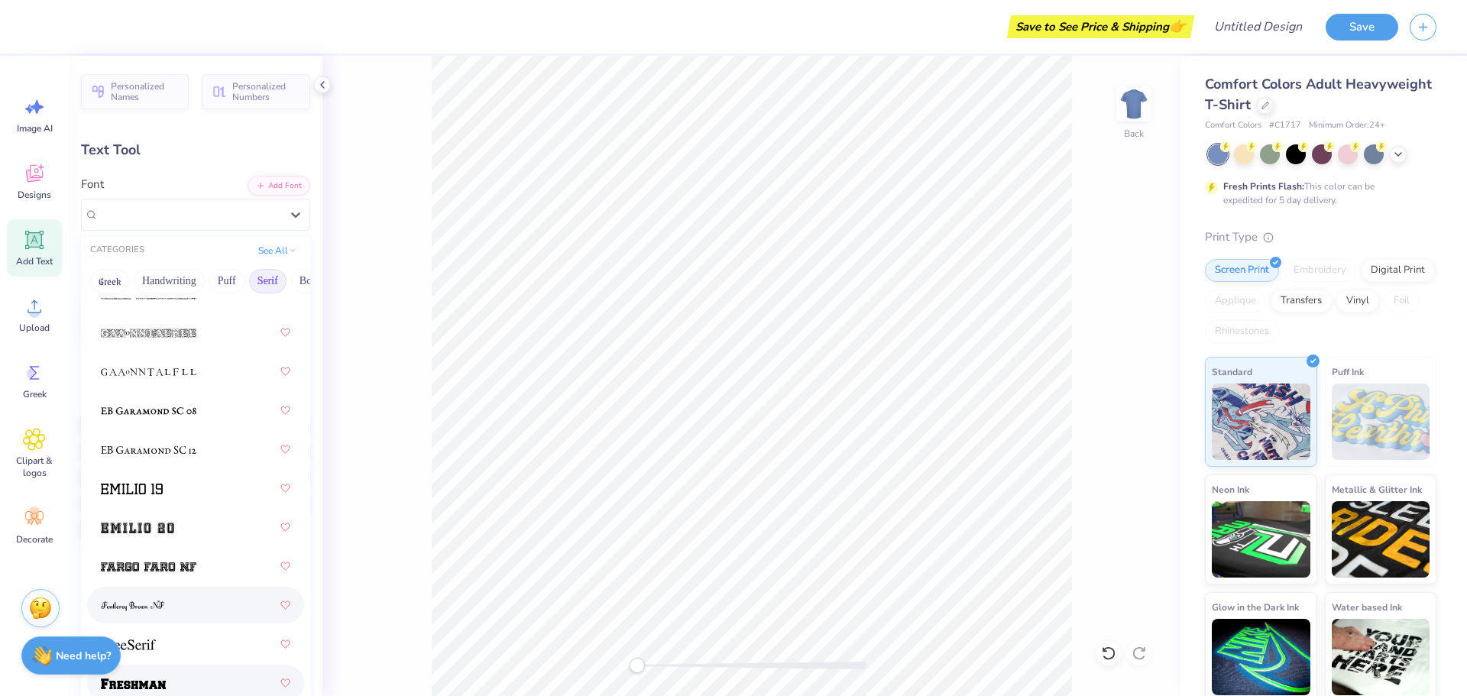
scroll to position [1681, 0]
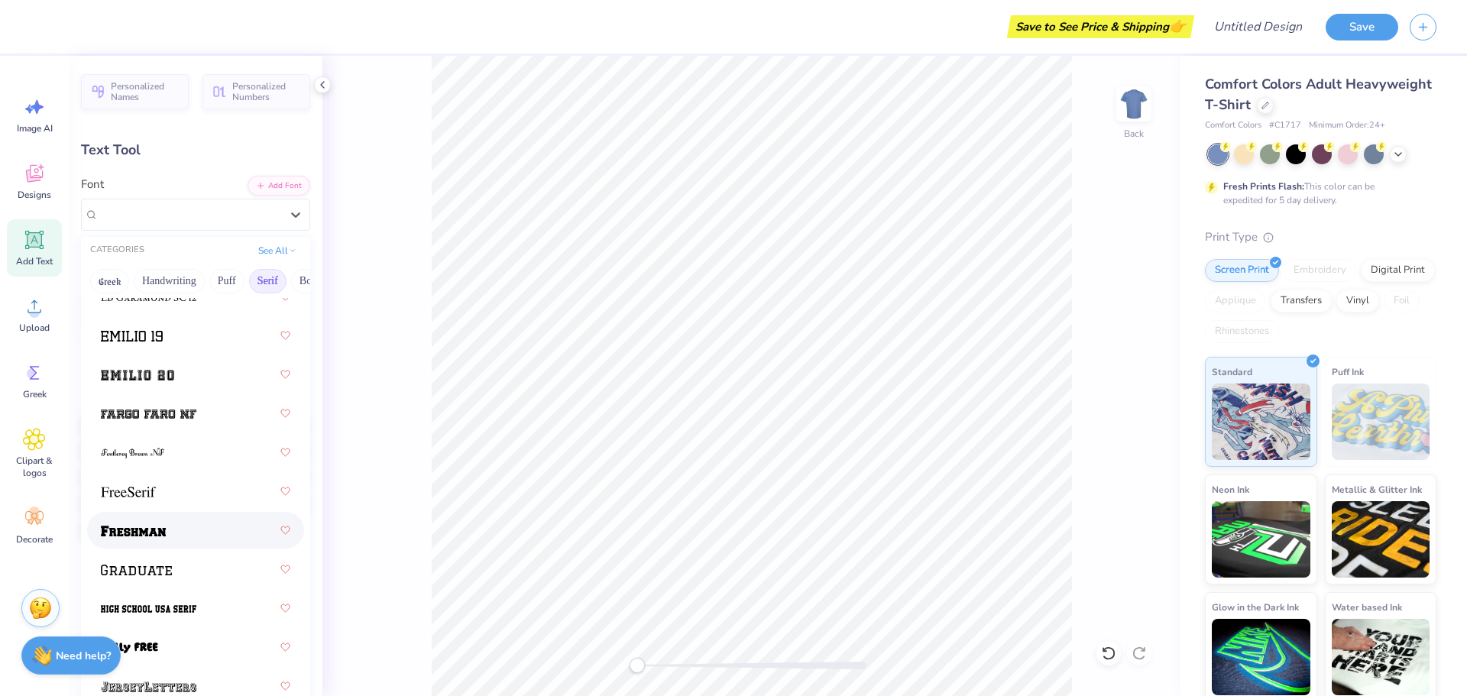
click at [192, 533] on div at bounding box center [195, 531] width 189 height 28
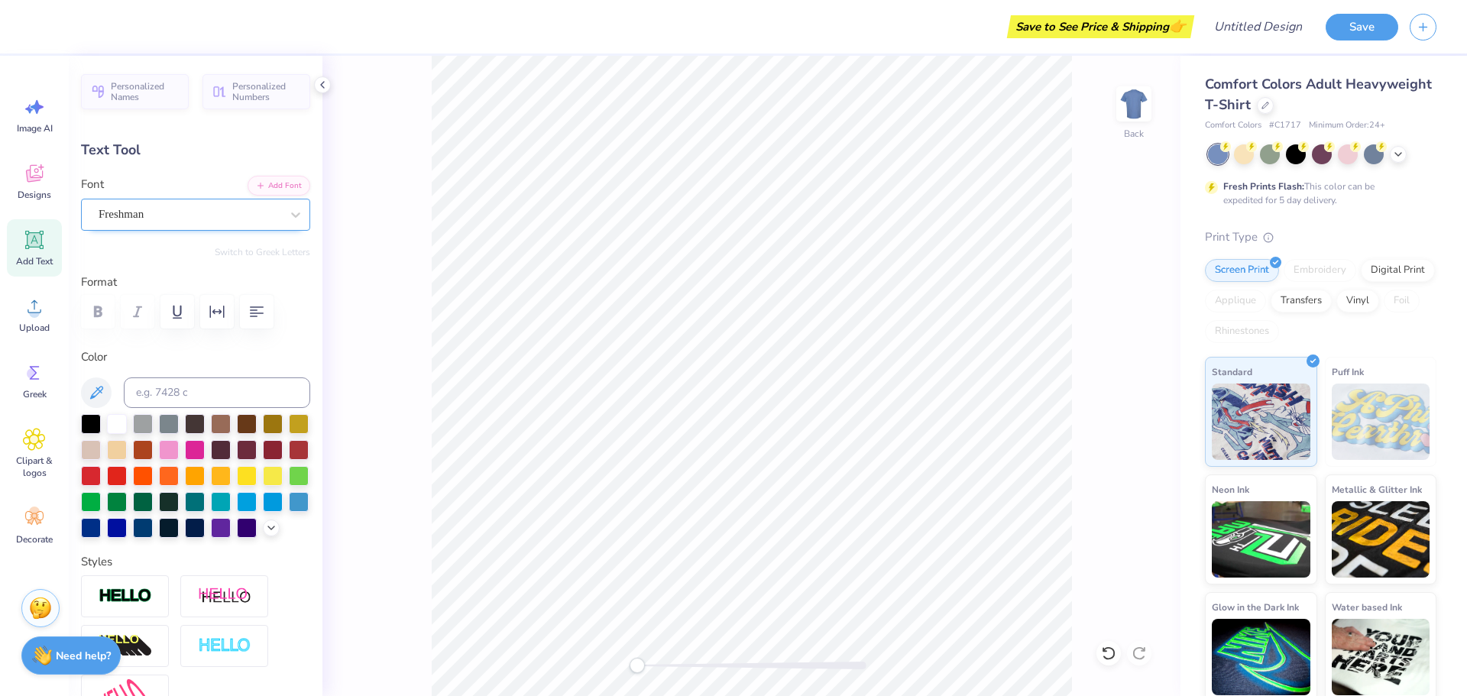
click at [152, 206] on div "Freshman" at bounding box center [189, 214] width 185 height 24
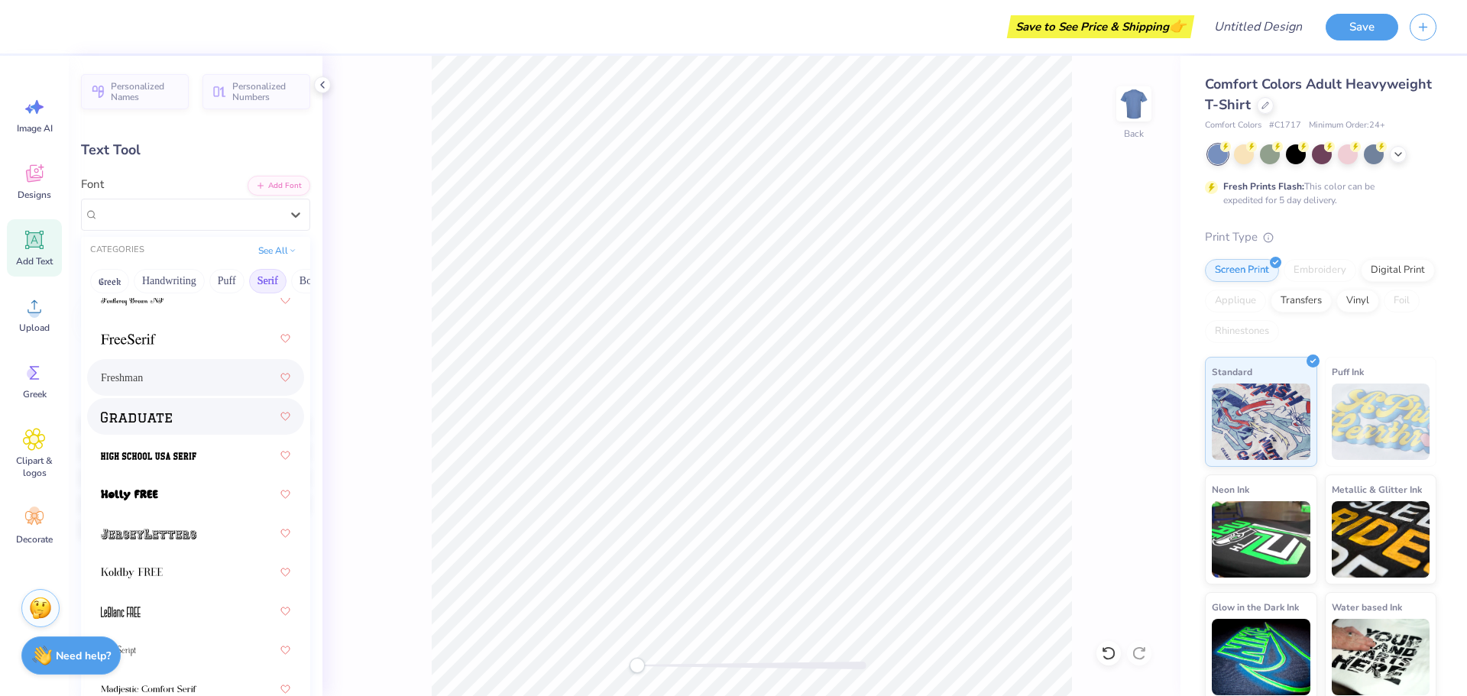
scroll to position [1987, 0]
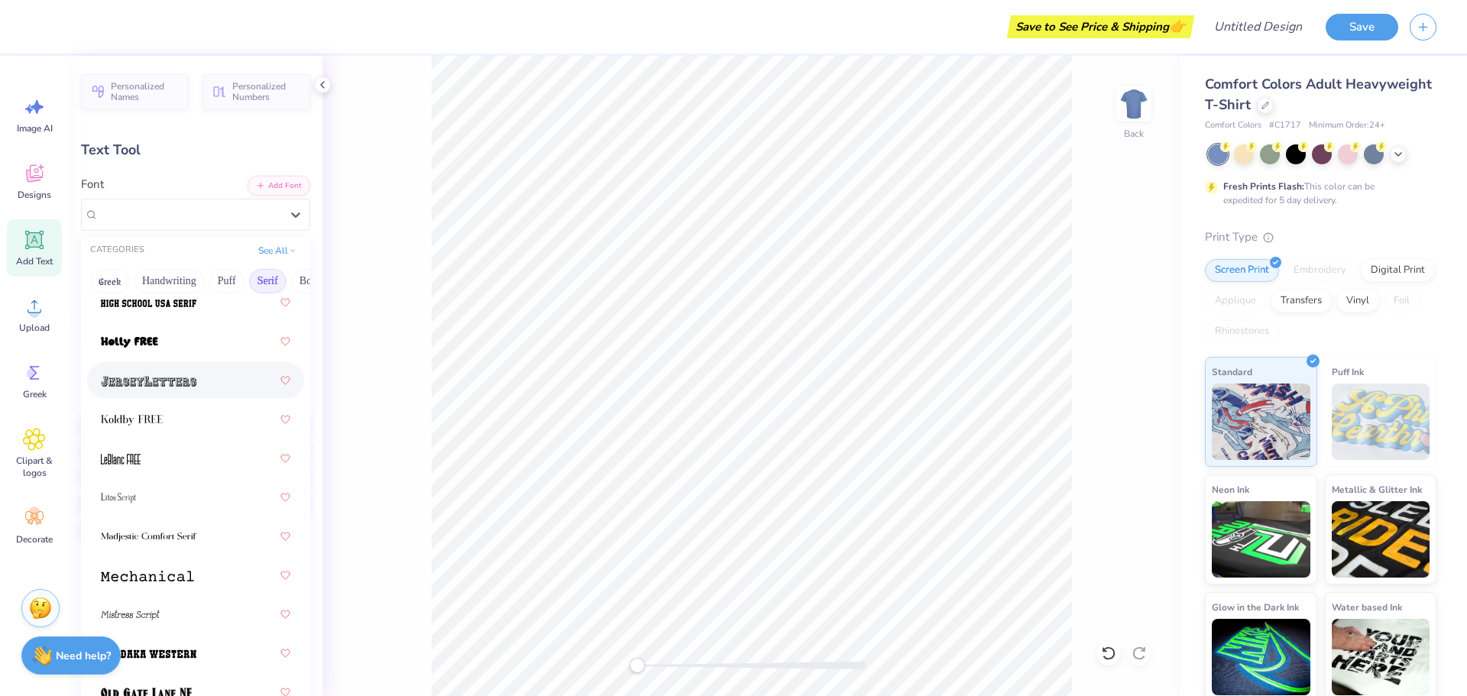
click at [179, 370] on div at bounding box center [195, 381] width 189 height 28
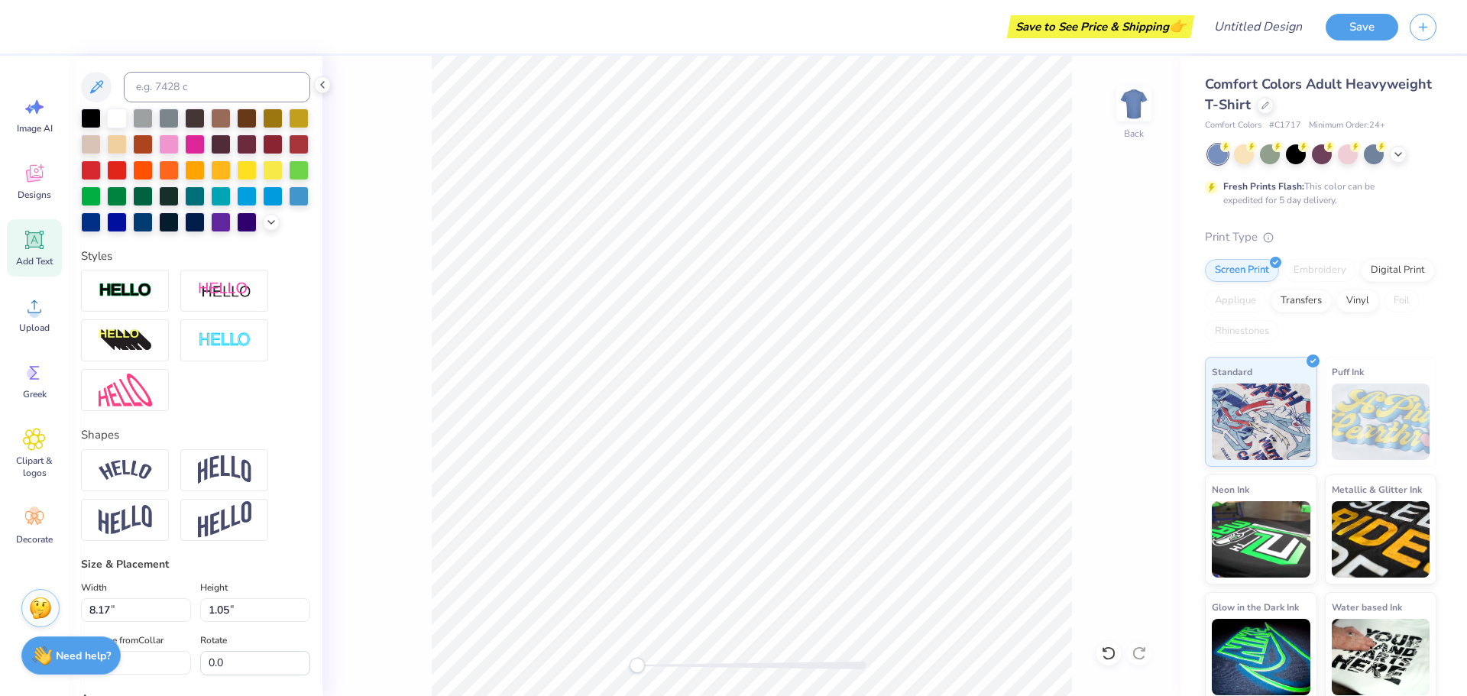
scroll to position [382, 0]
